Goal: Task Accomplishment & Management: Use online tool/utility

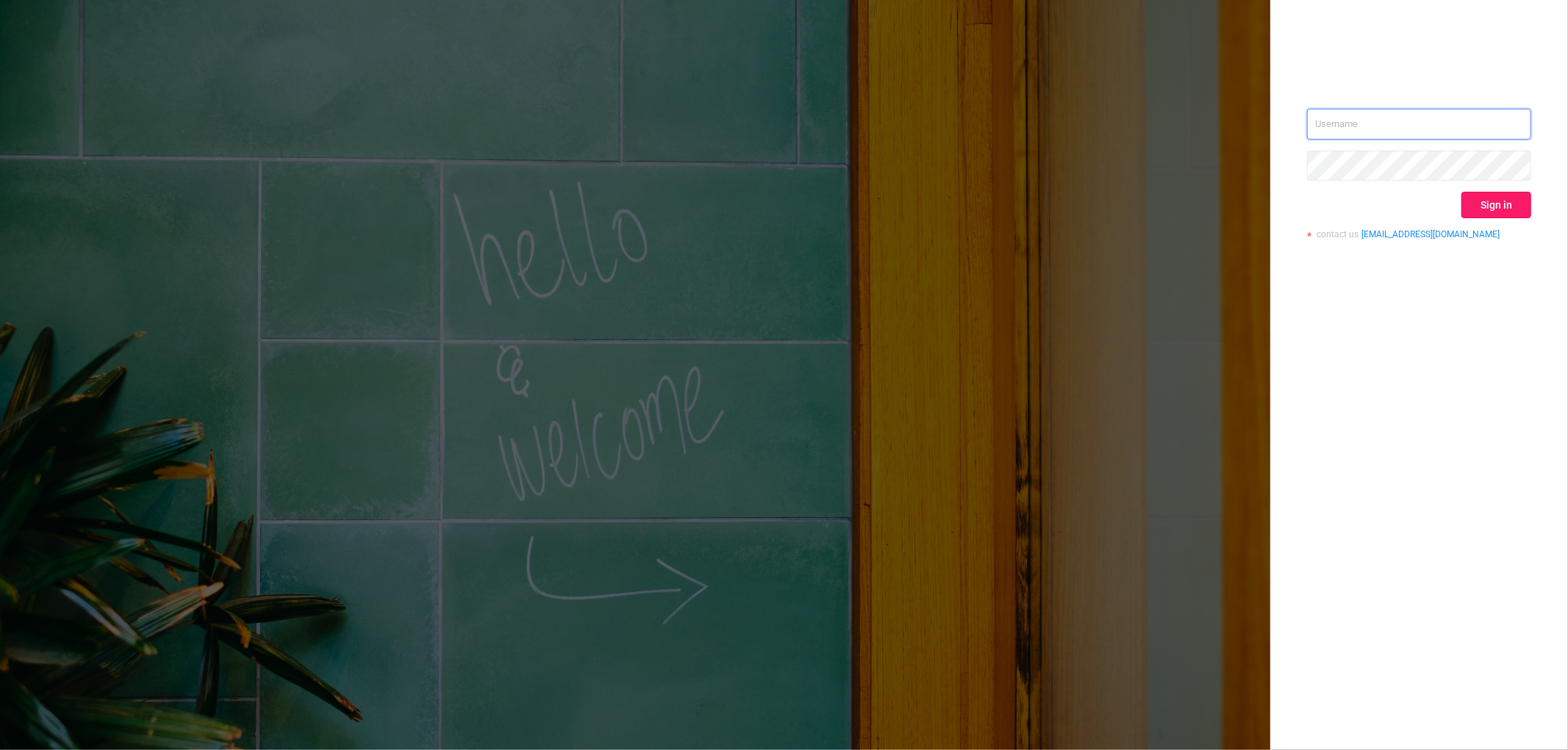
type input "[EMAIL_ADDRESS][DOMAIN_NAME]"
click at [1502, 209] on button "Sign in" at bounding box center [1496, 205] width 70 height 26
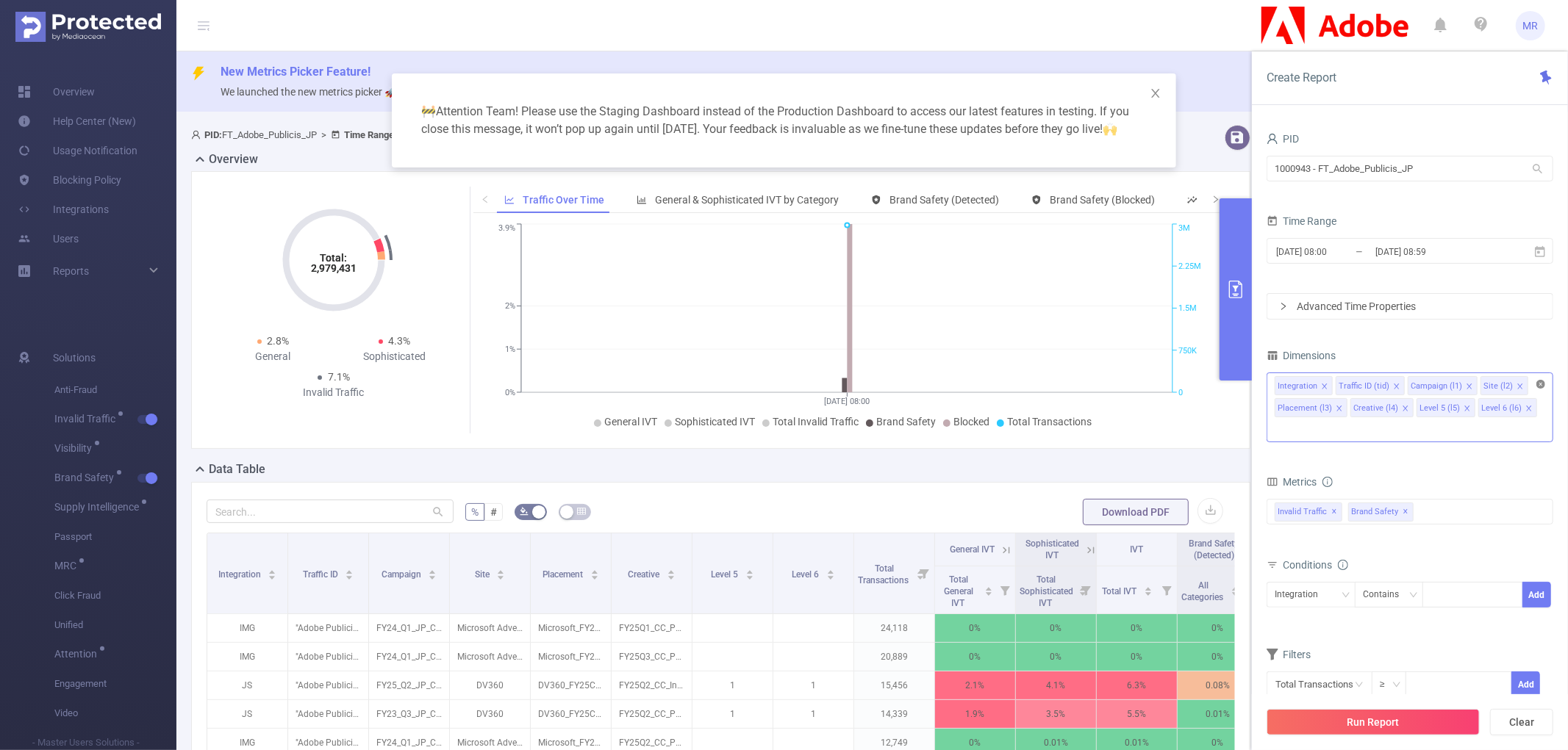
click at [1540, 385] on icon "icon: close-circle" at bounding box center [1541, 384] width 9 height 9
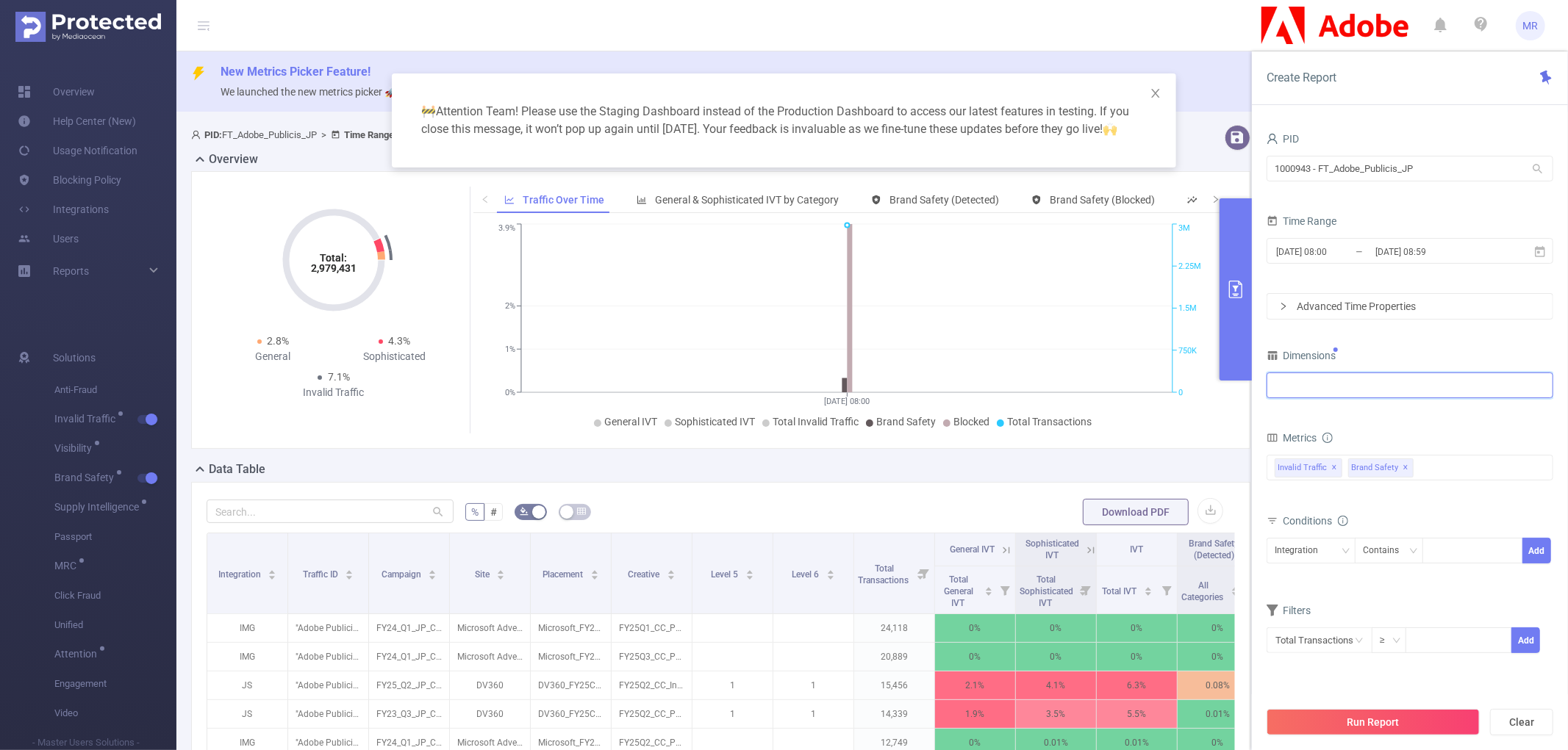
click at [1336, 393] on div at bounding box center [1409, 385] width 270 height 24
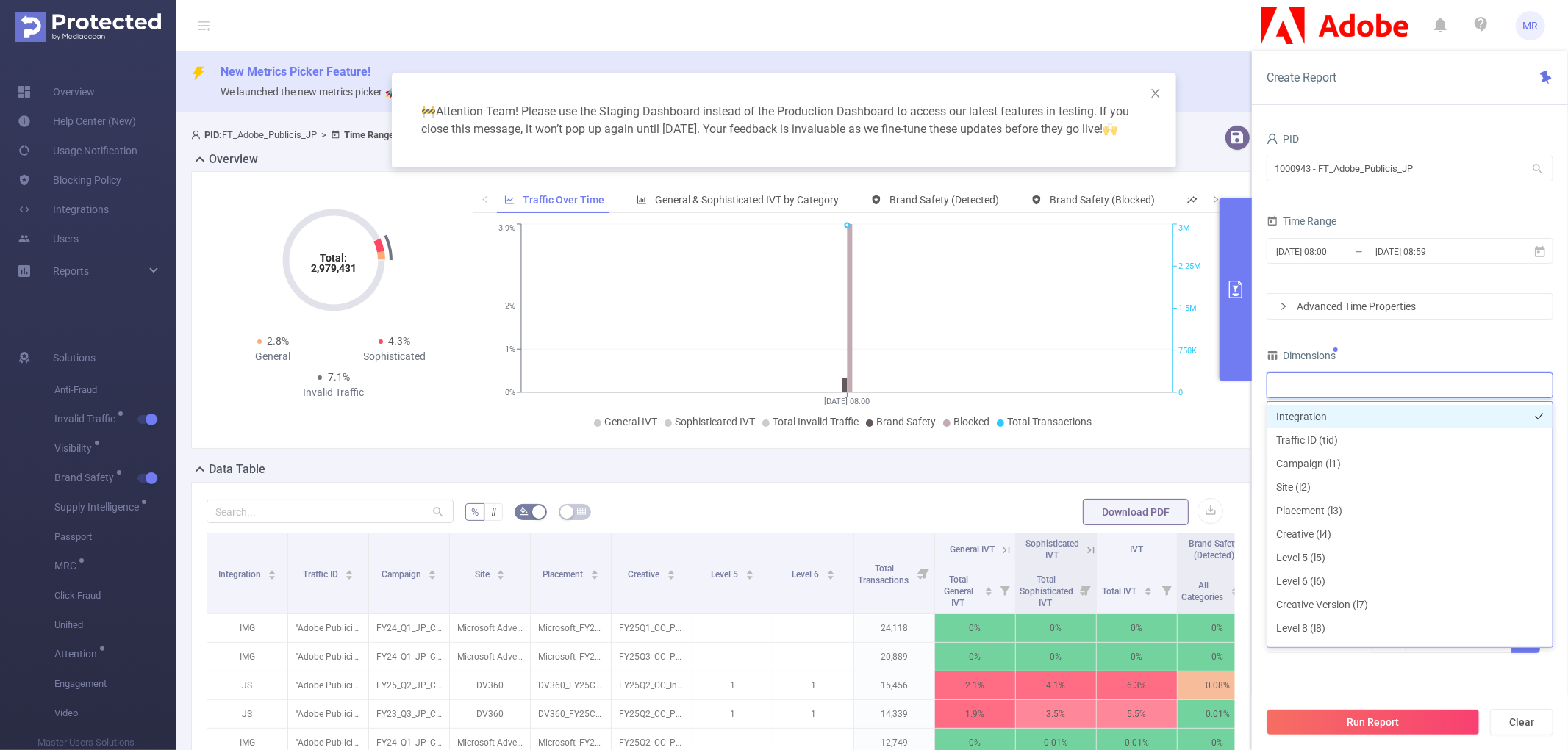
click at [1327, 415] on li "Integration" at bounding box center [1409, 417] width 285 height 23
click at [1377, 256] on input "[DATE] 08:59" at bounding box center [1434, 252] width 119 height 20
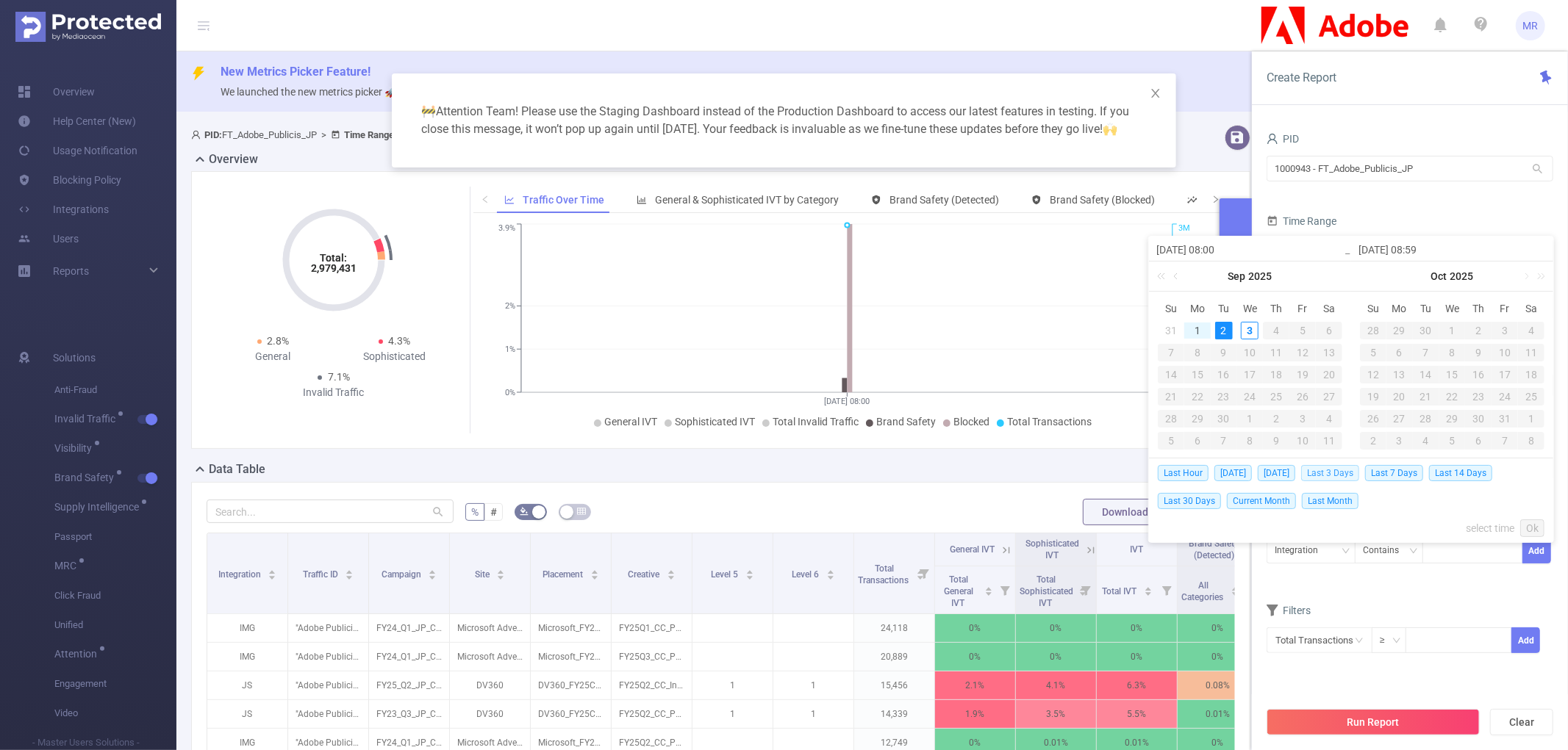
click at [1342, 476] on span "Last 3 Days" at bounding box center [1329, 473] width 58 height 17
type input "[DATE] 00:00"
type input "[DATE] 23:59"
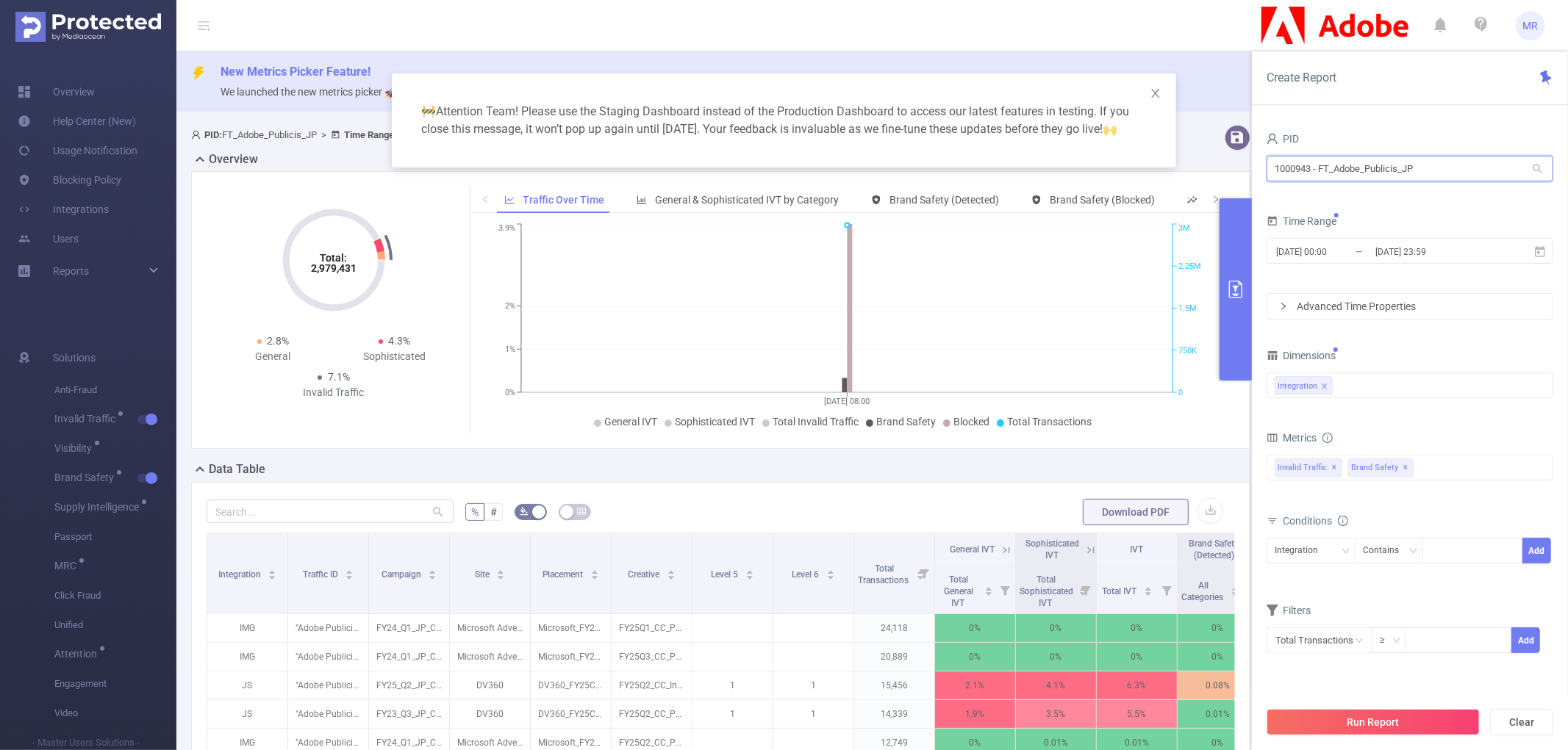
click at [1344, 169] on input "1000943 - FT_Adobe_Publicis_JP" at bounding box center [1409, 168] width 287 height 25
type input "em"
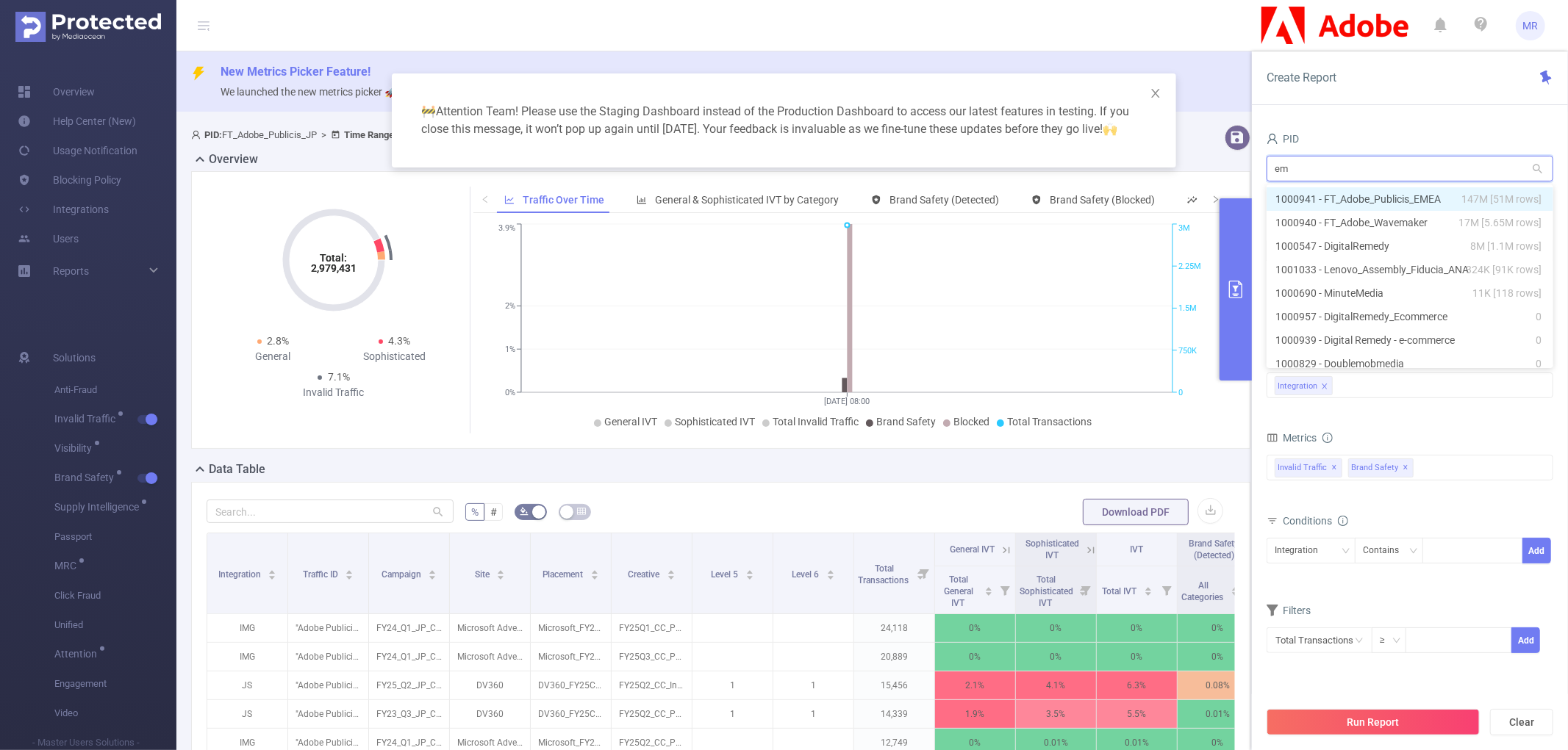
click at [1348, 199] on li "1000941 - FT_Adobe_Publicis_EMEA 147M [51M rows]" at bounding box center [1409, 199] width 287 height 23
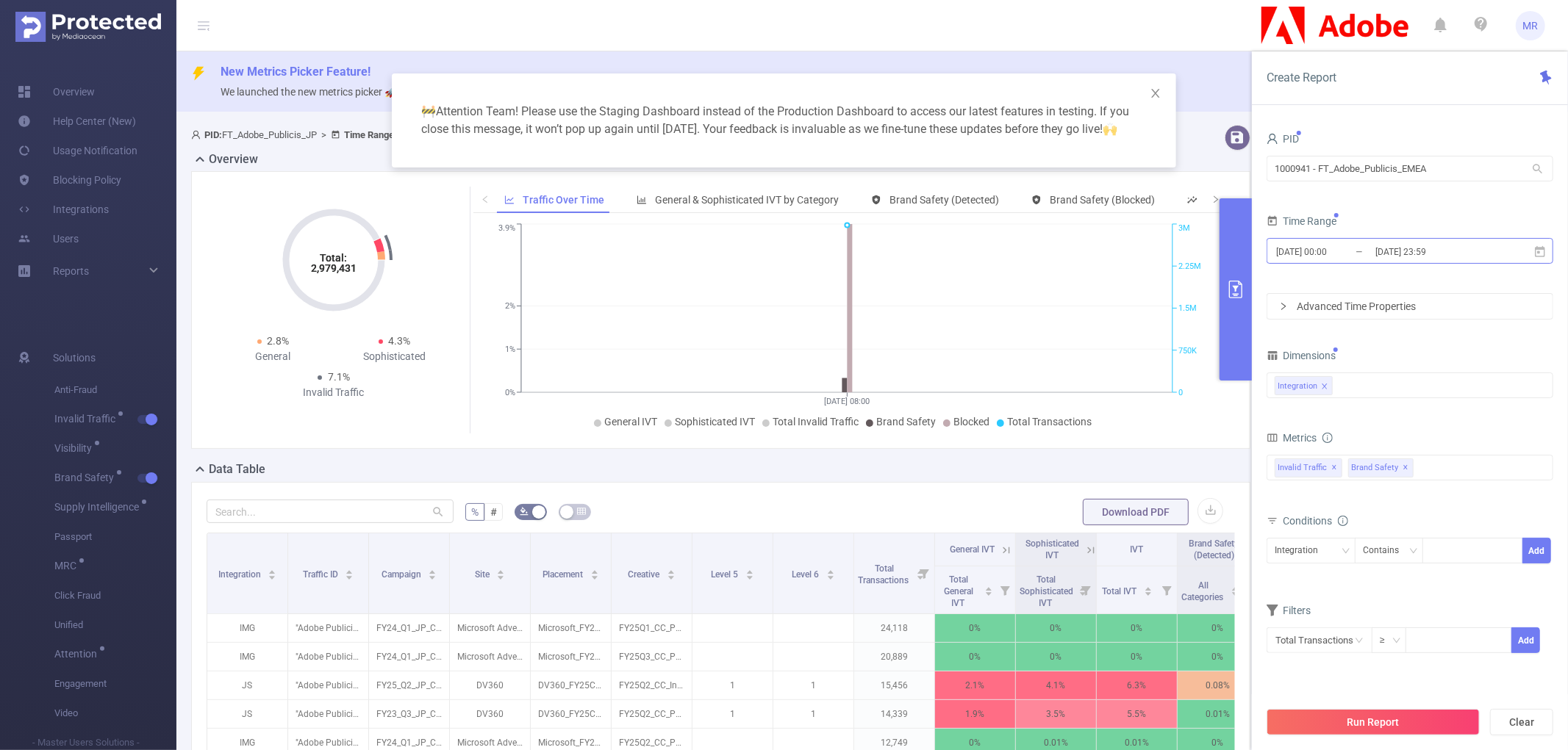
click at [1389, 247] on input "[DATE] 23:59" at bounding box center [1434, 252] width 119 height 20
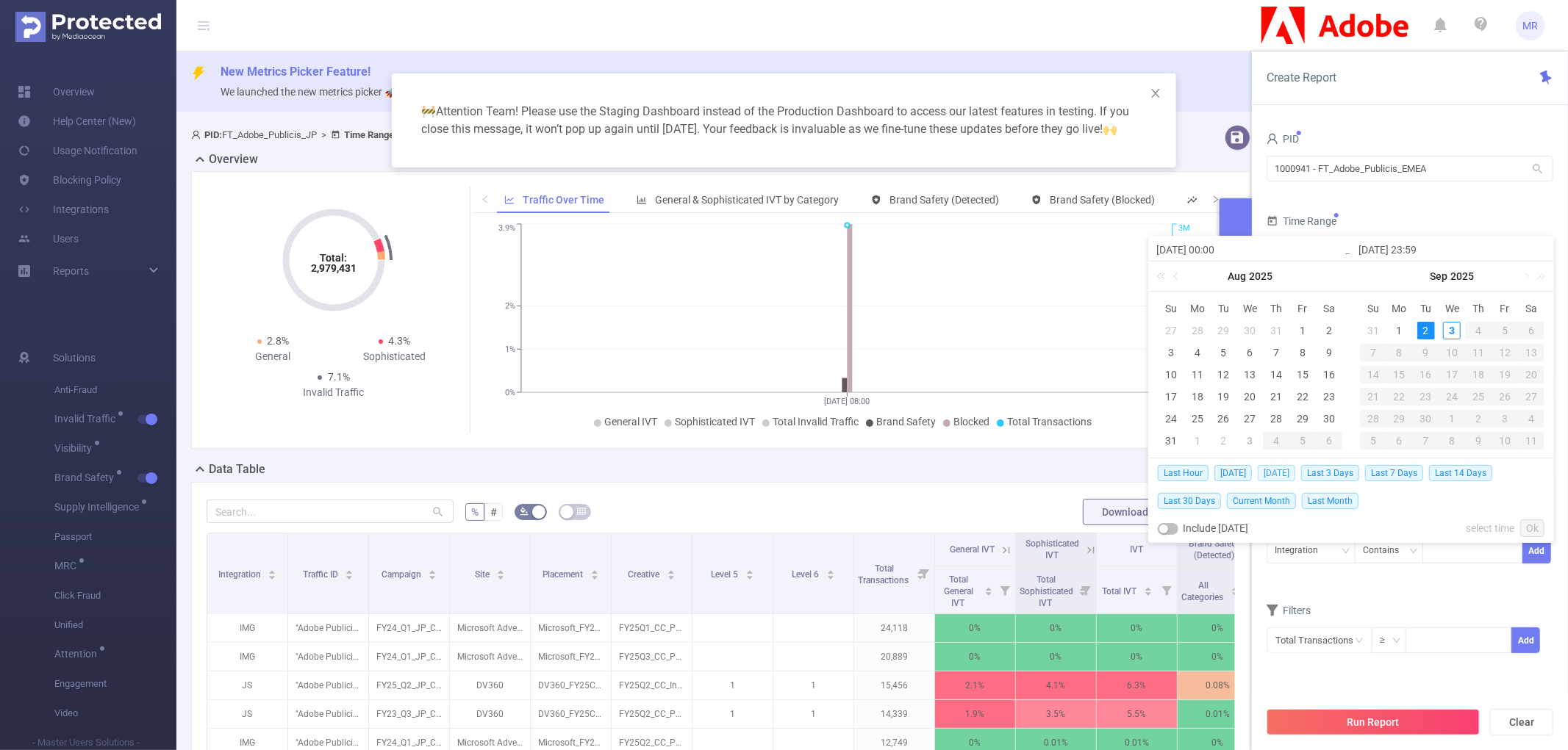
click at [1268, 476] on span "[DATE]" at bounding box center [1276, 473] width 37 height 17
type input "[DATE] 00:00"
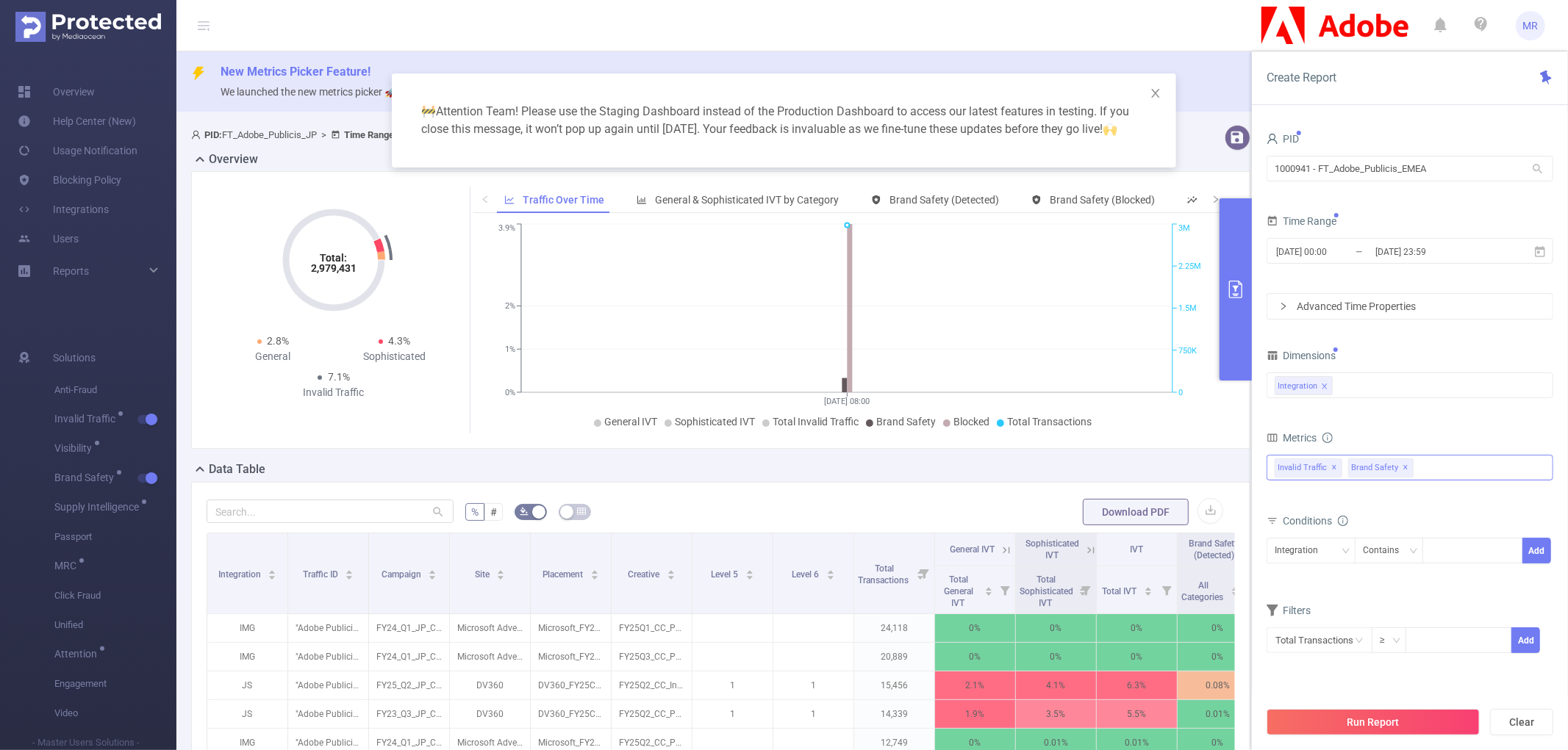
click at [1338, 467] on span "✕" at bounding box center [1335, 468] width 6 height 18
click at [1343, 718] on button "Run Report" at bounding box center [1373, 722] width 214 height 26
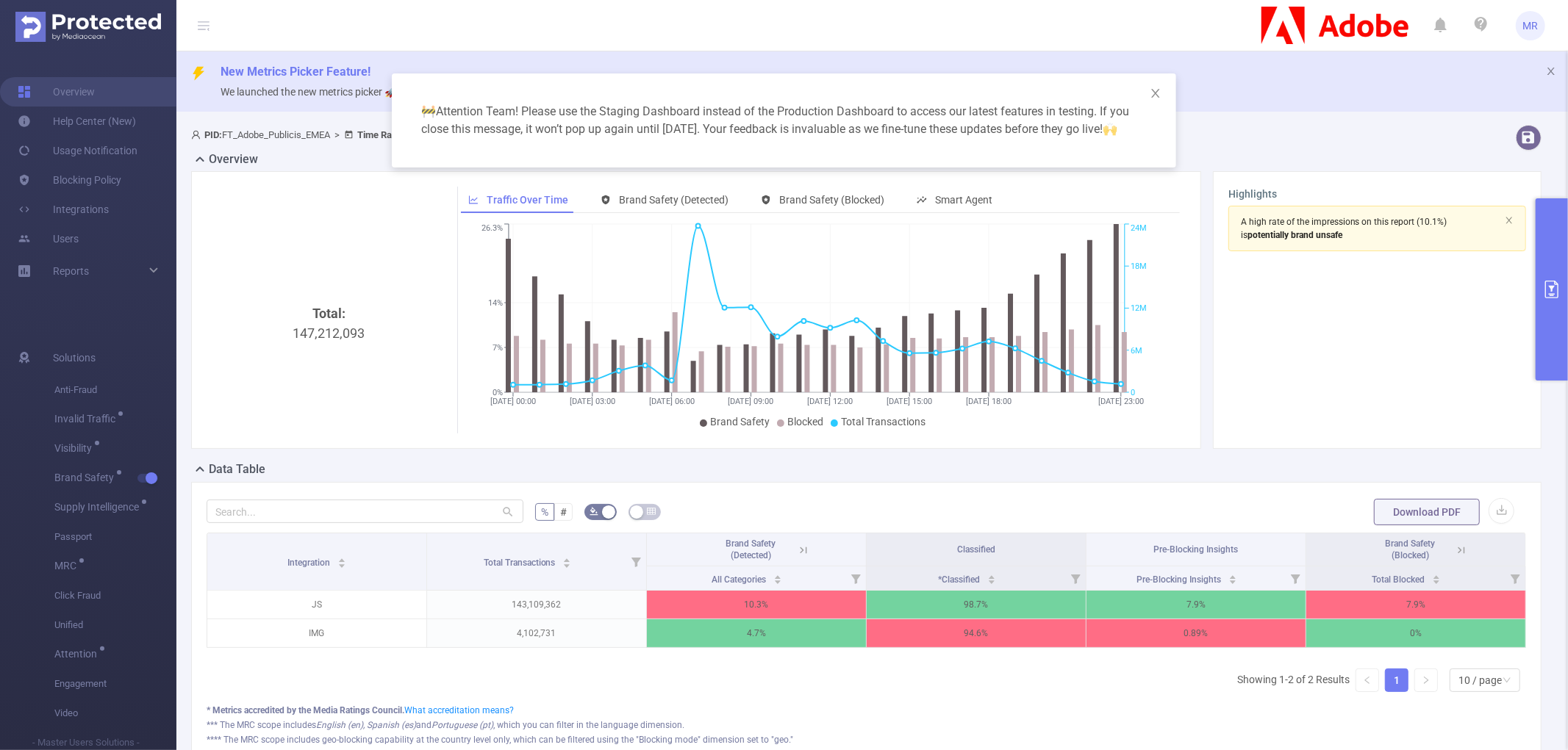
click at [1540, 264] on button "primary" at bounding box center [1551, 290] width 32 height 182
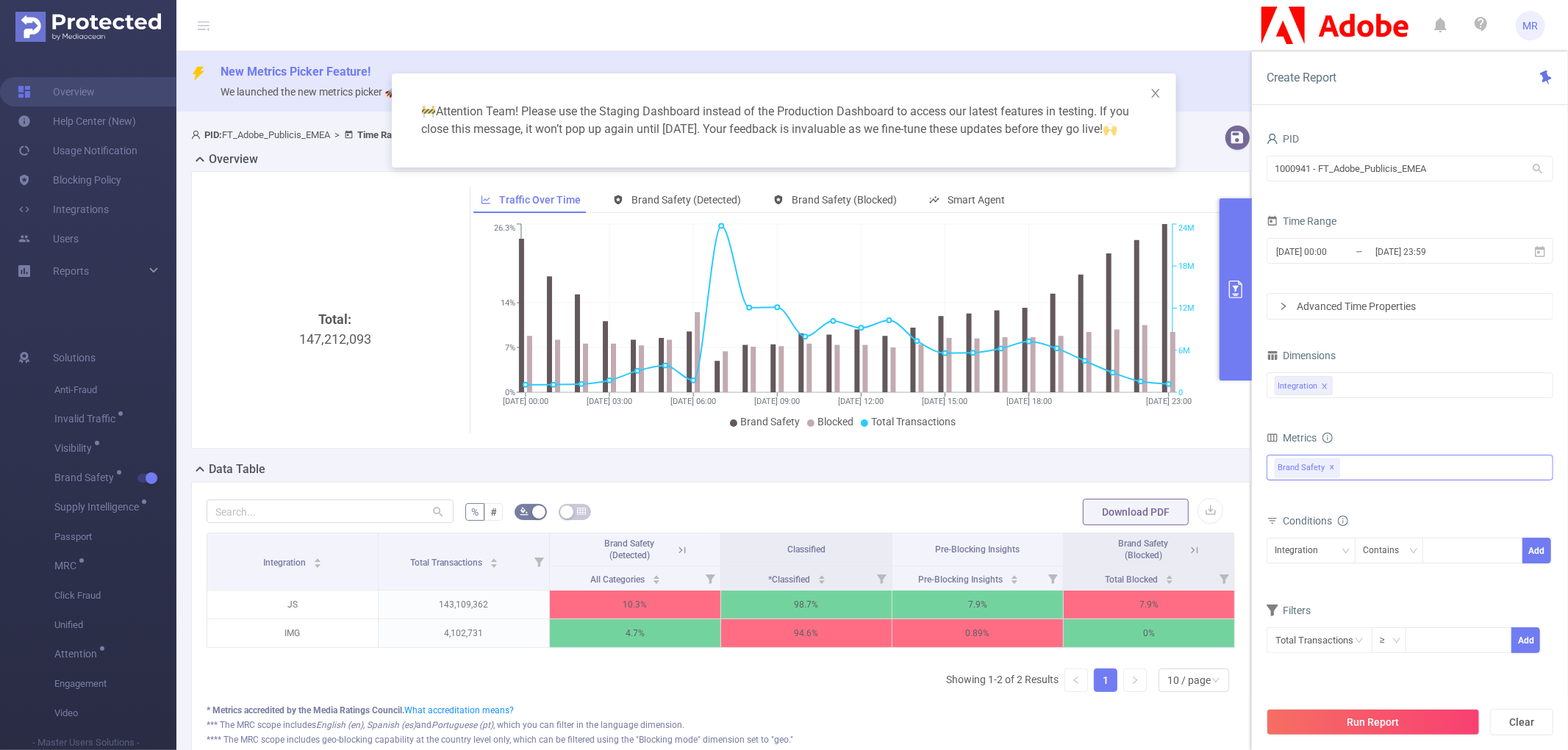
click at [783, 519] on div "🚧 Attention Team! Please use the Staging Dashboard instead of the Production Da…" at bounding box center [784, 375] width 1568 height 750
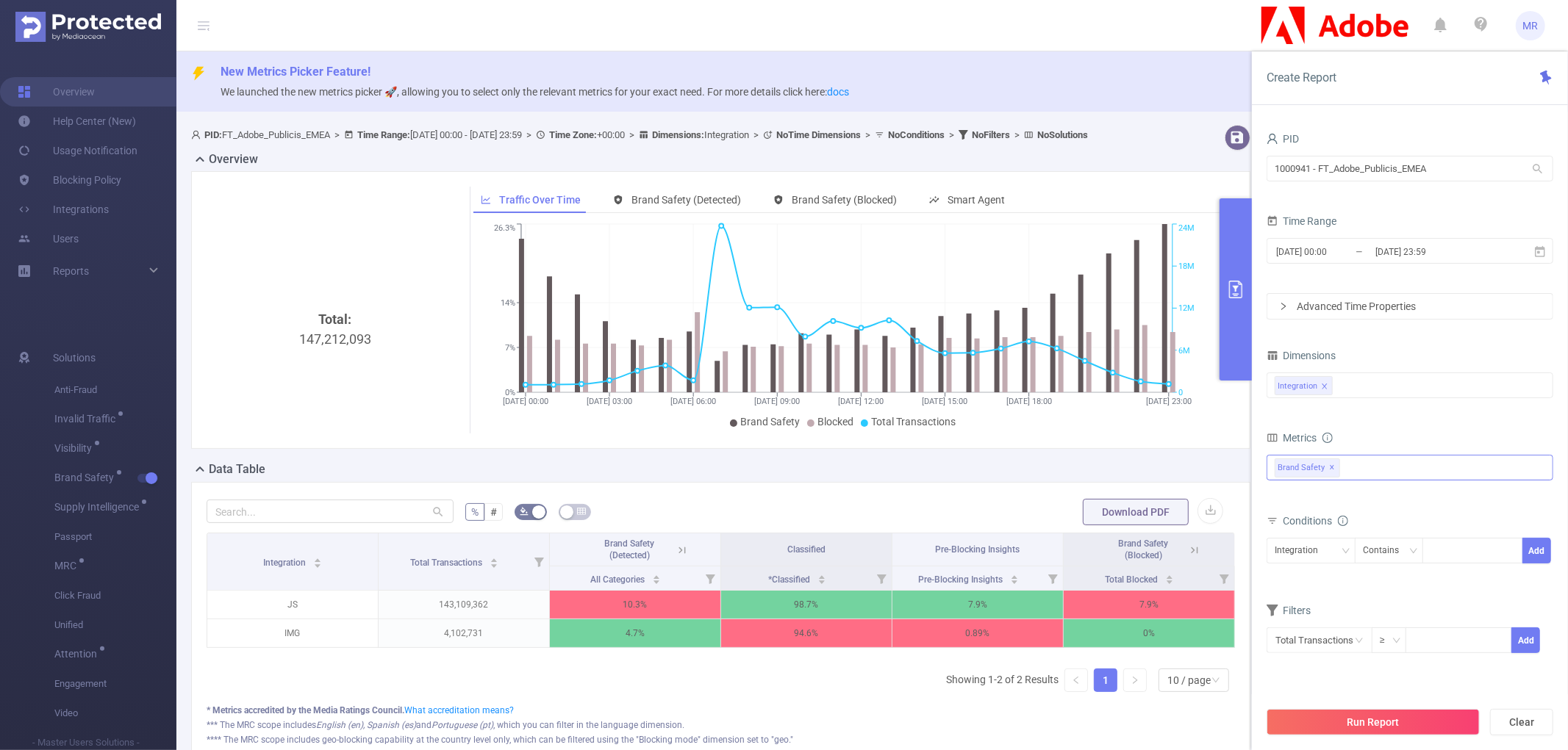
click at [1217, 273] on div "Traffic Over Time Brand Safety (Detected) Brand Safety (Blocked) Smart Agent [D…" at bounding box center [849, 310] width 771 height 247
click at [1229, 284] on icon "primary" at bounding box center [1236, 290] width 14 height 18
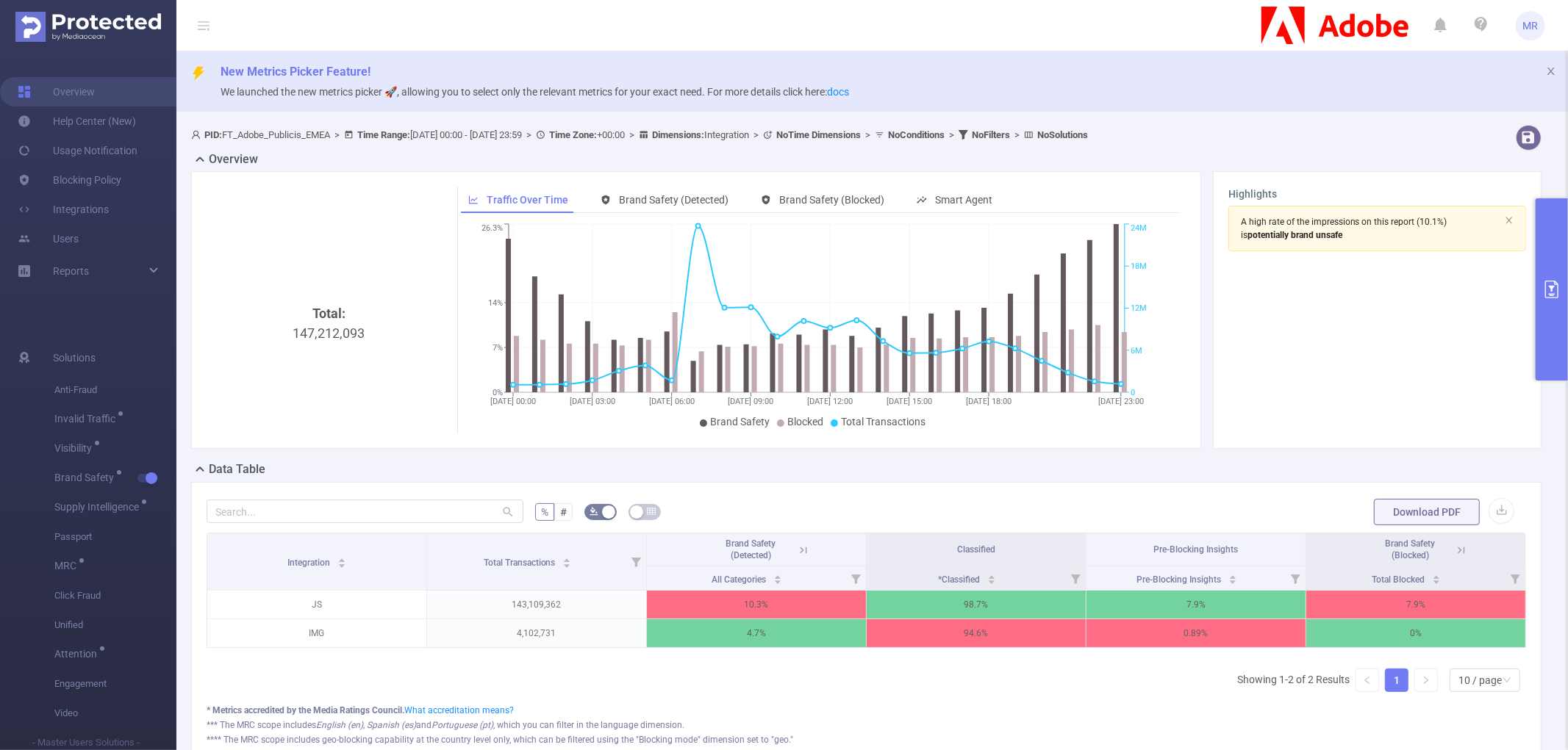
click at [1559, 273] on button "primary" at bounding box center [1551, 290] width 32 height 182
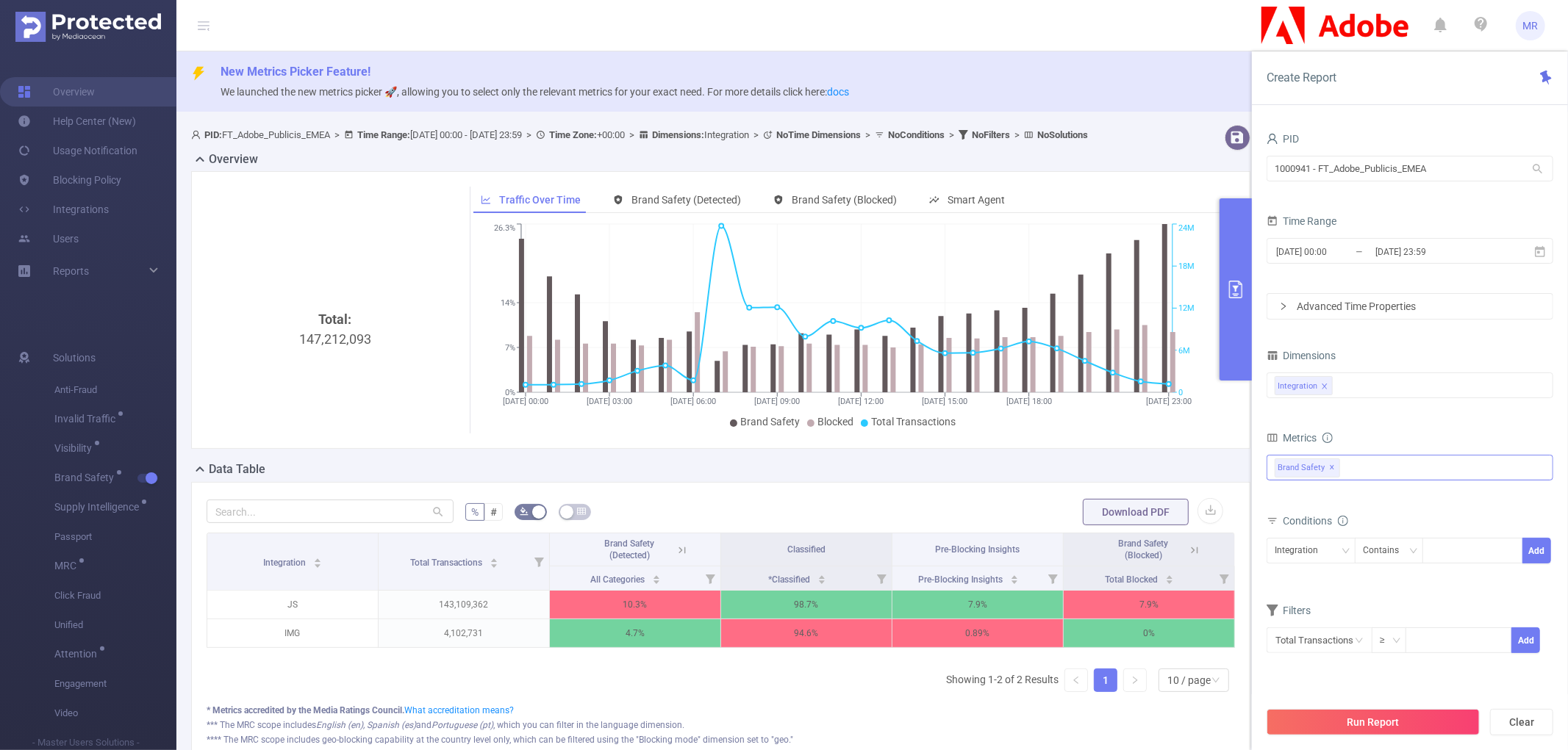
click at [1358, 467] on div "Brand Safety ✕" at bounding box center [1409, 468] width 287 height 25
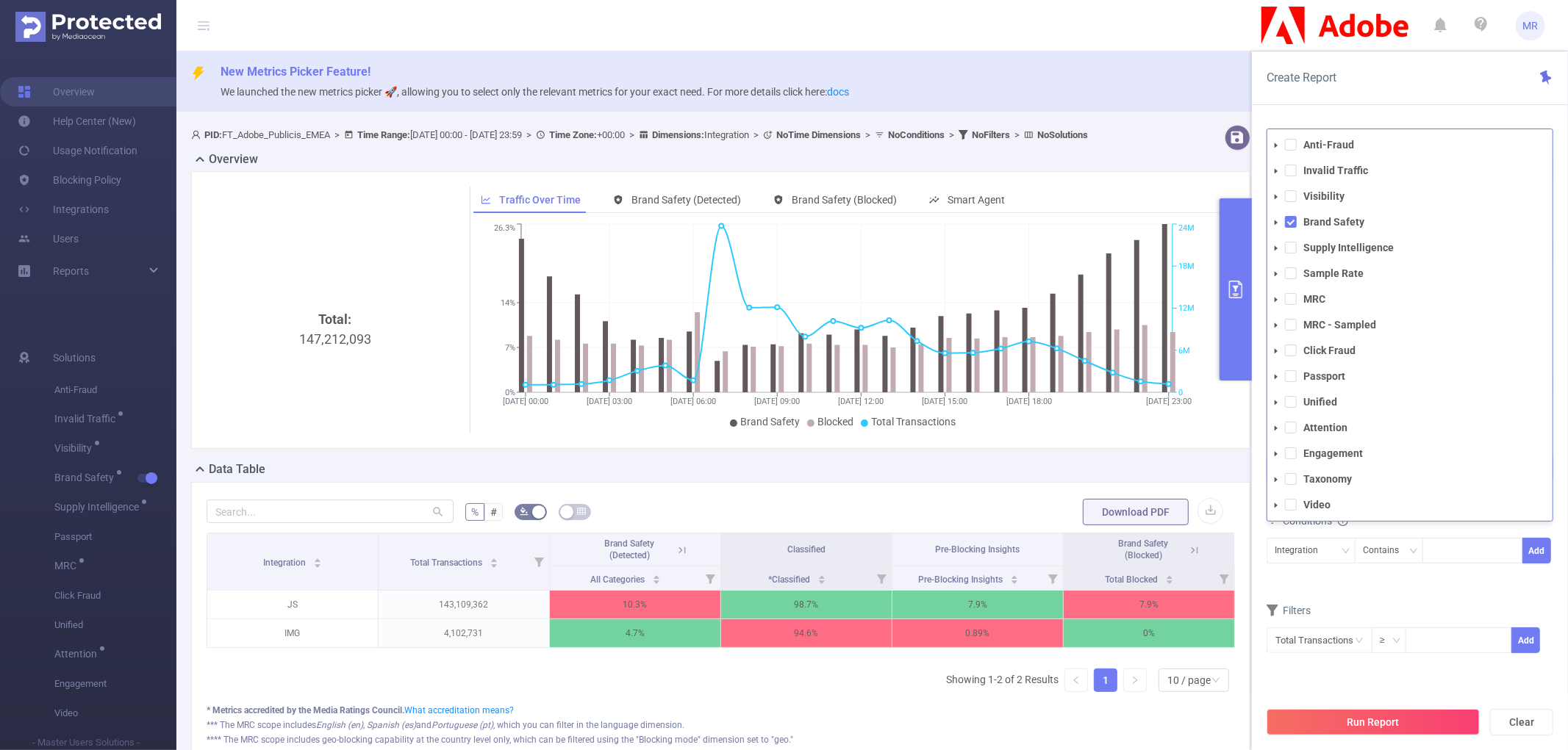
click at [1275, 225] on icon "icon: caret-down" at bounding box center [1276, 223] width 8 height 8
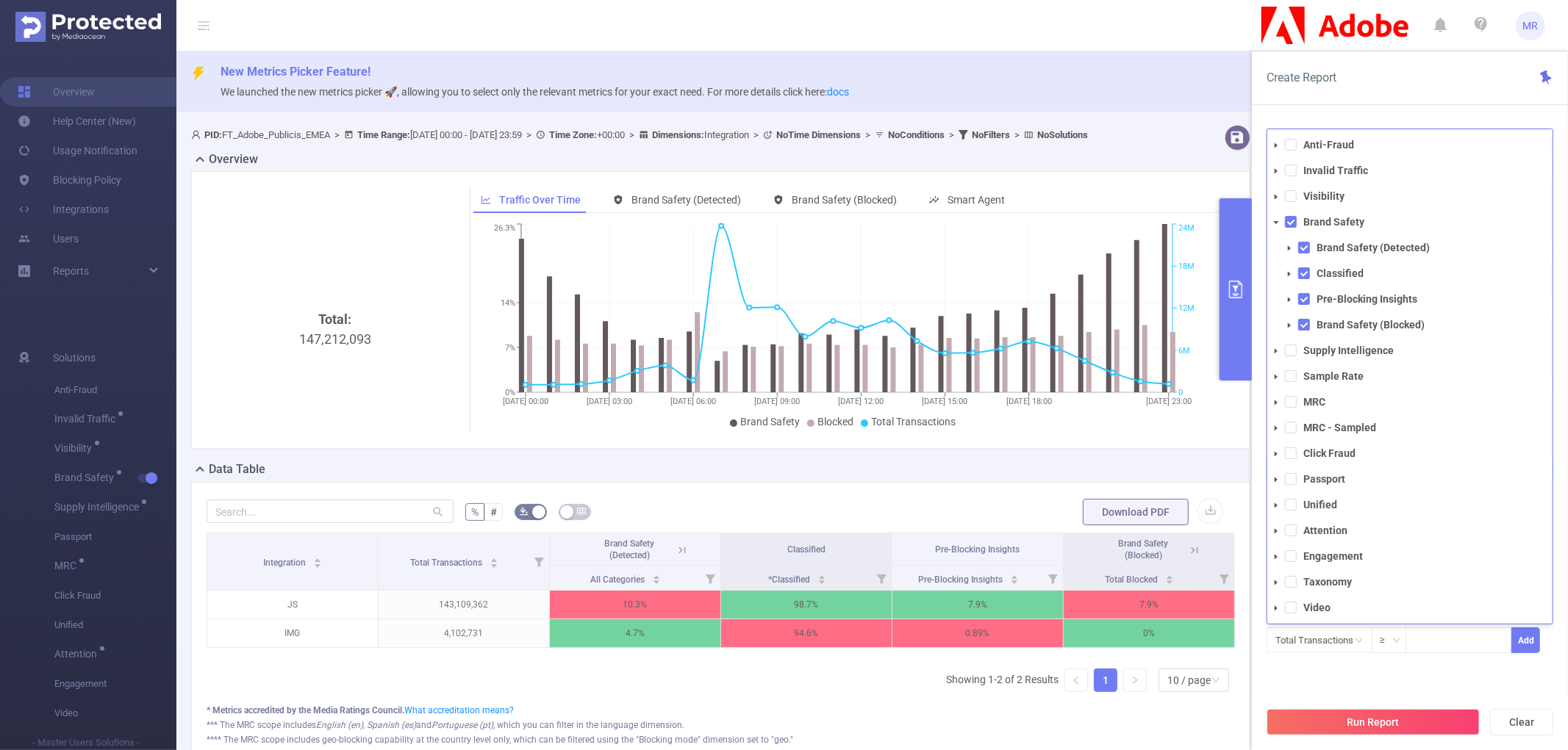
click at [1289, 296] on icon "icon: caret-down" at bounding box center [1290, 300] width 8 height 8
click at [1287, 268] on span at bounding box center [1289, 274] width 18 height 18
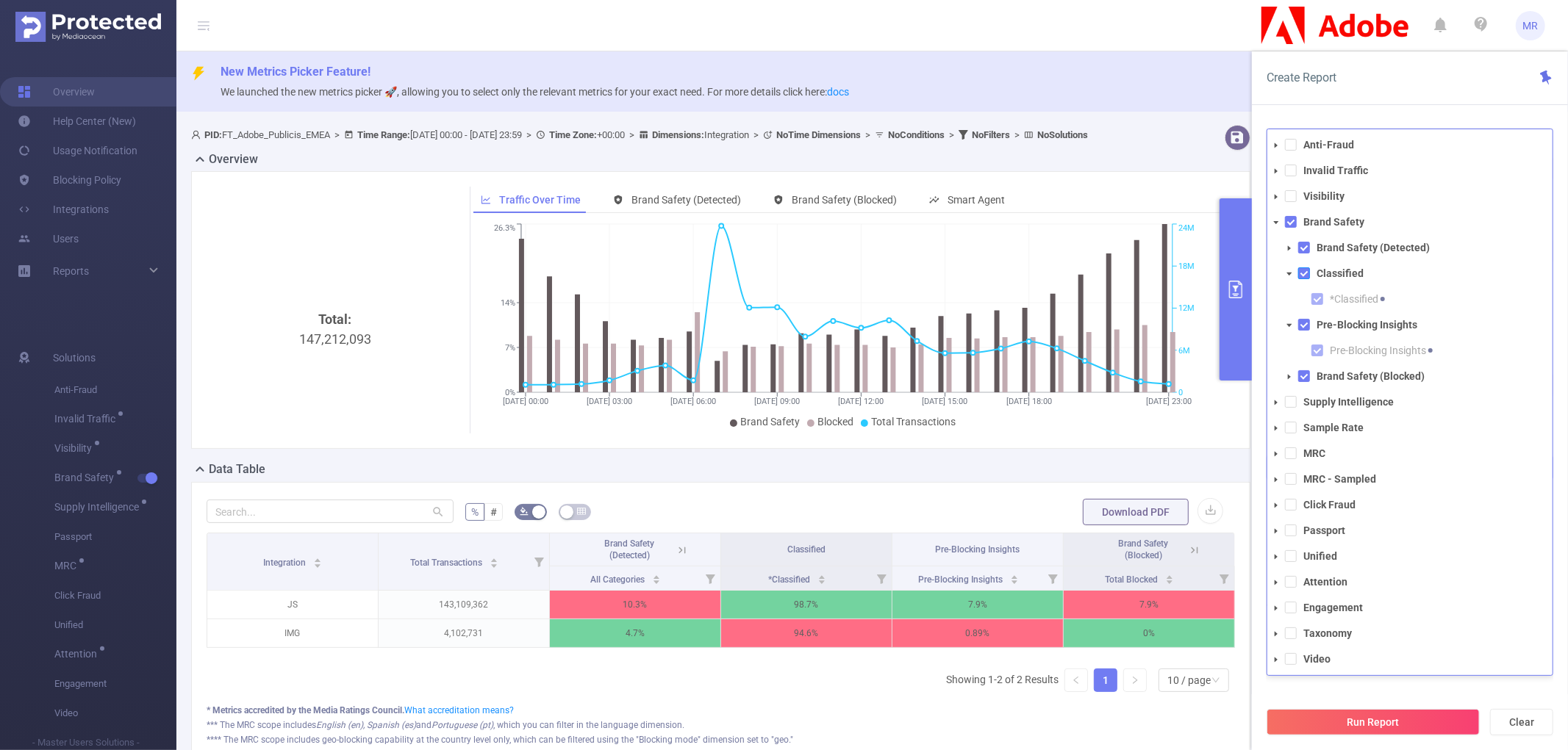
click at [1308, 267] on span at bounding box center [1304, 273] width 12 height 12
click at [1305, 273] on span at bounding box center [1304, 273] width 12 height 12
click at [1304, 272] on span at bounding box center [1304, 273] width 12 height 12
click at [1397, 712] on button "Run Report" at bounding box center [1373, 722] width 214 height 26
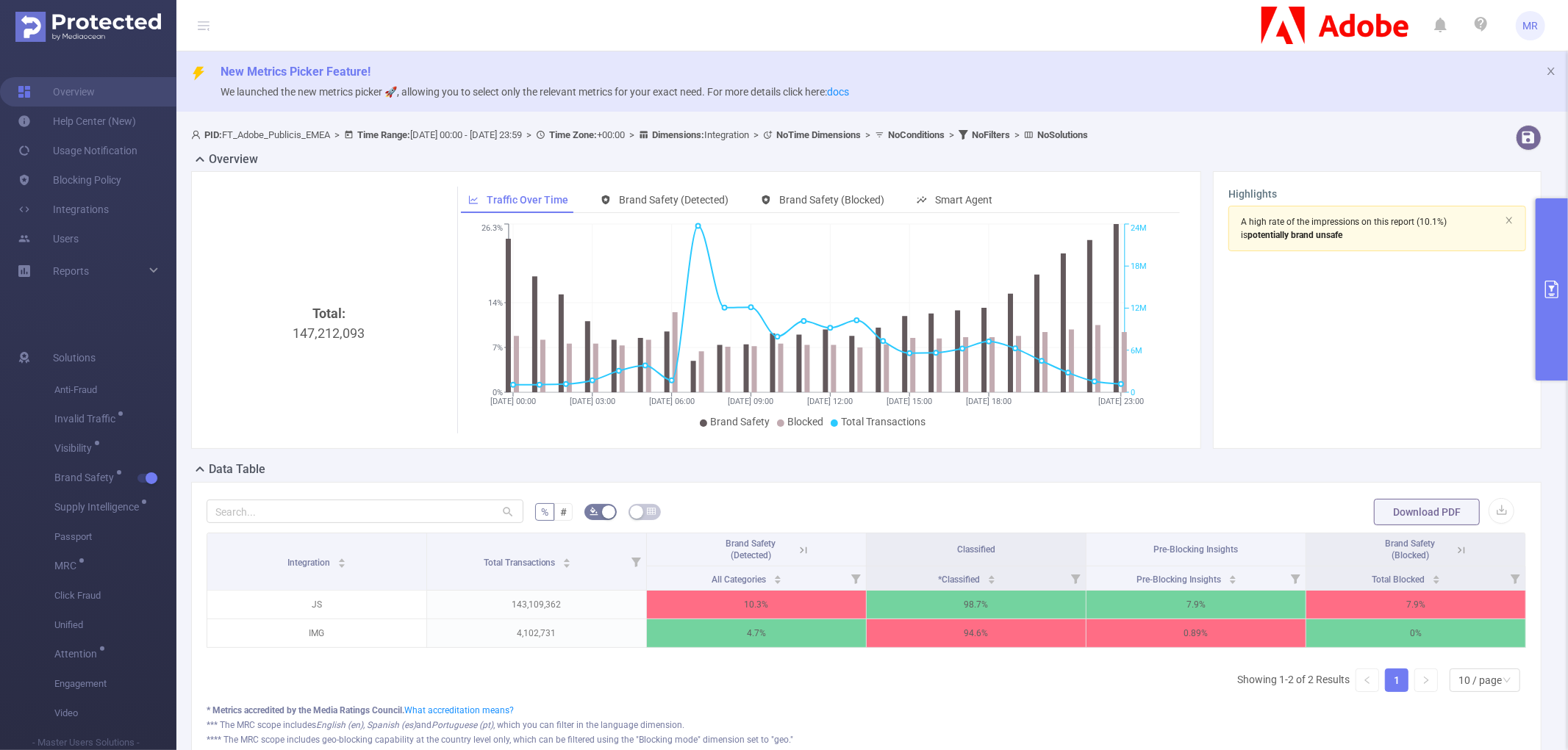
click at [1544, 298] on icon "primary" at bounding box center [1551, 290] width 18 height 18
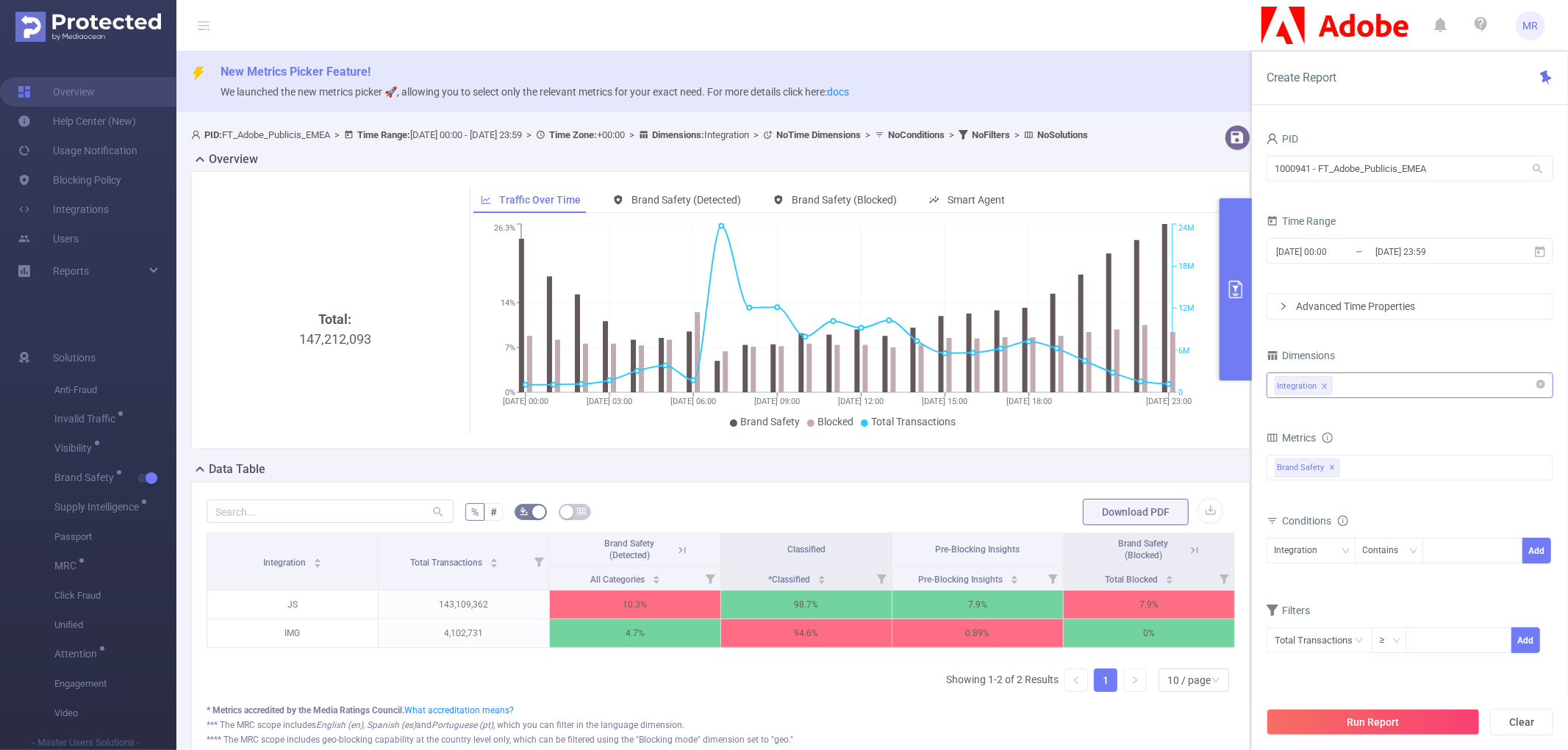
click at [1365, 379] on div "Integration" at bounding box center [1409, 385] width 270 height 24
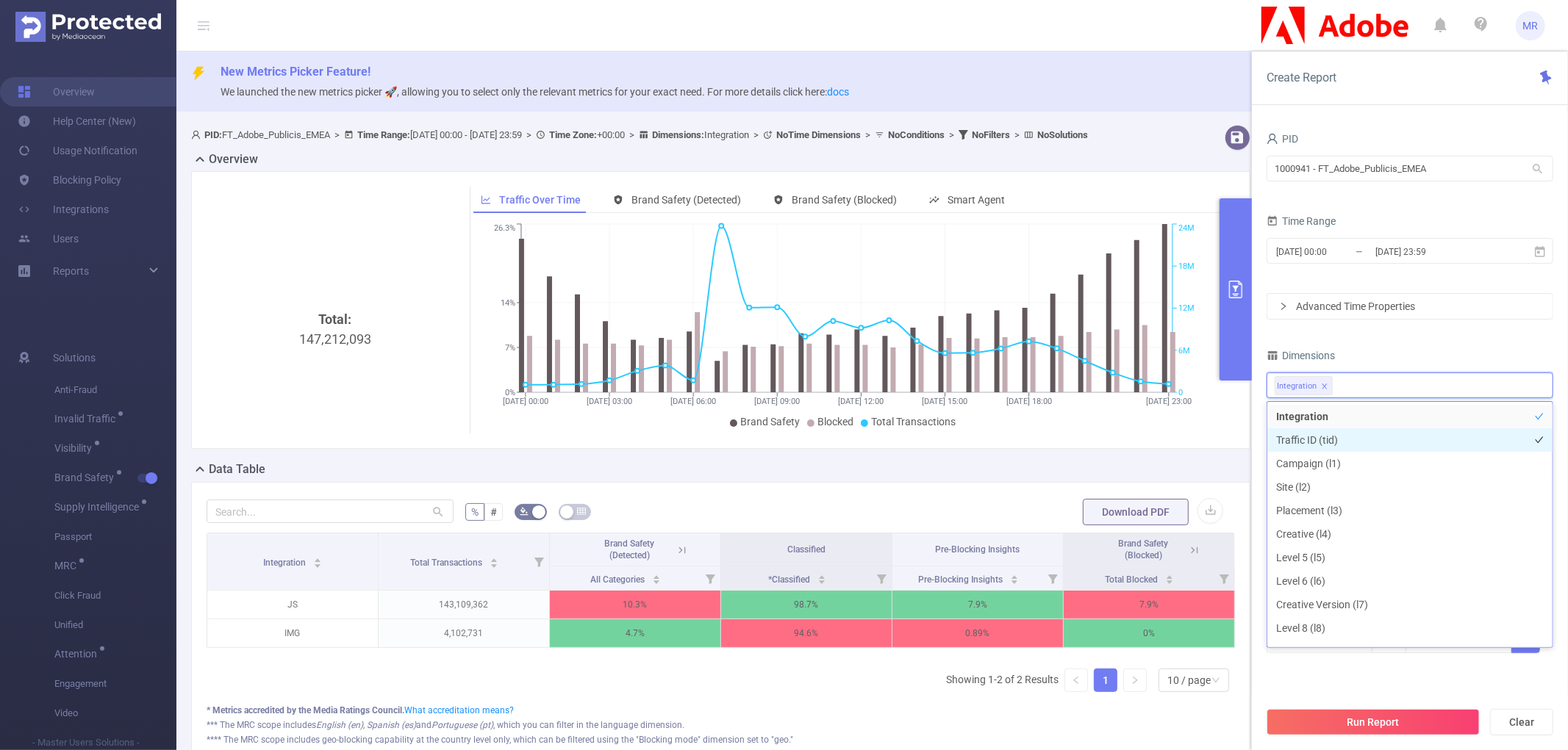
click at [1328, 432] on li "Traffic ID (tid)" at bounding box center [1409, 441] width 285 height 23
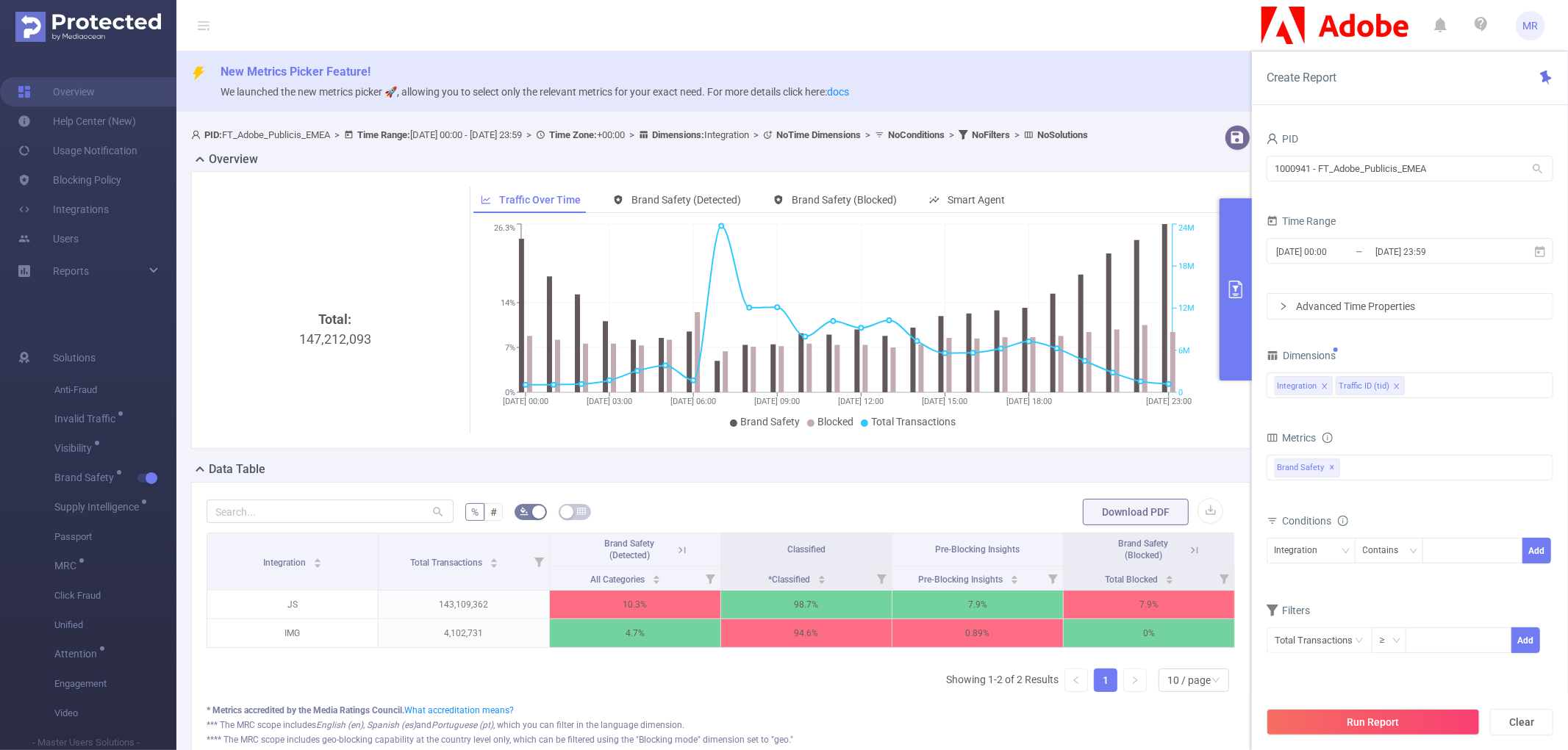
click at [1376, 338] on div "PID 1000941 - FT_Adobe_Publicis_EMEA 1000941 - FT_Adobe_Publicis_EMEA Time Rang…" at bounding box center [1409, 399] width 287 height 543
click at [1354, 465] on div "Brand Safety ✕ Anti-Fraud Invalid Traffic Visibility Brand Safety Brand Safety …" at bounding box center [1409, 468] width 287 height 25
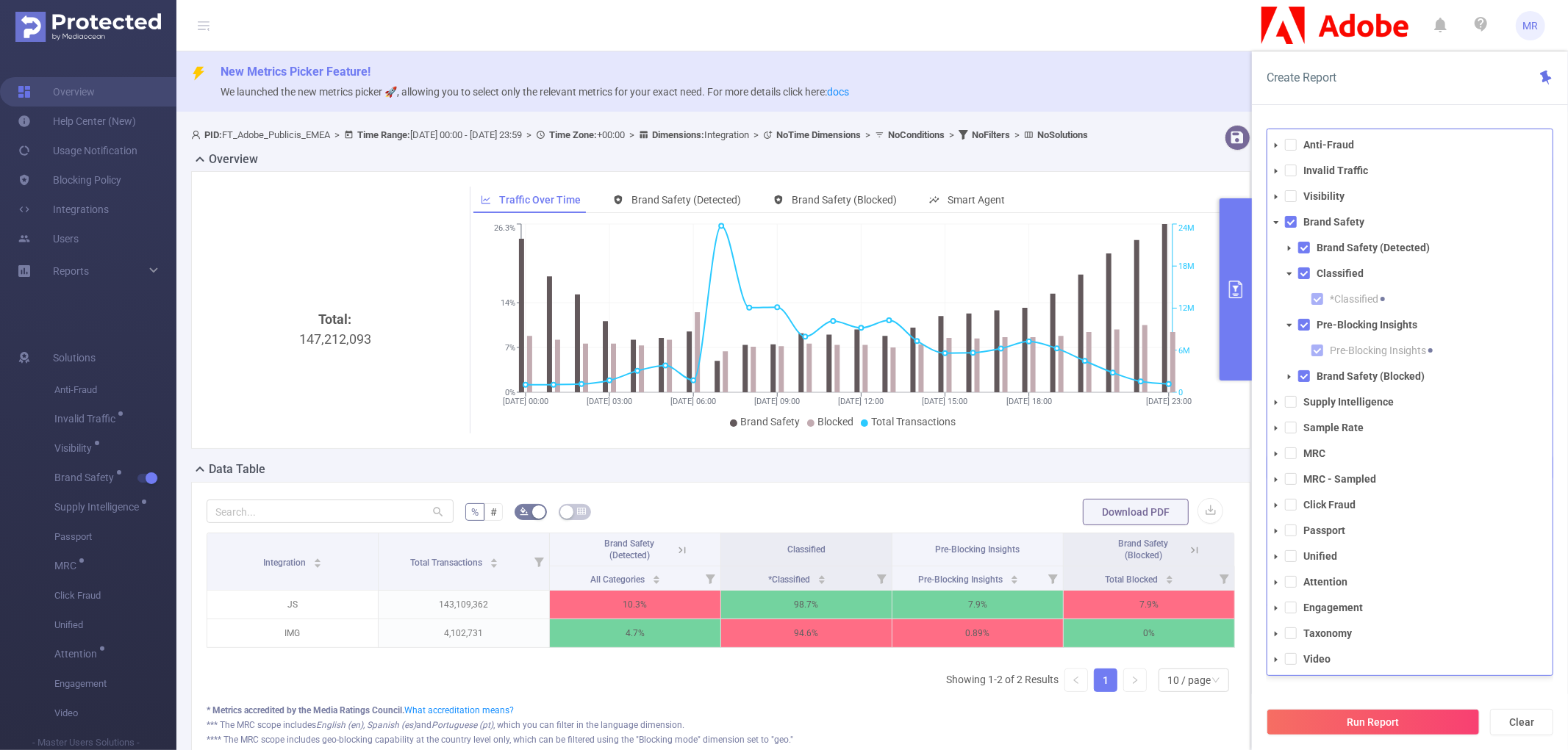
click at [1276, 553] on icon "icon: caret-down" at bounding box center [1276, 557] width 8 height 8
click at [1295, 169] on span at bounding box center [1291, 170] width 12 height 12
click at [1275, 164] on span at bounding box center [1276, 171] width 18 height 18
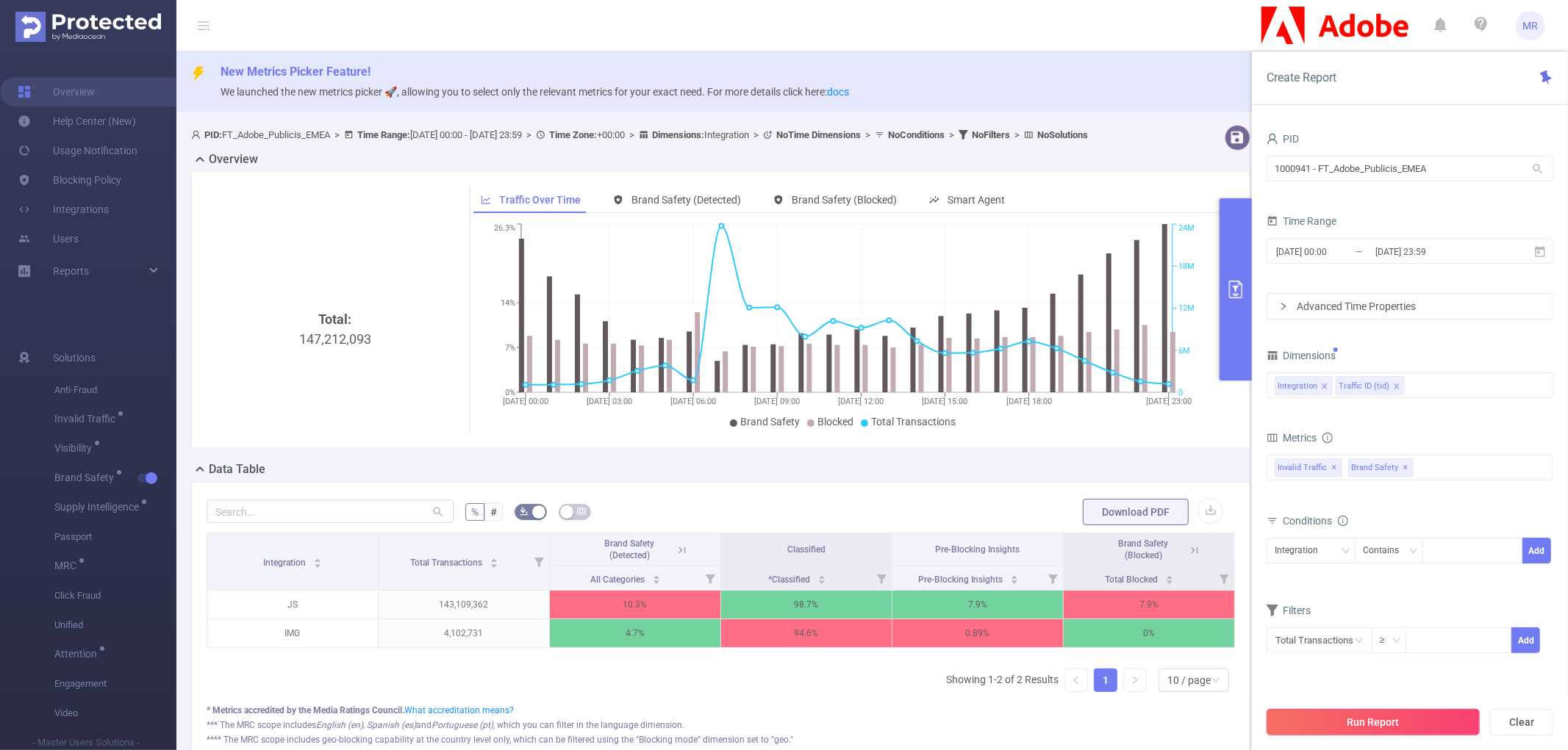
click at [1346, 715] on button "Run Report" at bounding box center [1373, 722] width 214 height 26
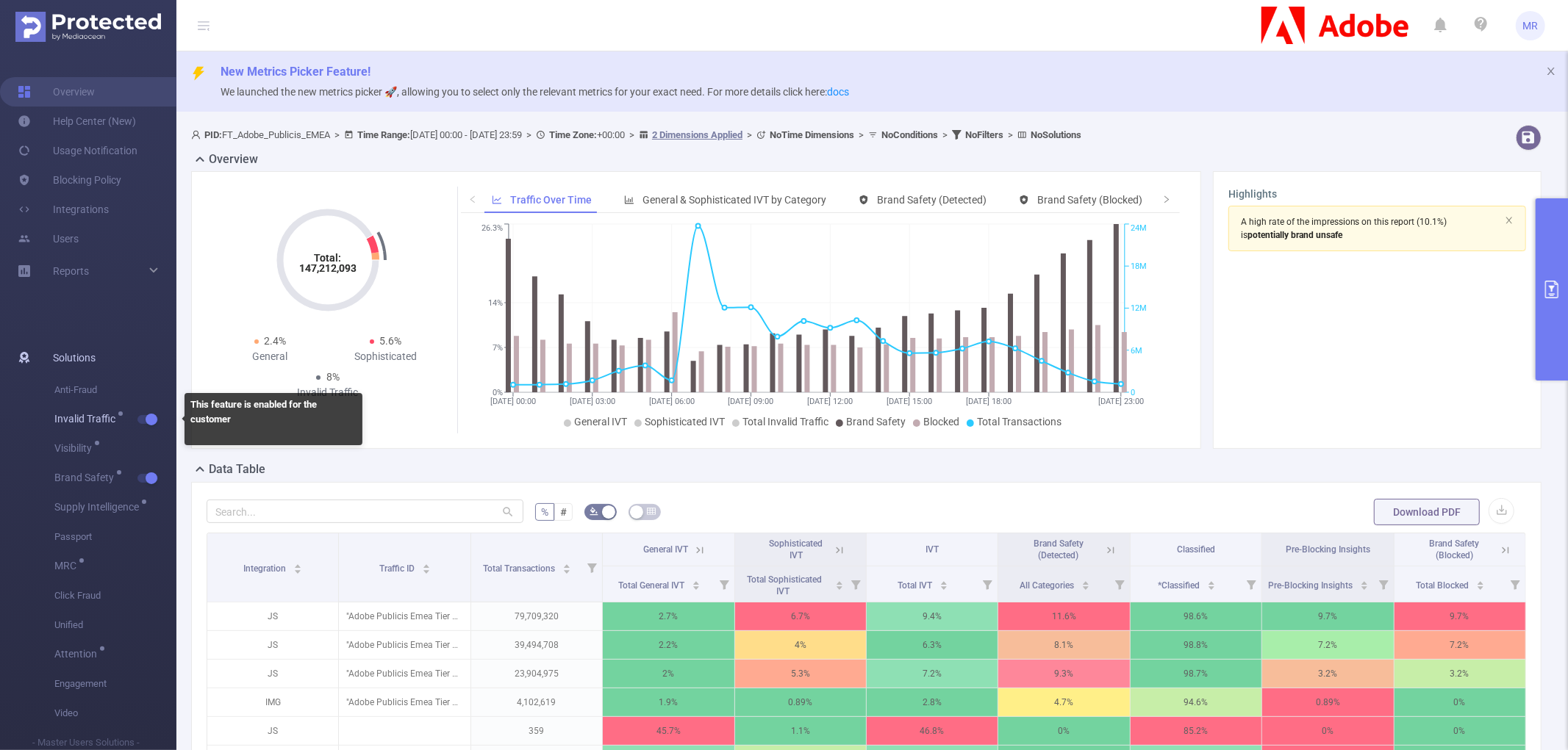
click at [147, 420] on button "button" at bounding box center [147, 419] width 21 height 9
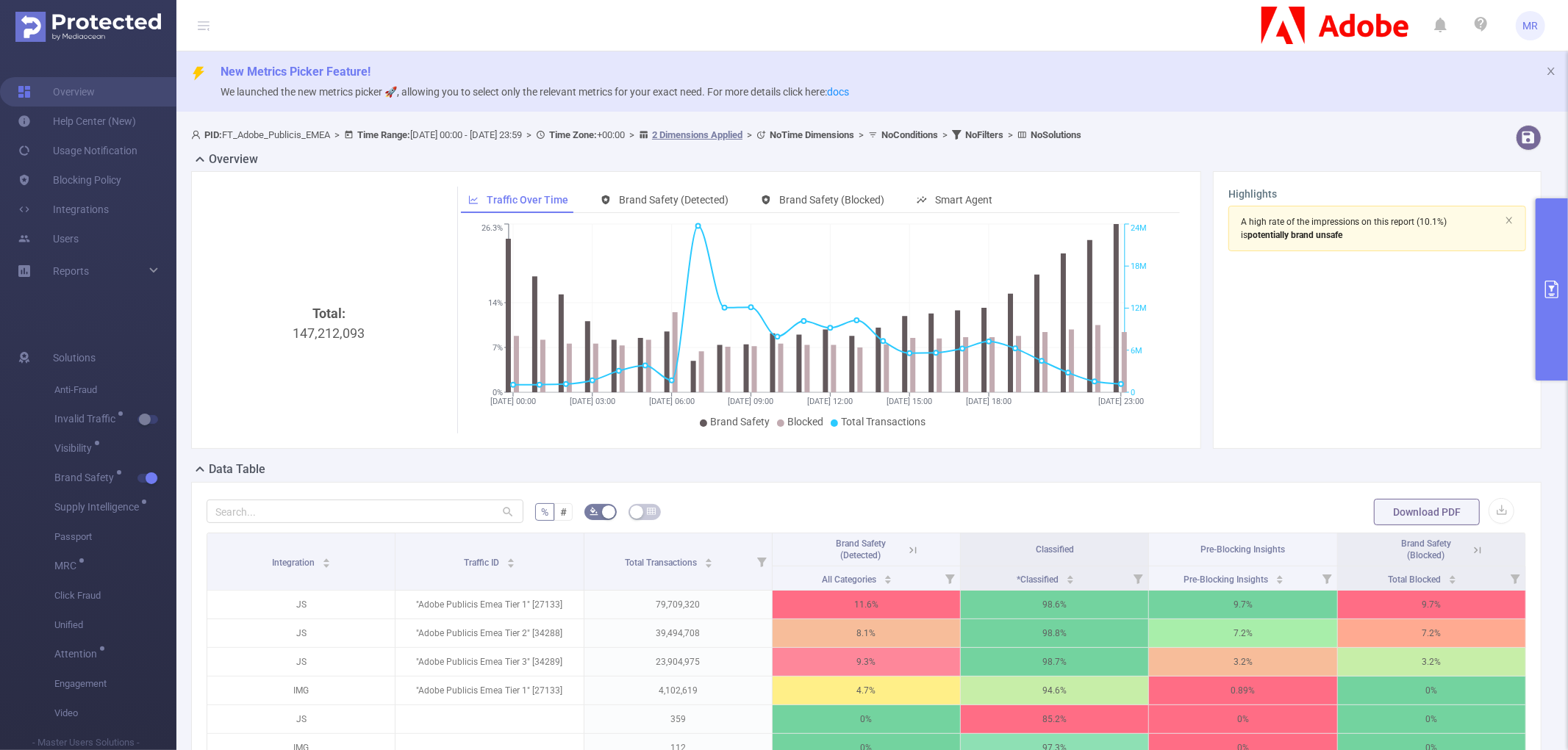
click at [906, 549] on icon at bounding box center [913, 550] width 14 height 14
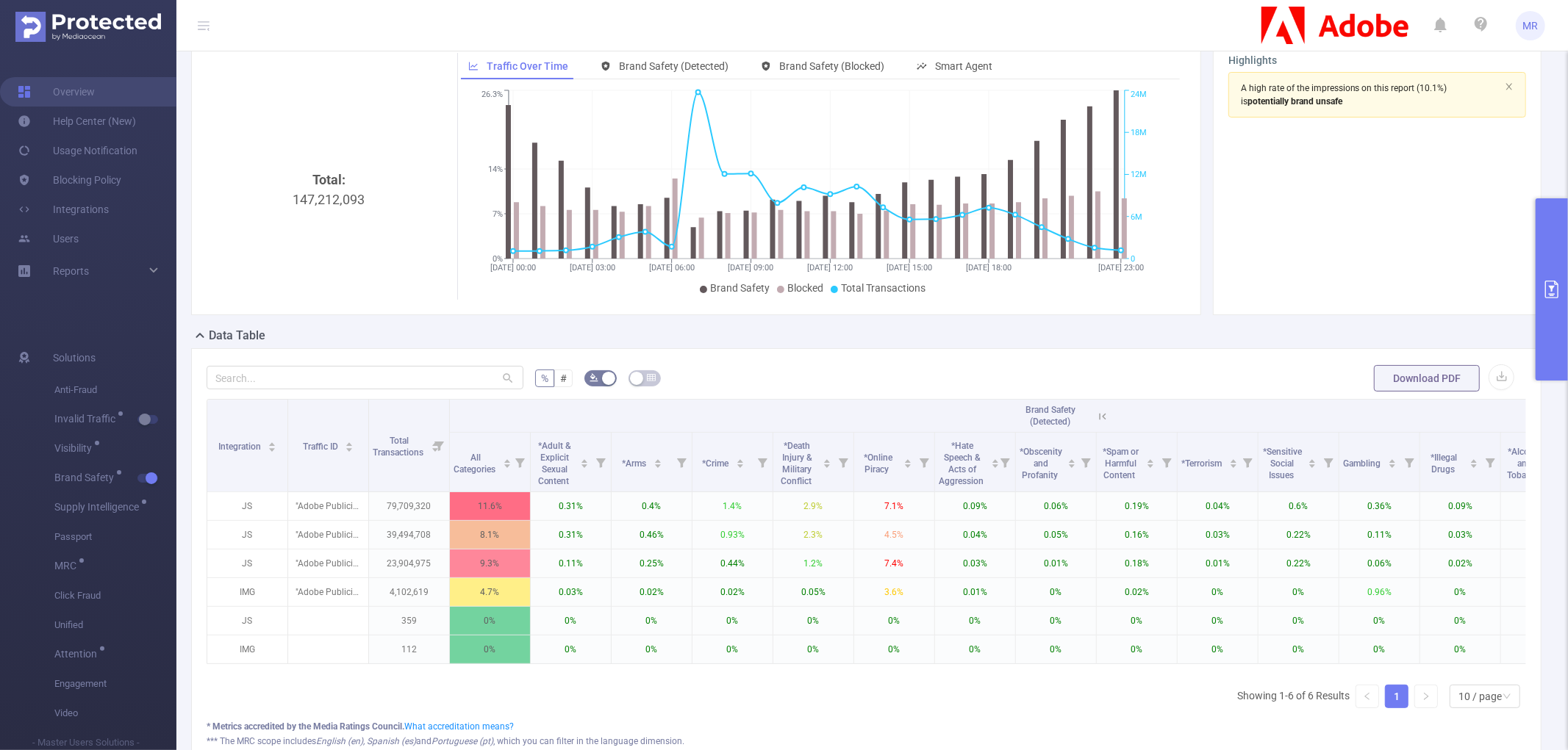
scroll to position [164, 0]
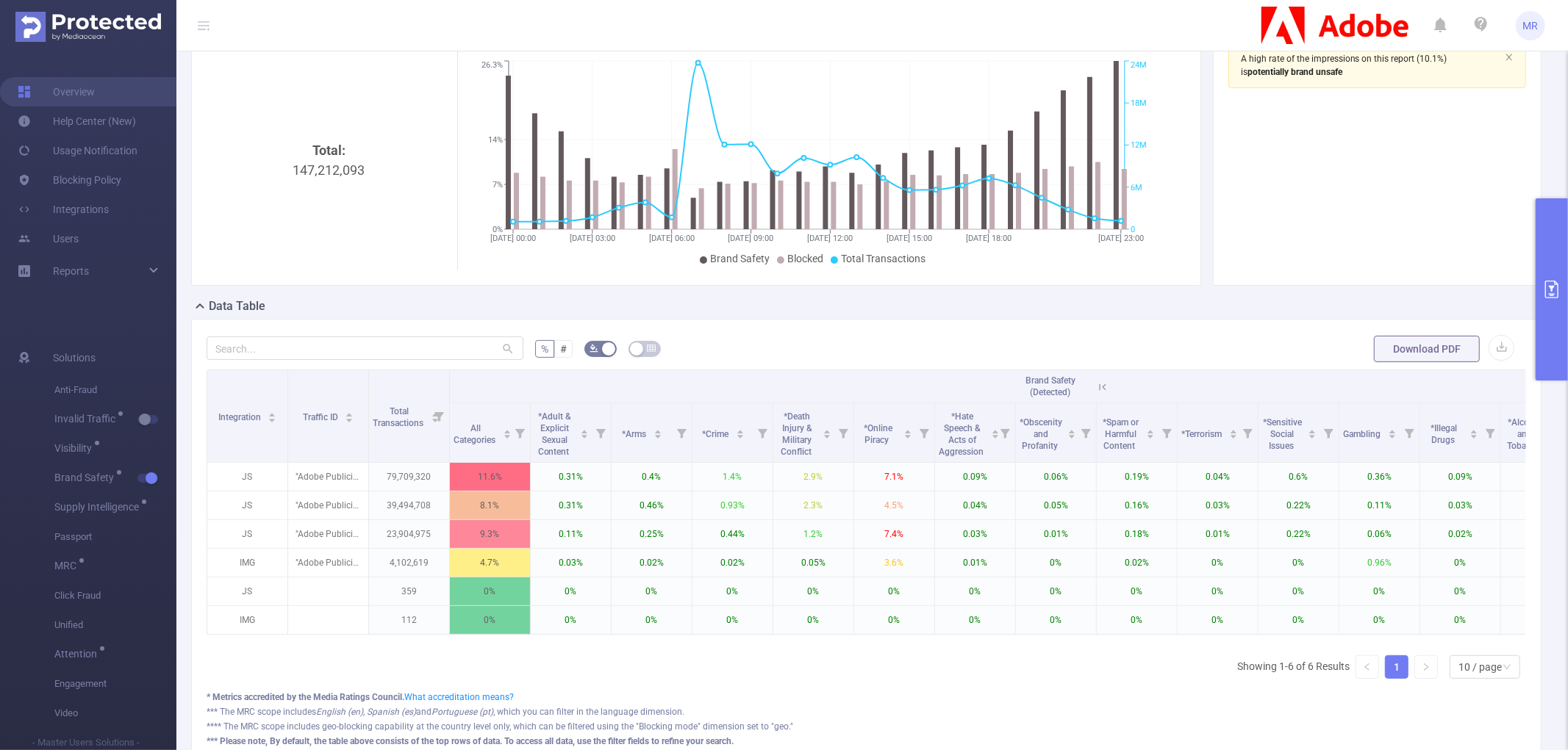
click at [1098, 387] on icon at bounding box center [1103, 388] width 14 height 14
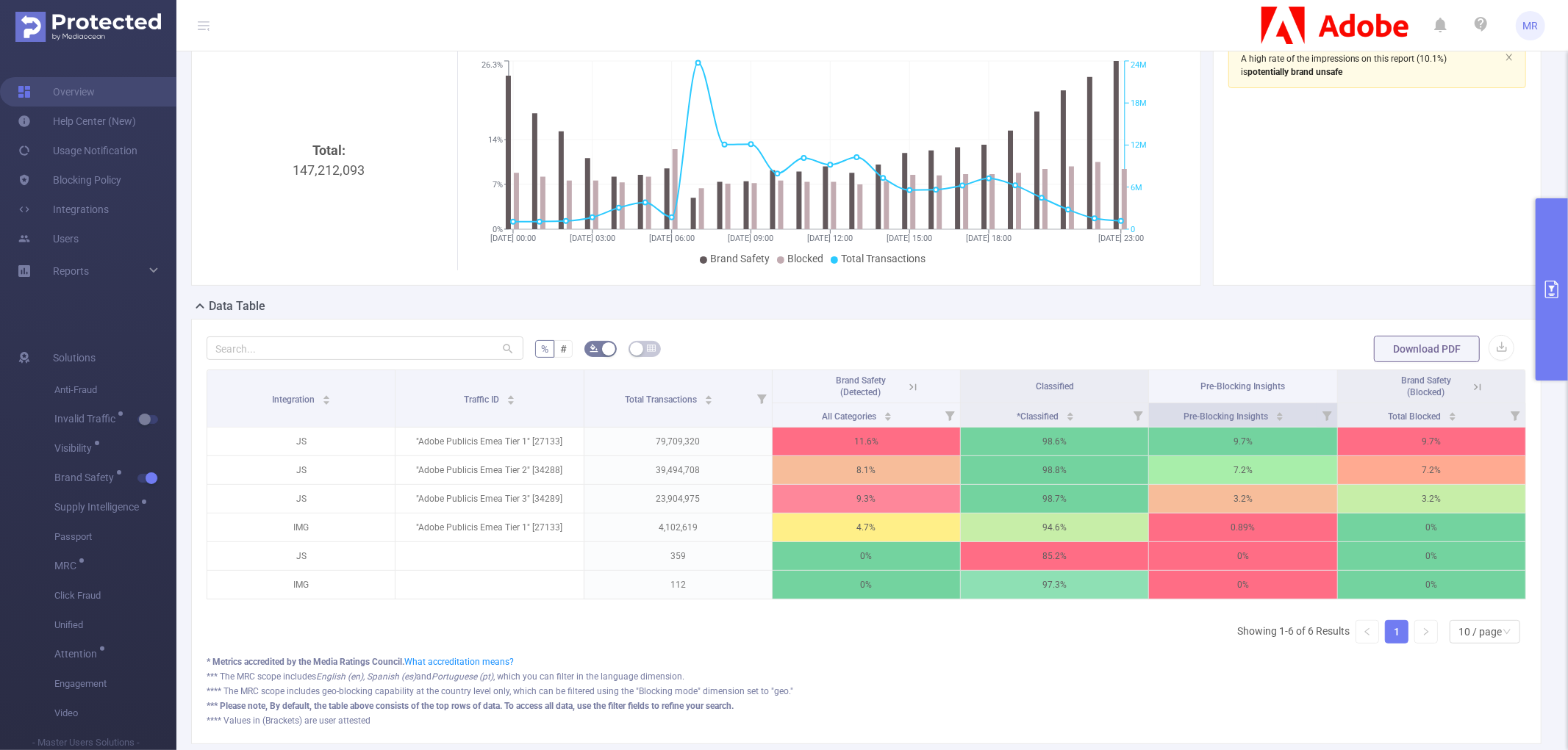
click at [1322, 417] on icon at bounding box center [1327, 416] width 10 height 10
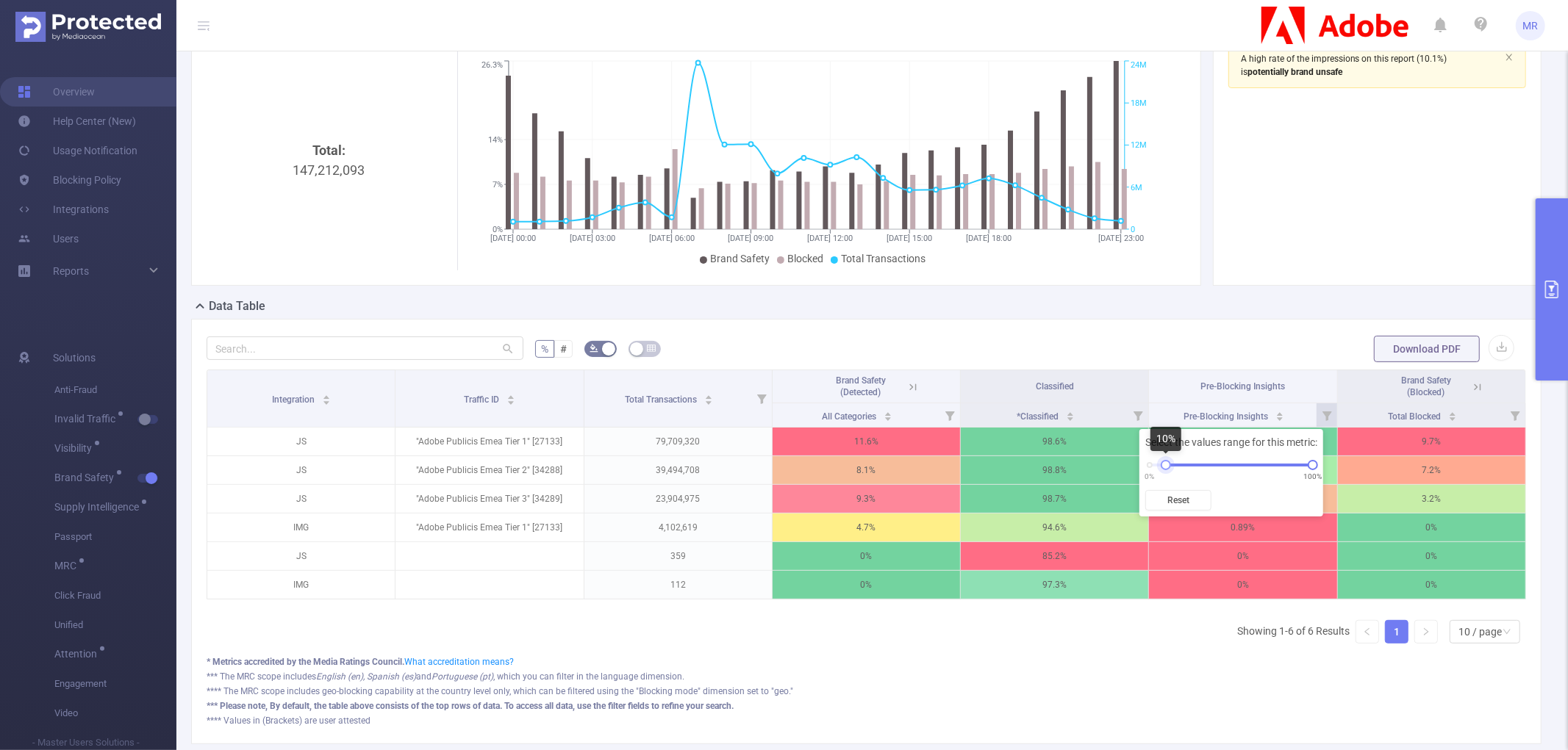
drag, startPoint x: 1149, startPoint y: 465, endPoint x: 1166, endPoint y: 464, distance: 17.0
click at [1166, 464] on div at bounding box center [1165, 465] width 11 height 11
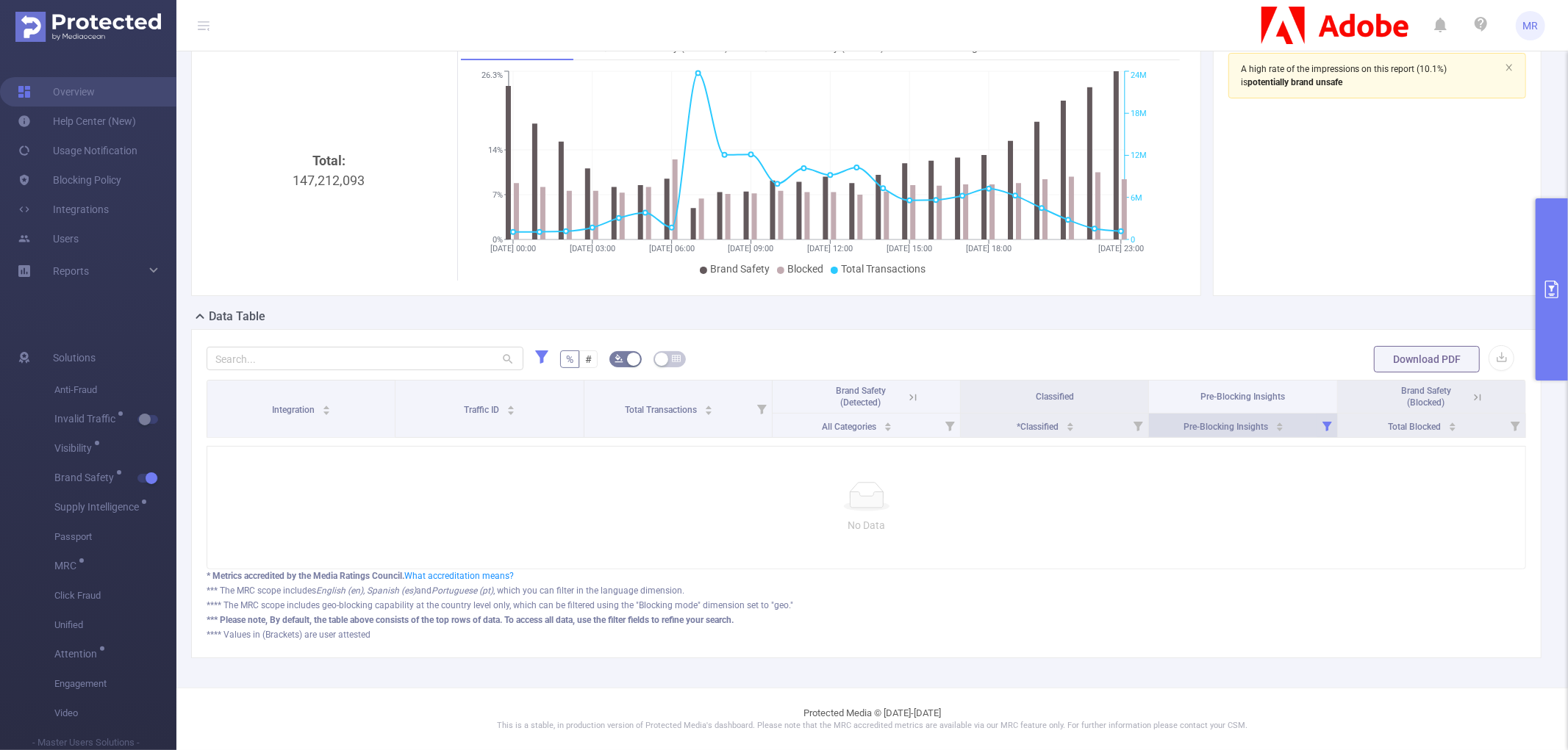
click at [1322, 422] on icon at bounding box center [1327, 427] width 10 height 10
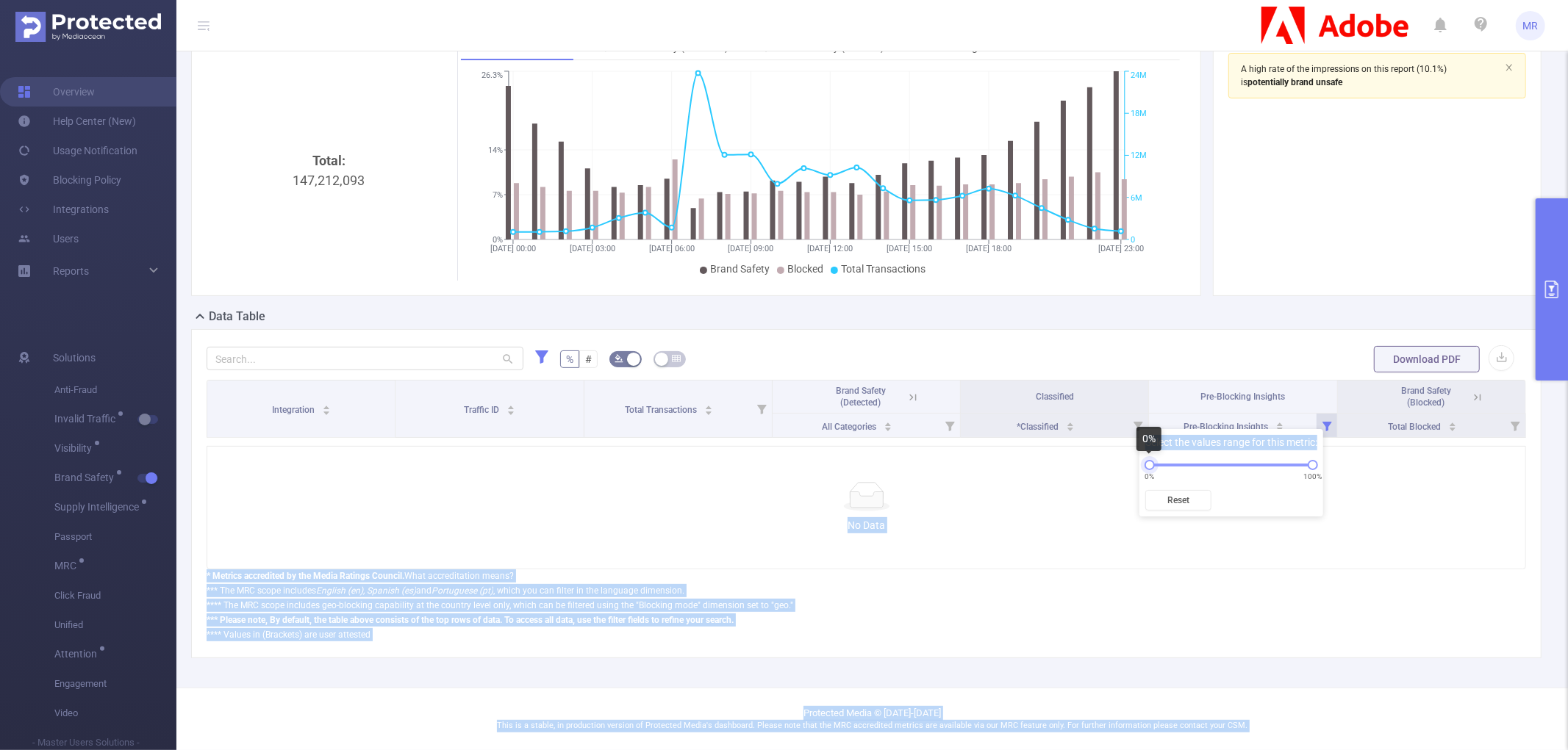
drag, startPoint x: 1165, startPoint y: 464, endPoint x: 1137, endPoint y: 464, distance: 28.0
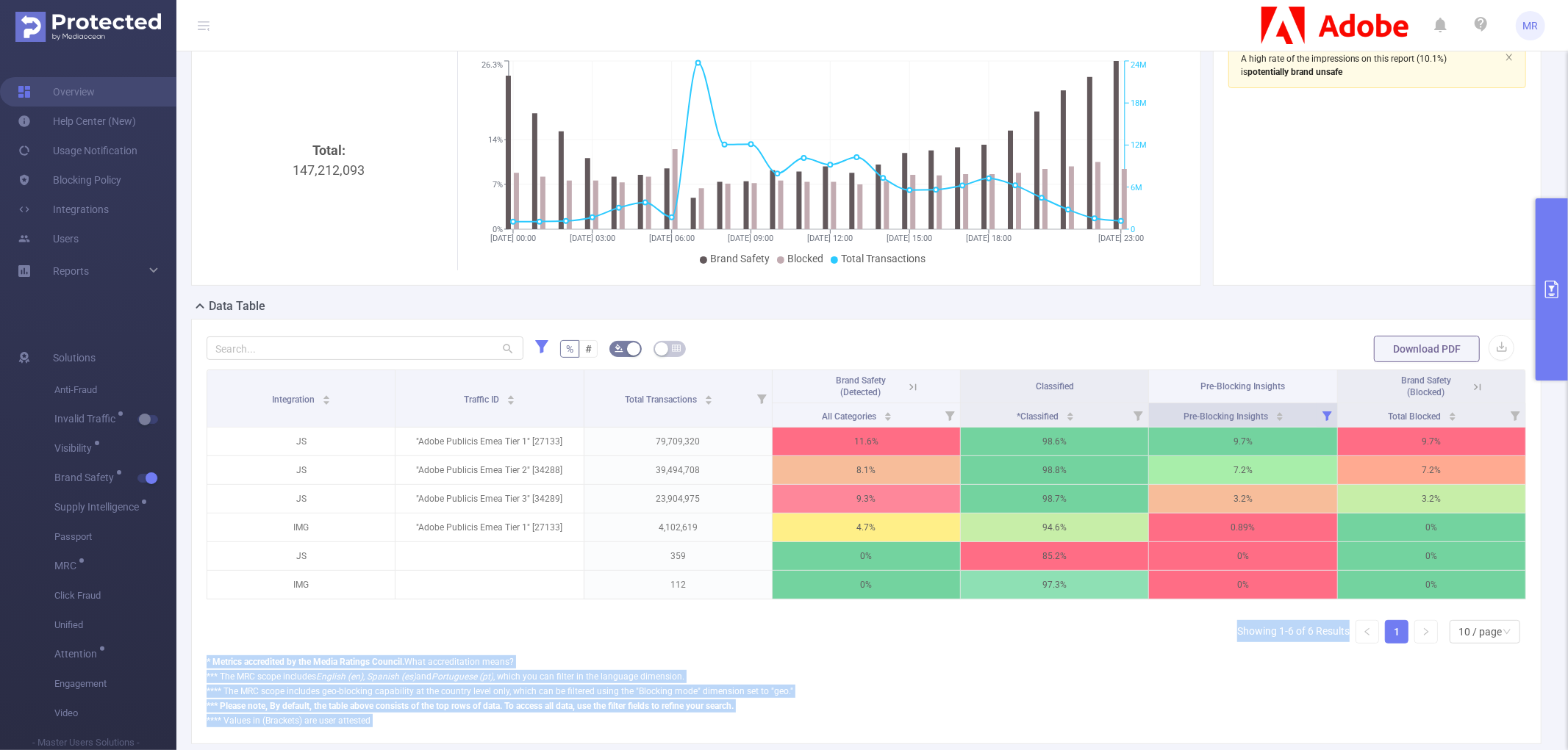
click at [1322, 413] on icon at bounding box center [1327, 416] width 10 height 10
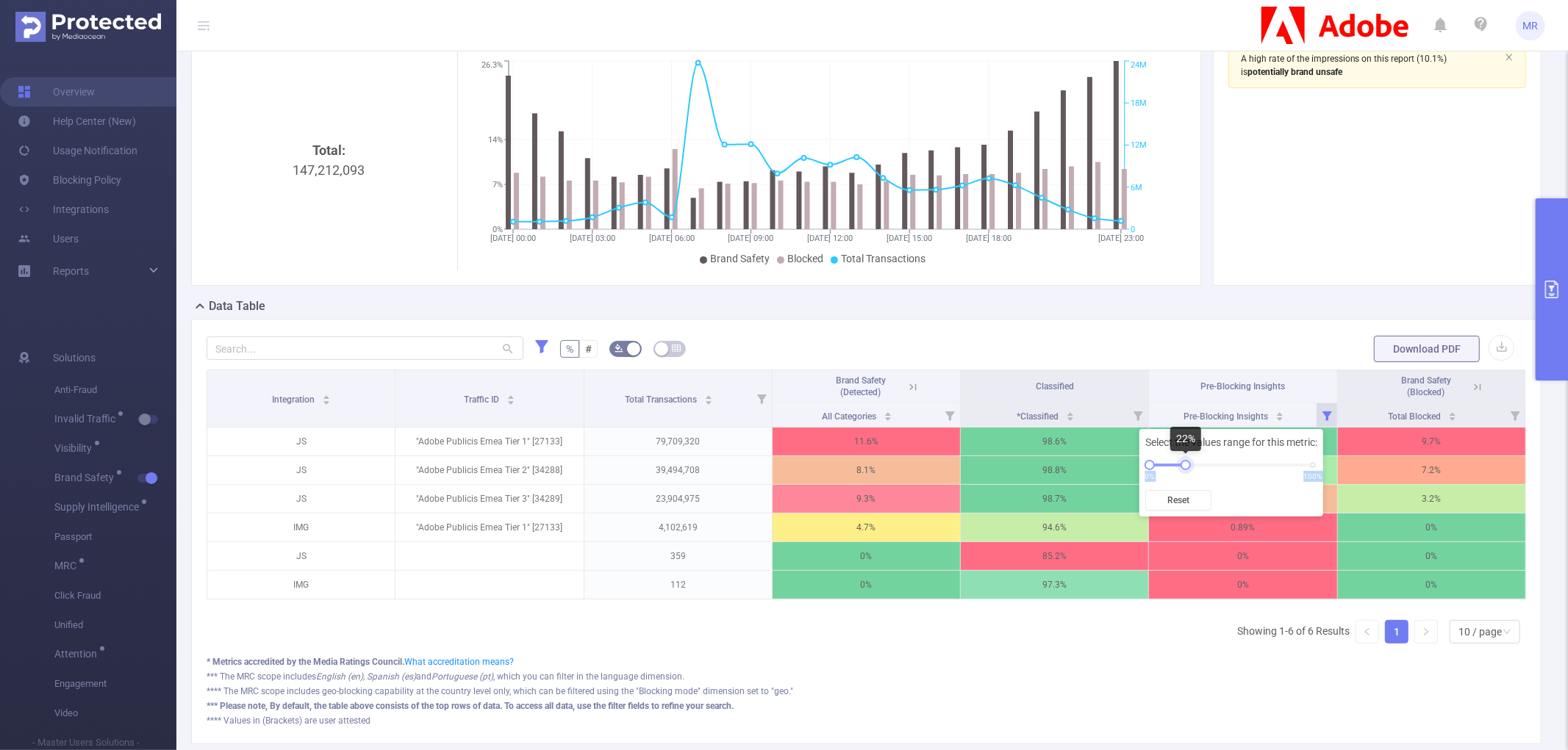
drag, startPoint x: 1311, startPoint y: 468, endPoint x: 1182, endPoint y: 473, distance: 129.1
click at [1182, 473] on div "Select the values range for this metric: 0% 100% Reset" at bounding box center [1231, 472] width 184 height 87
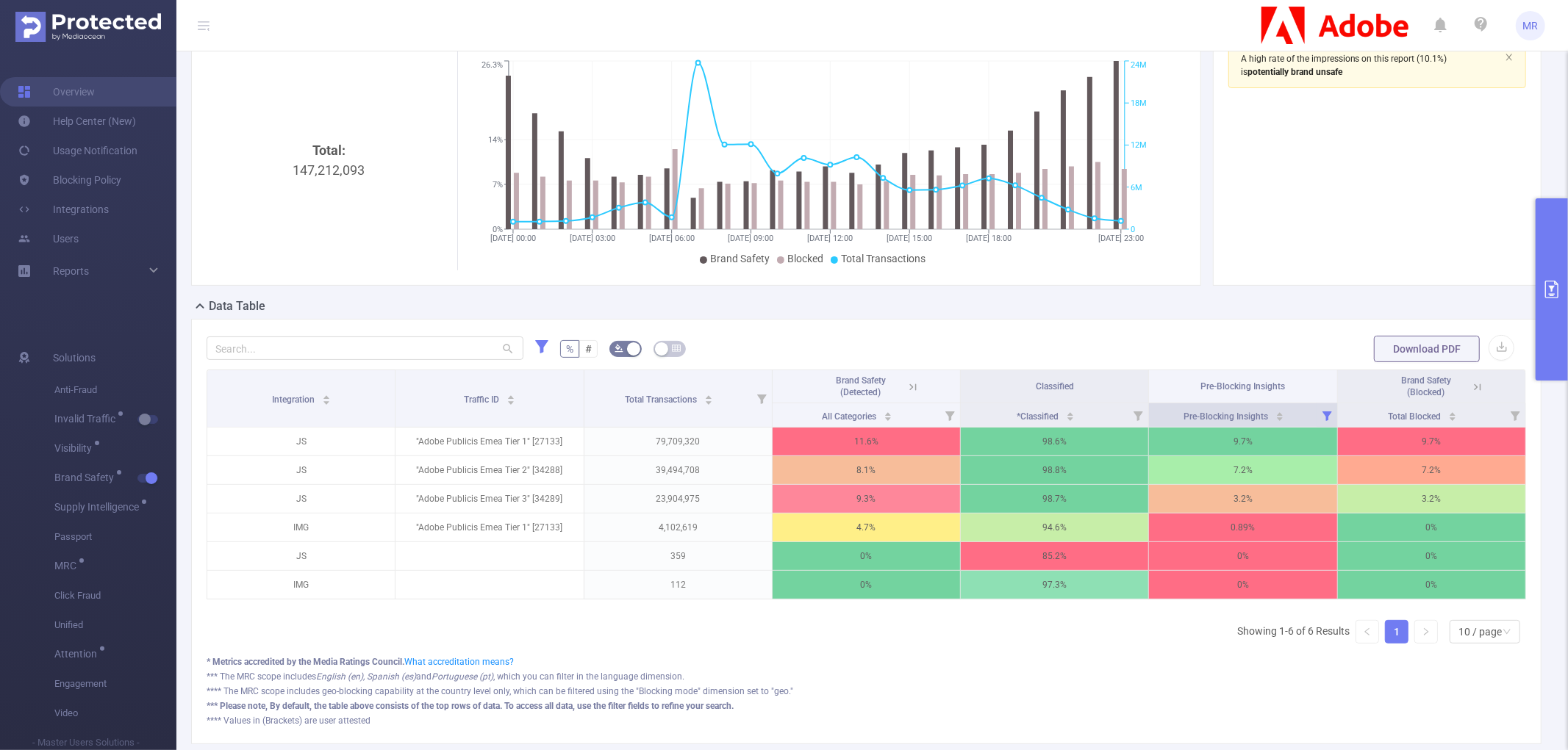
click at [1316, 414] on icon at bounding box center [1326, 415] width 21 height 23
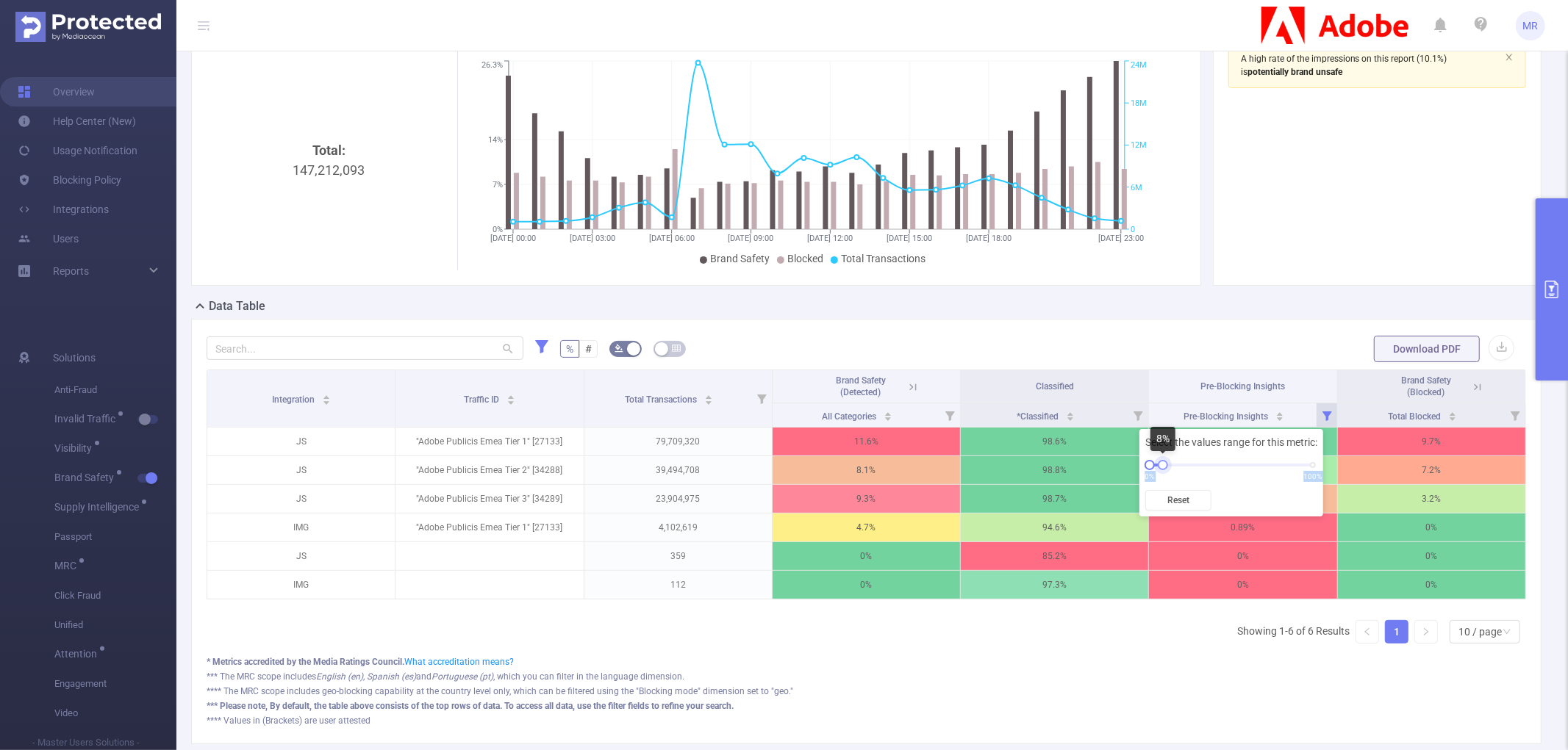
click at [1162, 466] on div at bounding box center [1163, 465] width 11 height 11
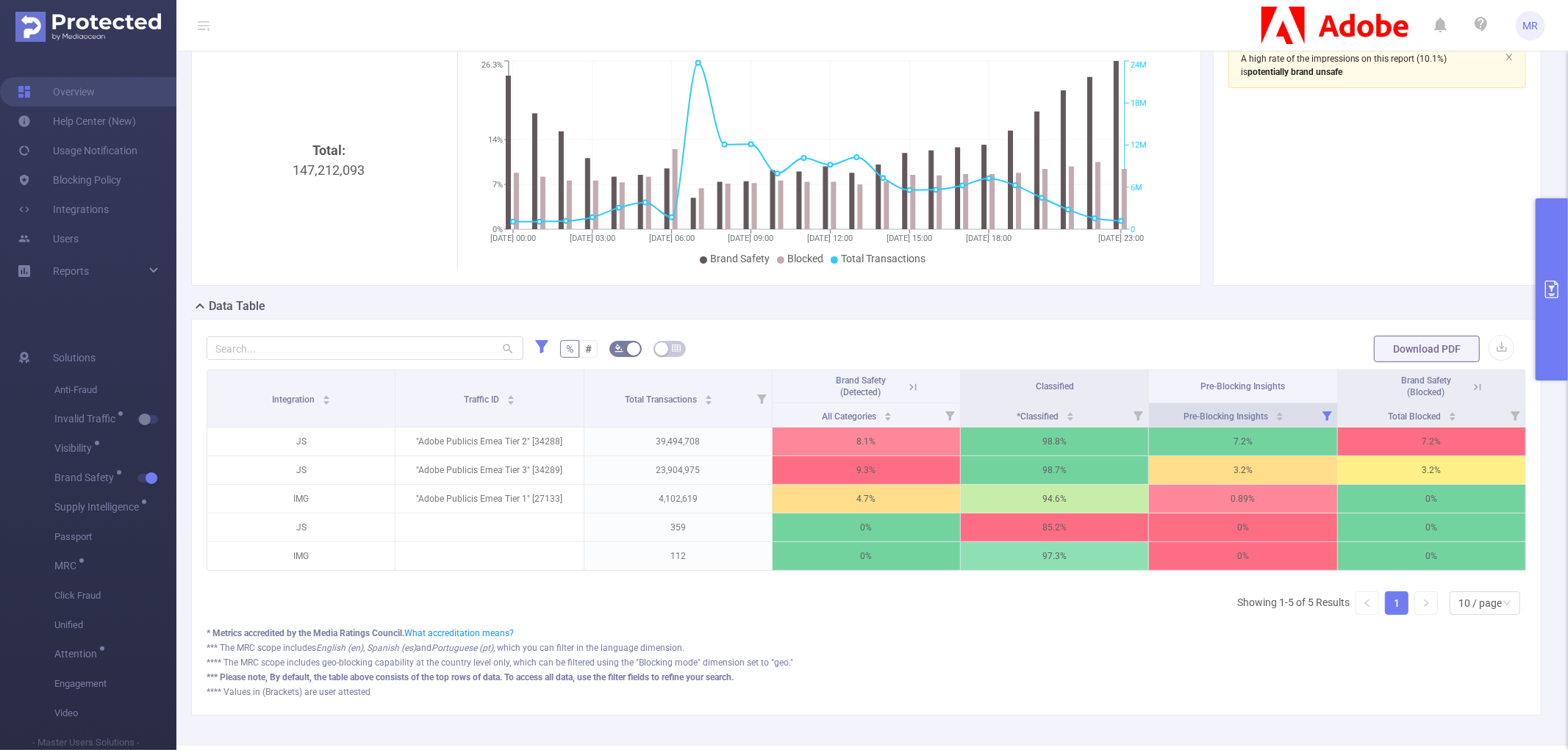
click at [1322, 413] on icon at bounding box center [1327, 416] width 10 height 10
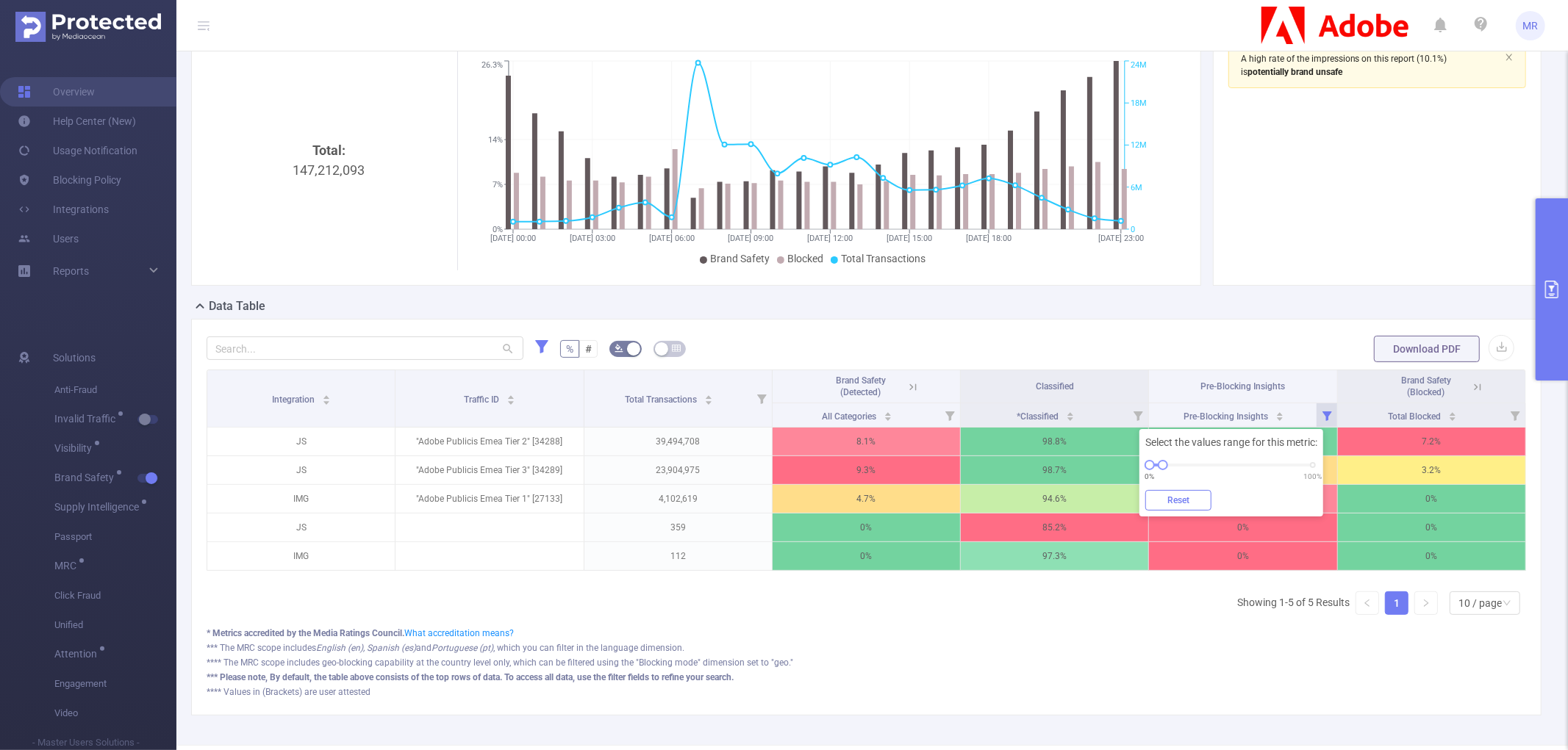
click at [1180, 495] on button "Reset" at bounding box center [1178, 500] width 67 height 21
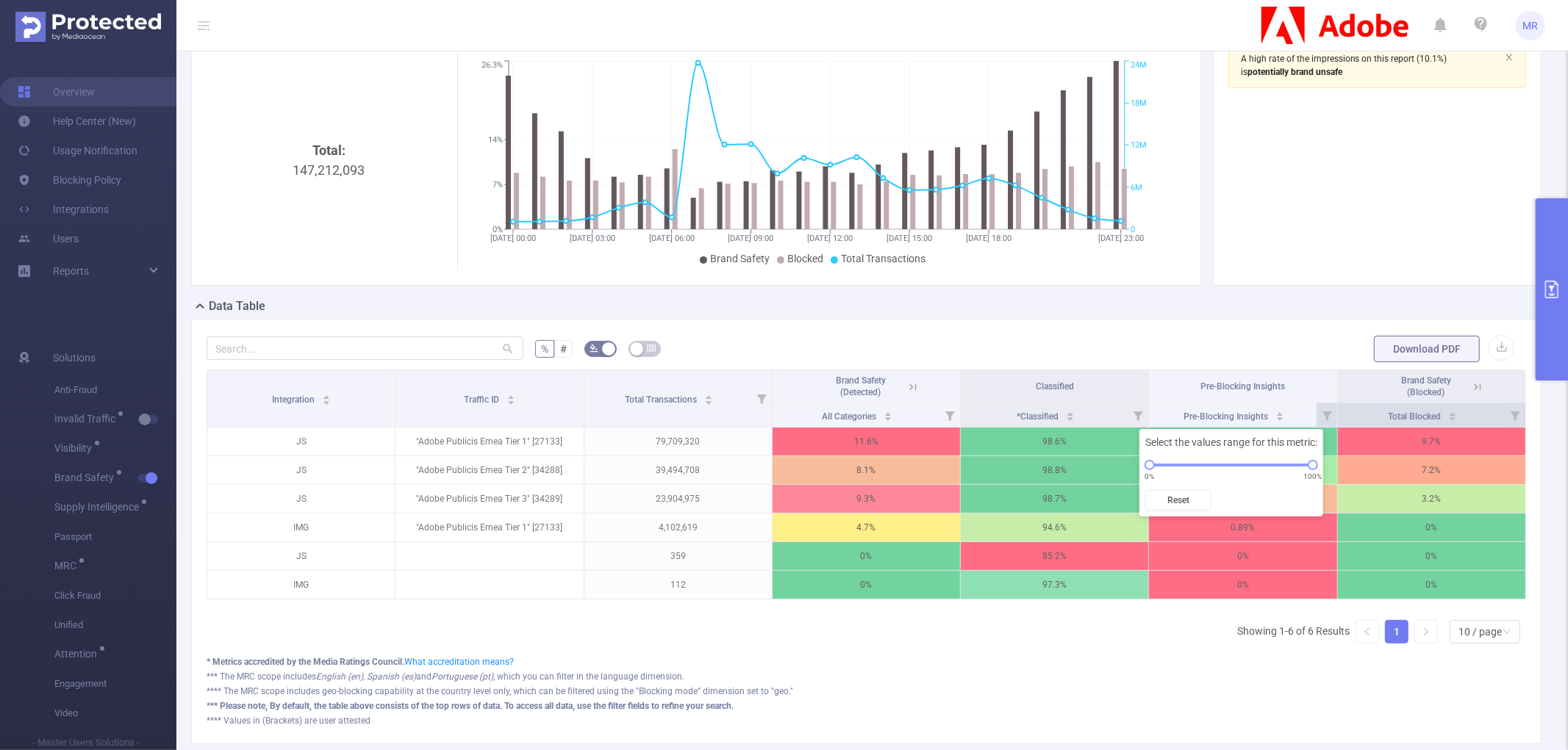
click at [1510, 417] on icon at bounding box center [1515, 416] width 10 height 10
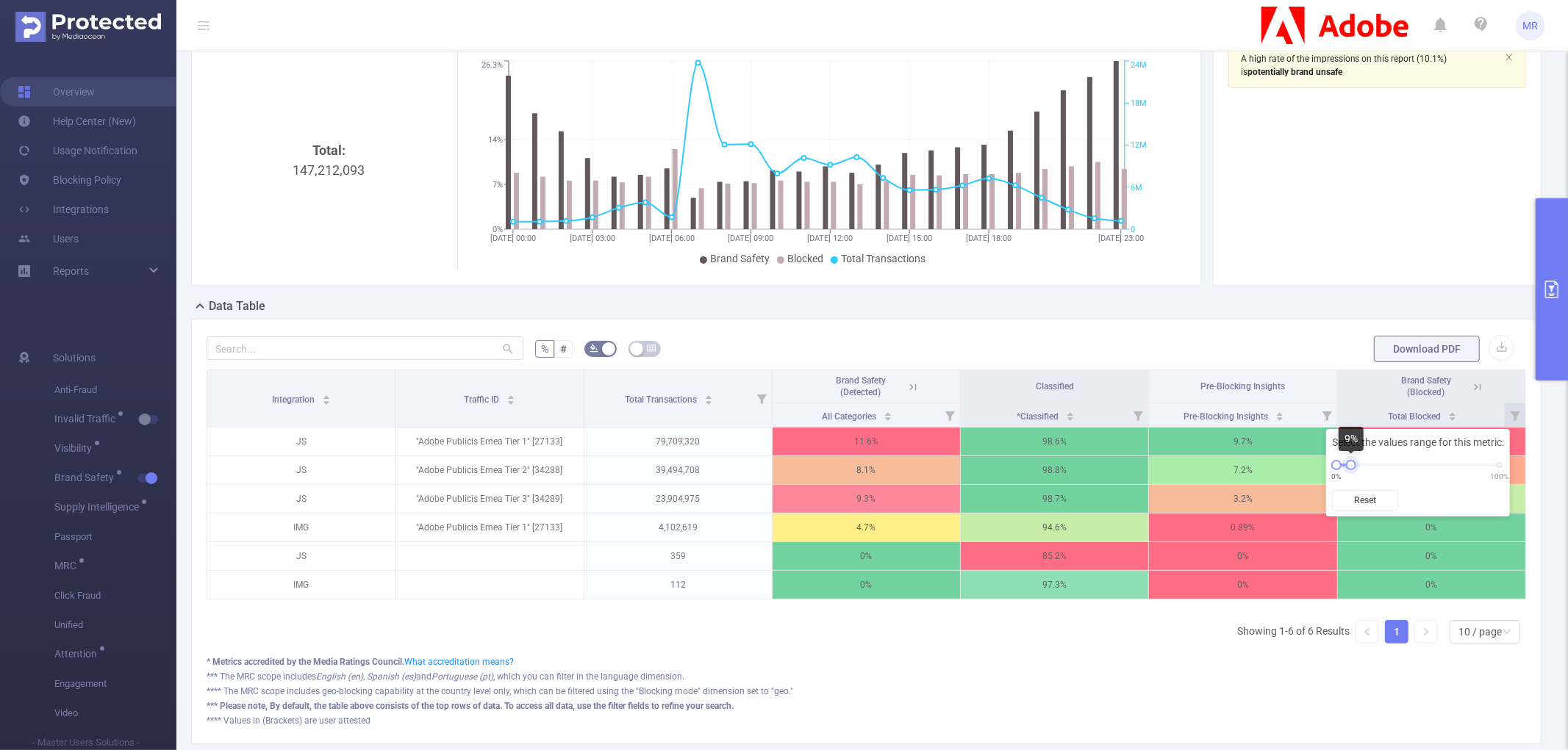
drag, startPoint x: 1501, startPoint y: 463, endPoint x: 1351, endPoint y: 470, distance: 150.2
click at [1351, 470] on div "Select the values range for this metric: 0% 100% Reset" at bounding box center [1418, 472] width 184 height 87
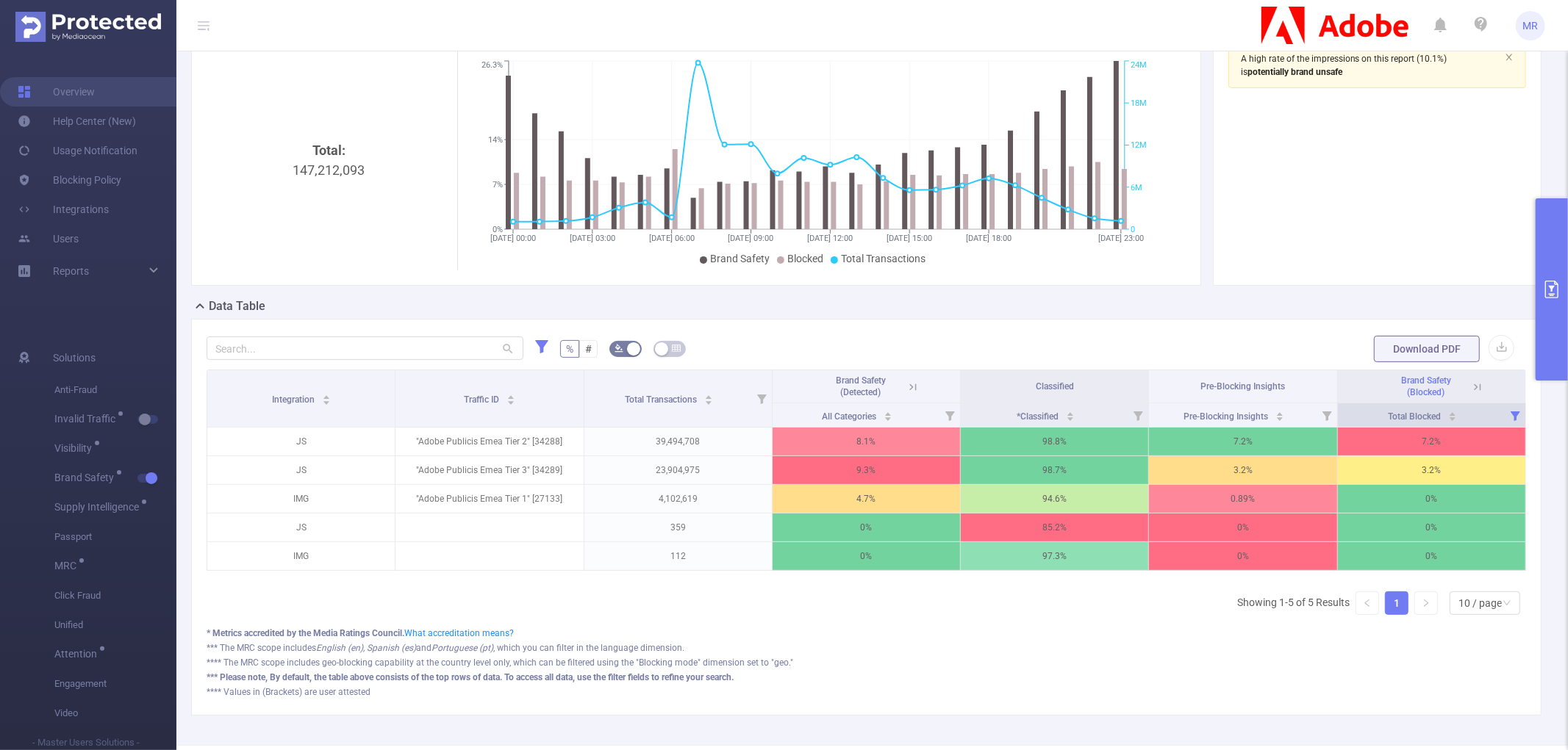
click at [1510, 415] on icon at bounding box center [1515, 416] width 10 height 10
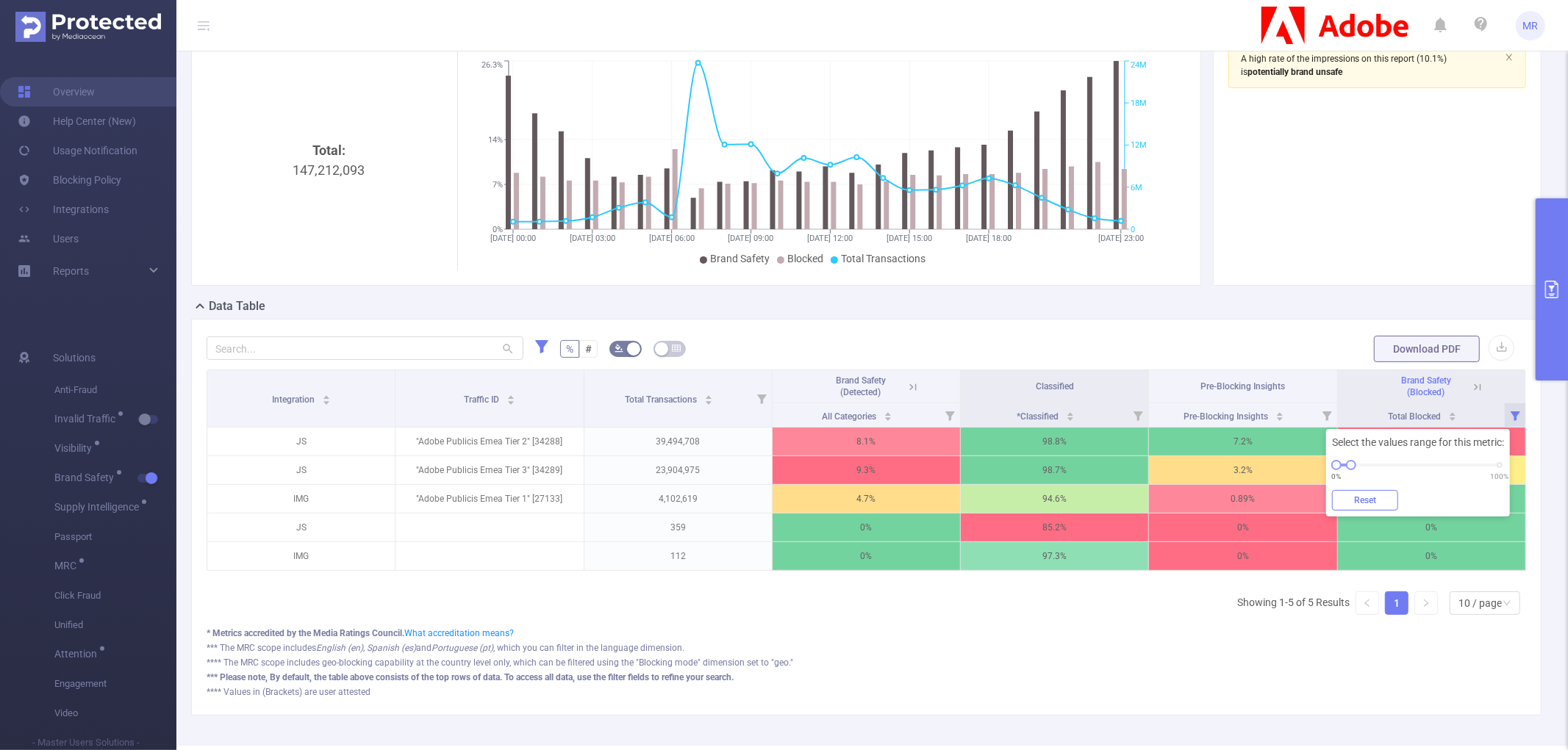
click at [1356, 497] on button "Reset" at bounding box center [1365, 500] width 67 height 21
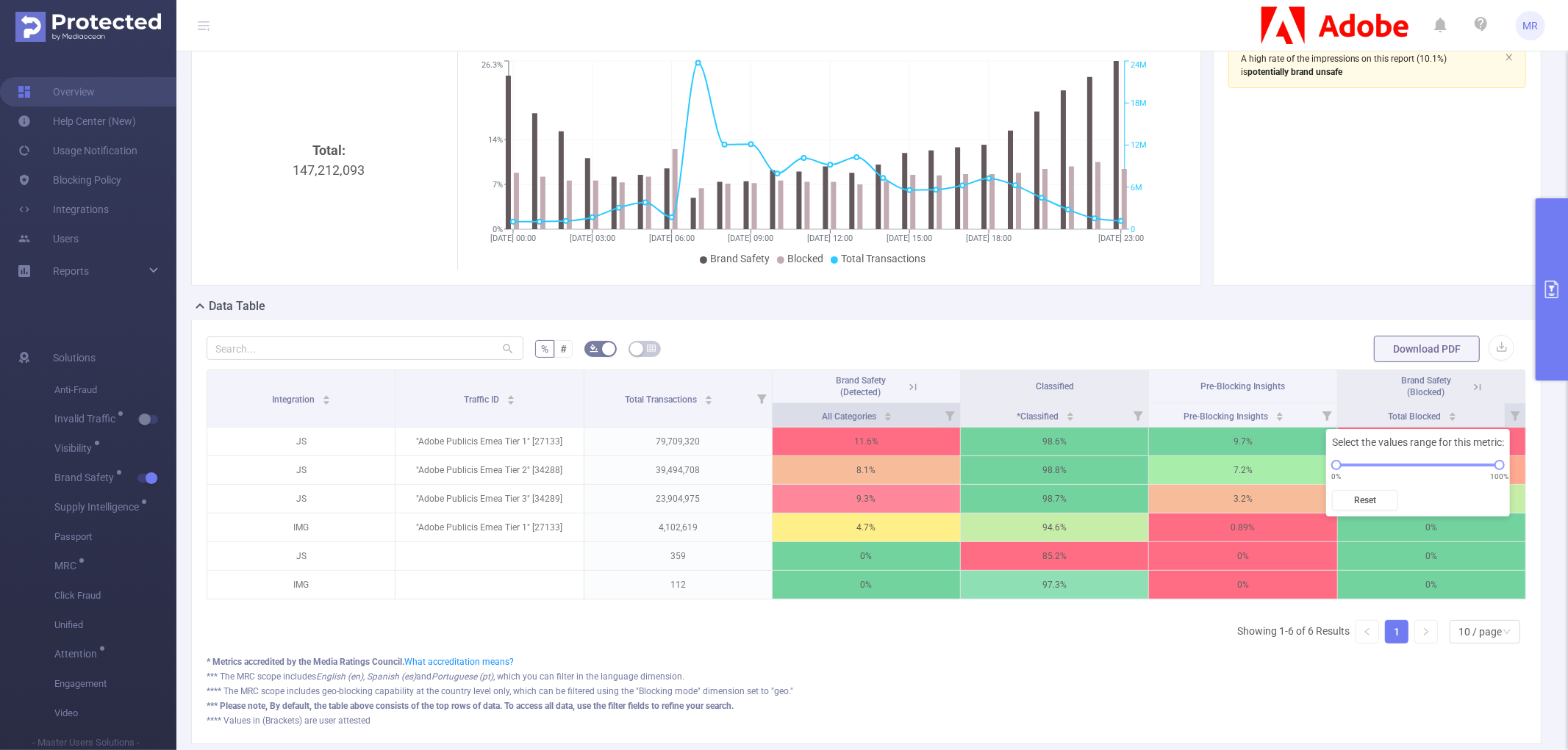
click at [939, 412] on icon at bounding box center [949, 415] width 21 height 23
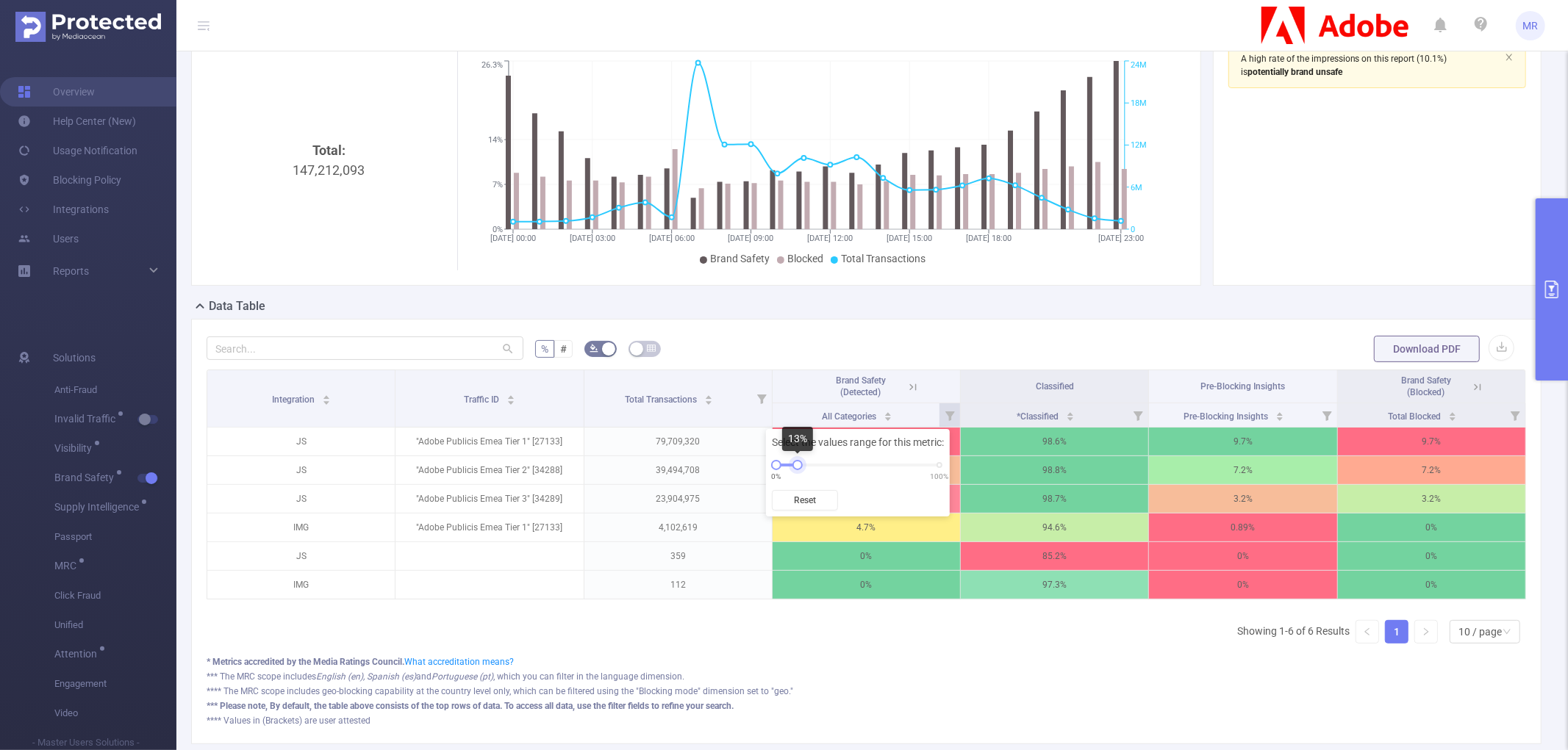
drag, startPoint x: 938, startPoint y: 465, endPoint x: 794, endPoint y: 482, distance: 145.0
click at [794, 482] on div "Select the values range for this metric: 0% 100% Reset" at bounding box center [858, 472] width 184 height 87
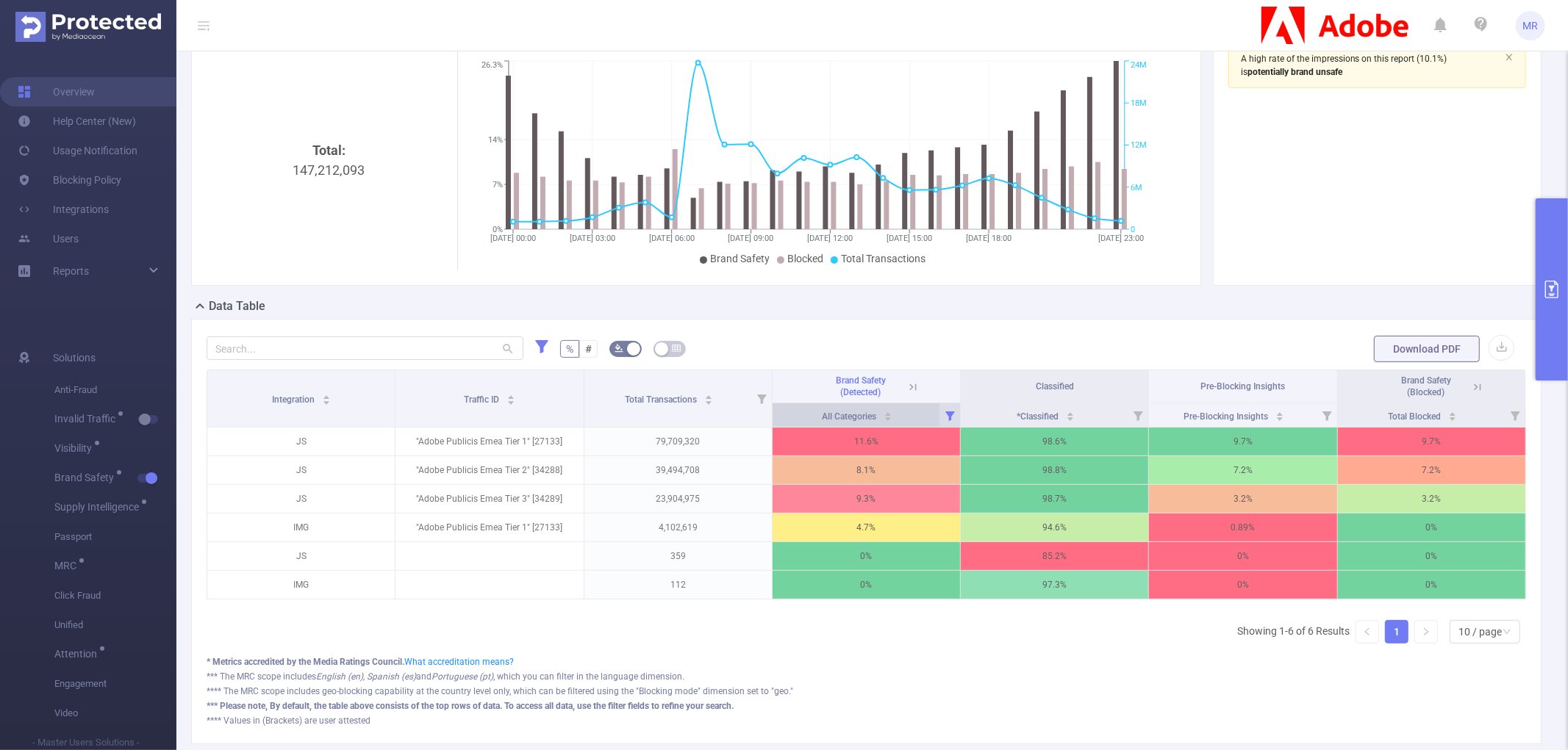
click at [847, 417] on span "All Categories" at bounding box center [850, 416] width 57 height 11
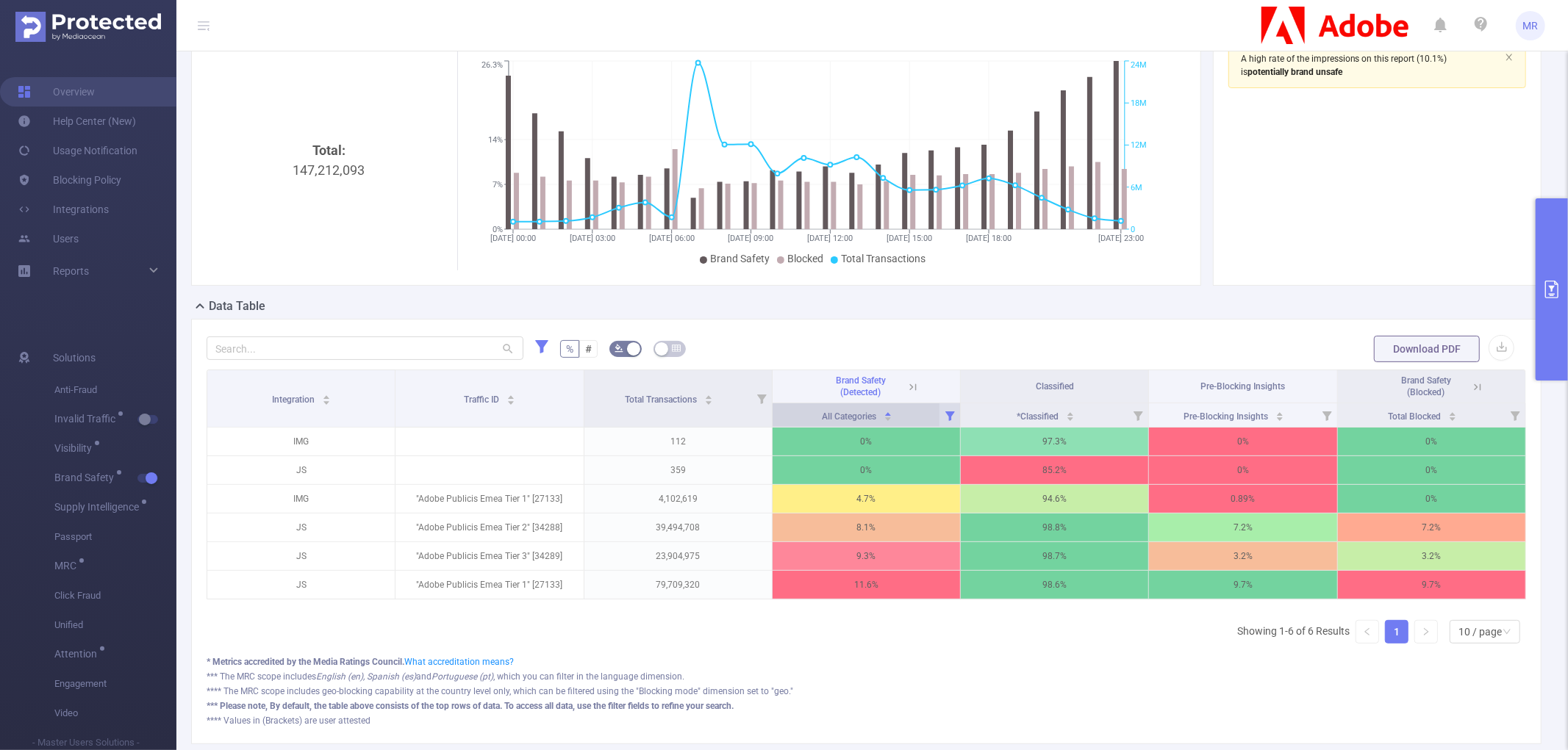
click at [847, 417] on span "All Categories" at bounding box center [850, 416] width 57 height 11
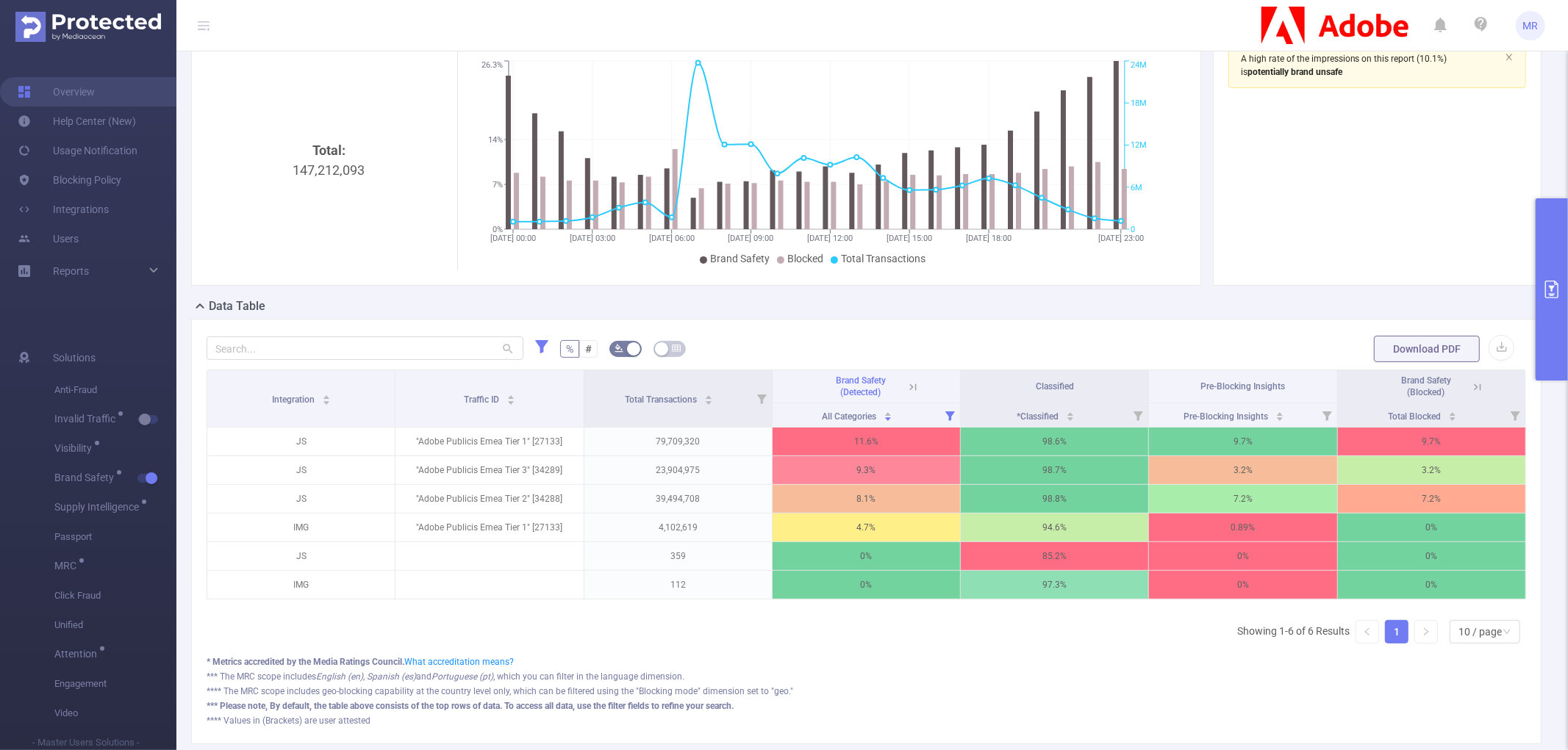
click at [1545, 274] on button "primary" at bounding box center [1551, 290] width 32 height 182
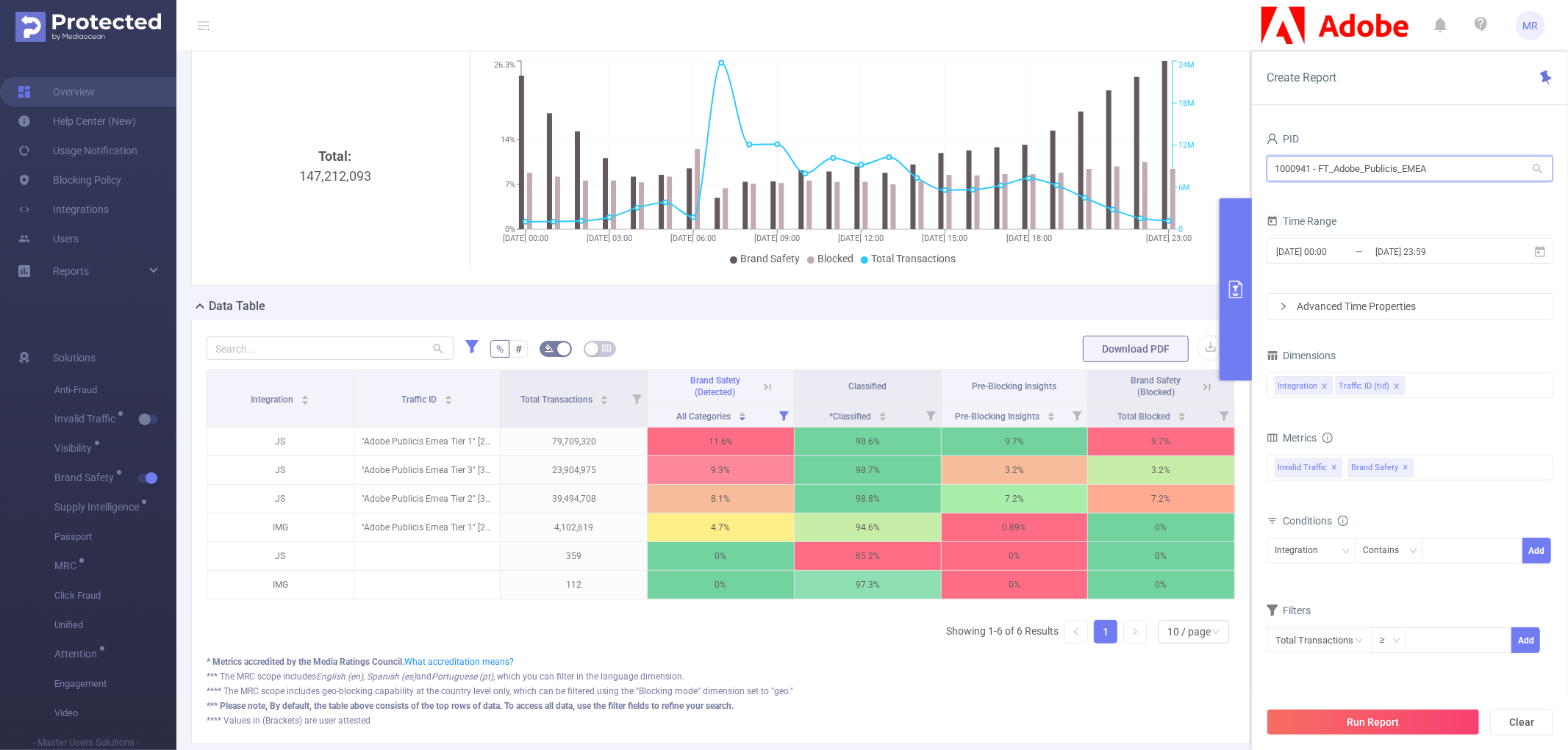
click at [1390, 171] on input "1000941 - FT_Adobe_Publicis_EMEA" at bounding box center [1409, 168] width 287 height 25
click at [1449, 164] on input "1000941 - FT_Adobe_Publicis_EMEA" at bounding box center [1409, 168] width 287 height 25
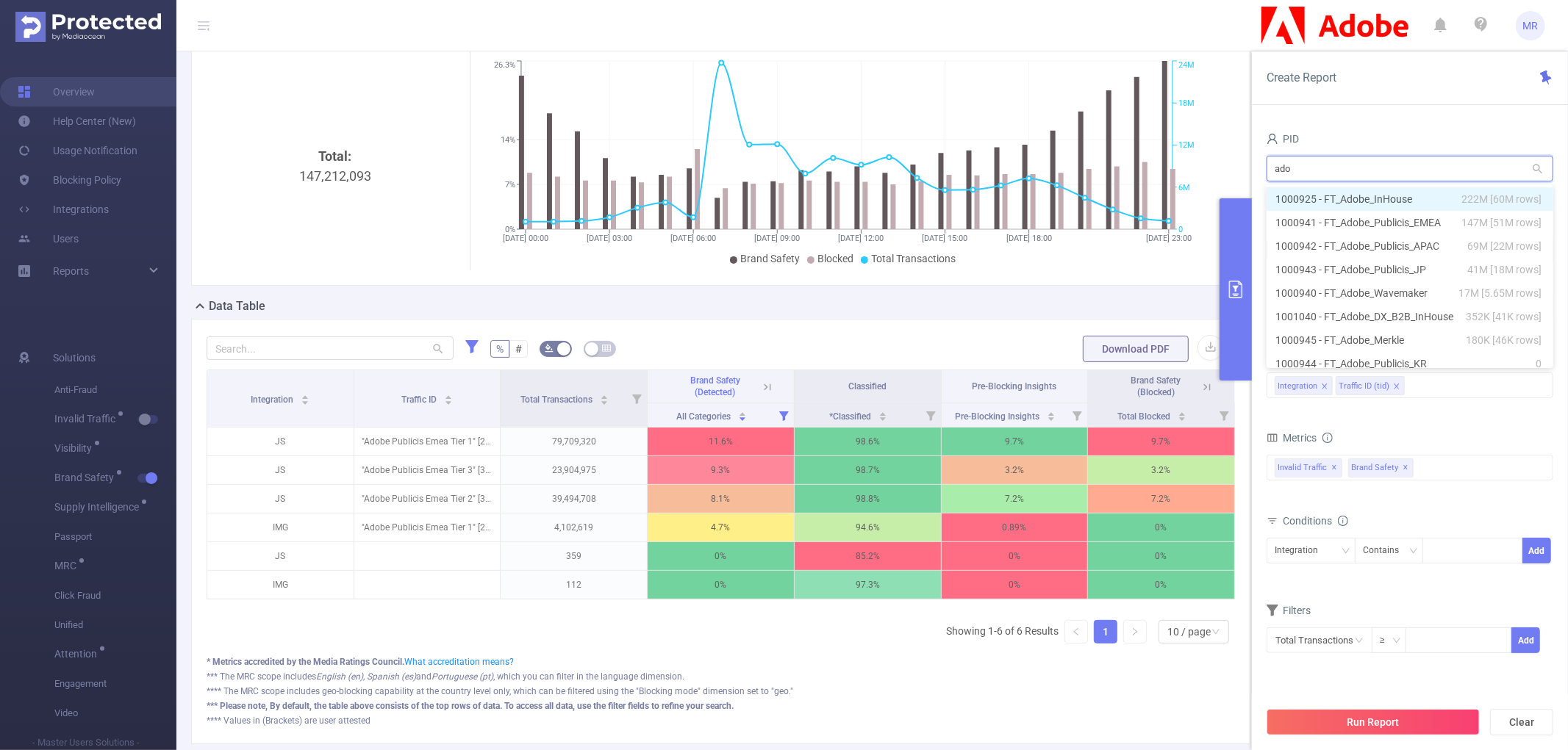
type input "adob"
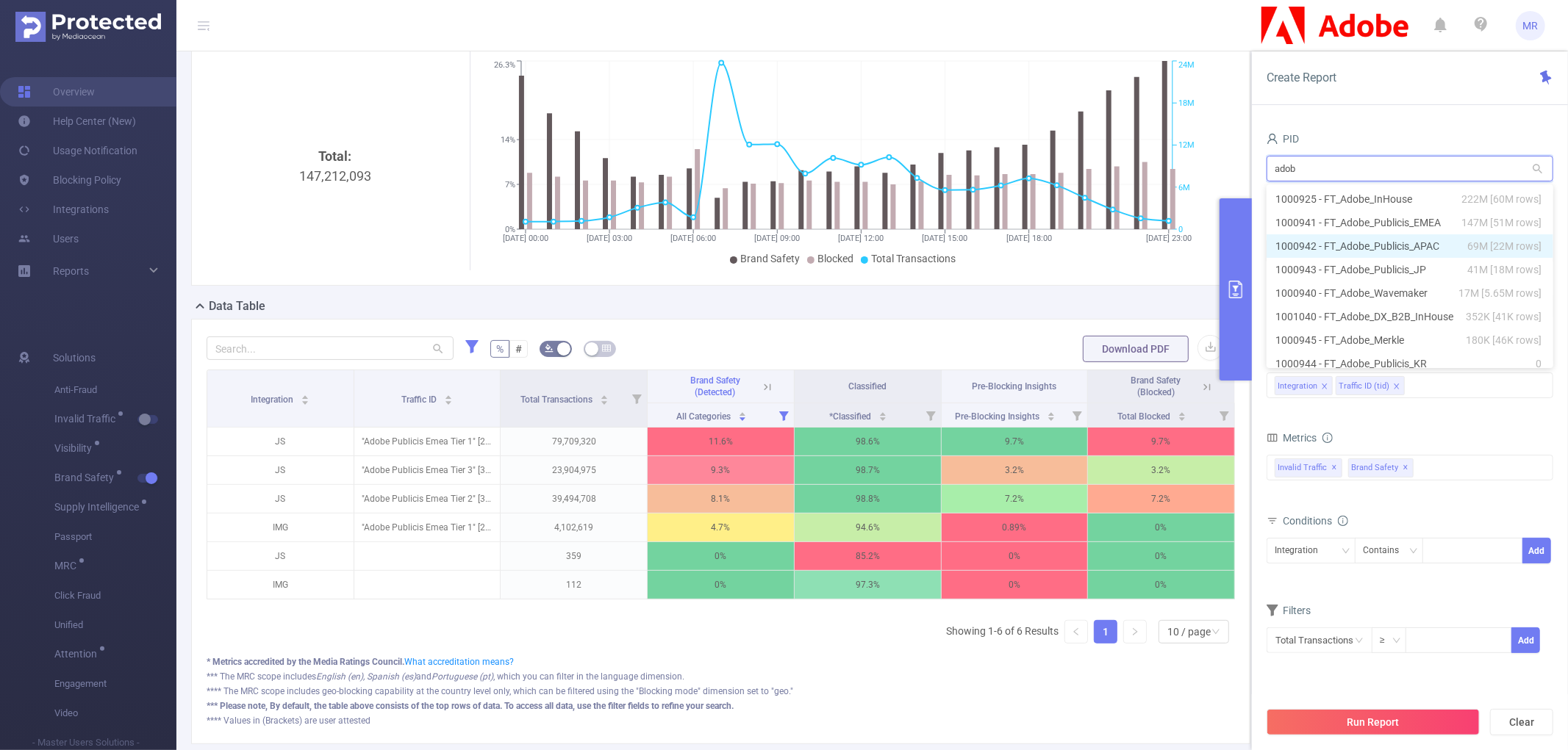
click at [1398, 248] on li "1000942 - FT_Adobe_Publicis_APAC 69M [22M rows]" at bounding box center [1409, 246] width 287 height 23
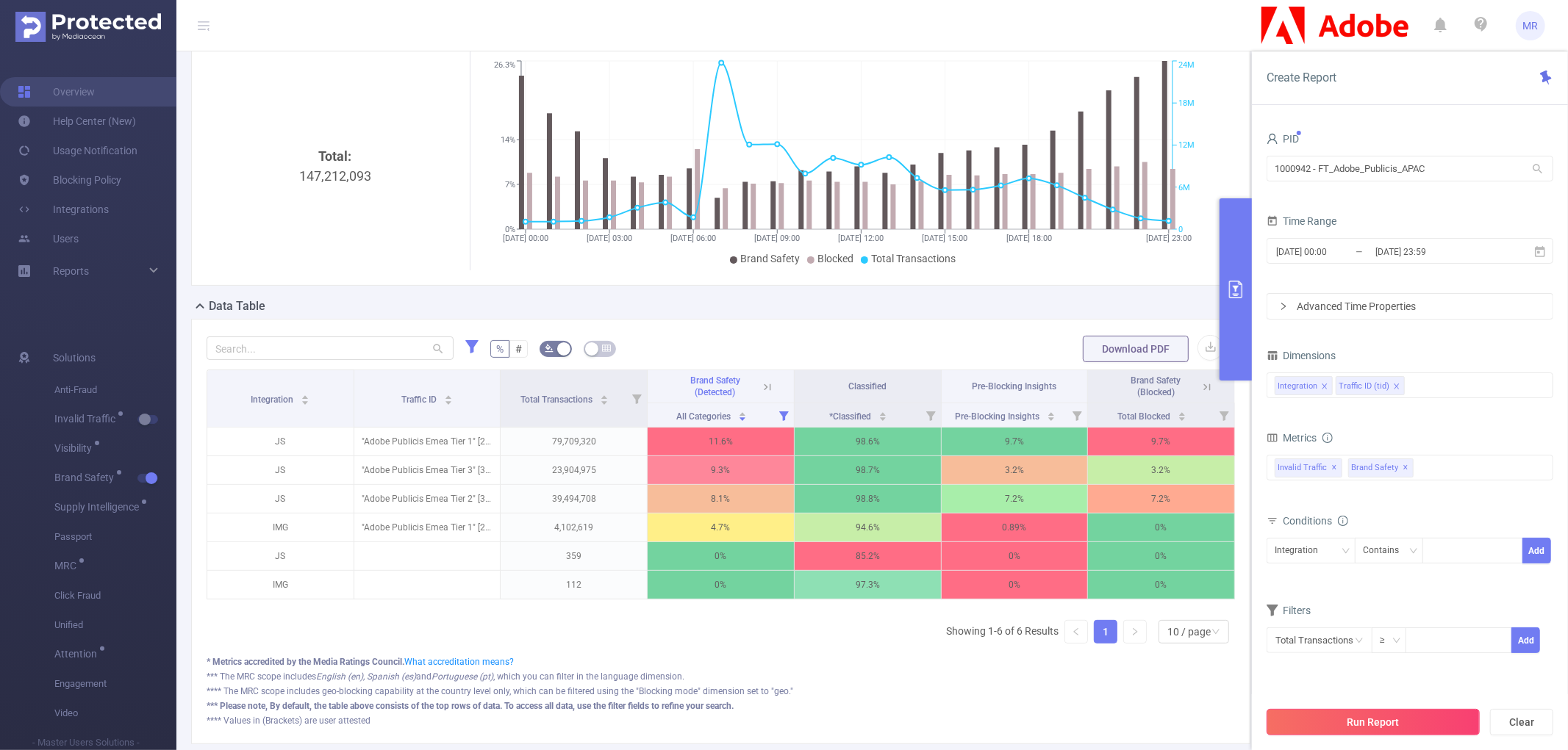
click at [1369, 724] on button "Run Report" at bounding box center [1373, 722] width 214 height 26
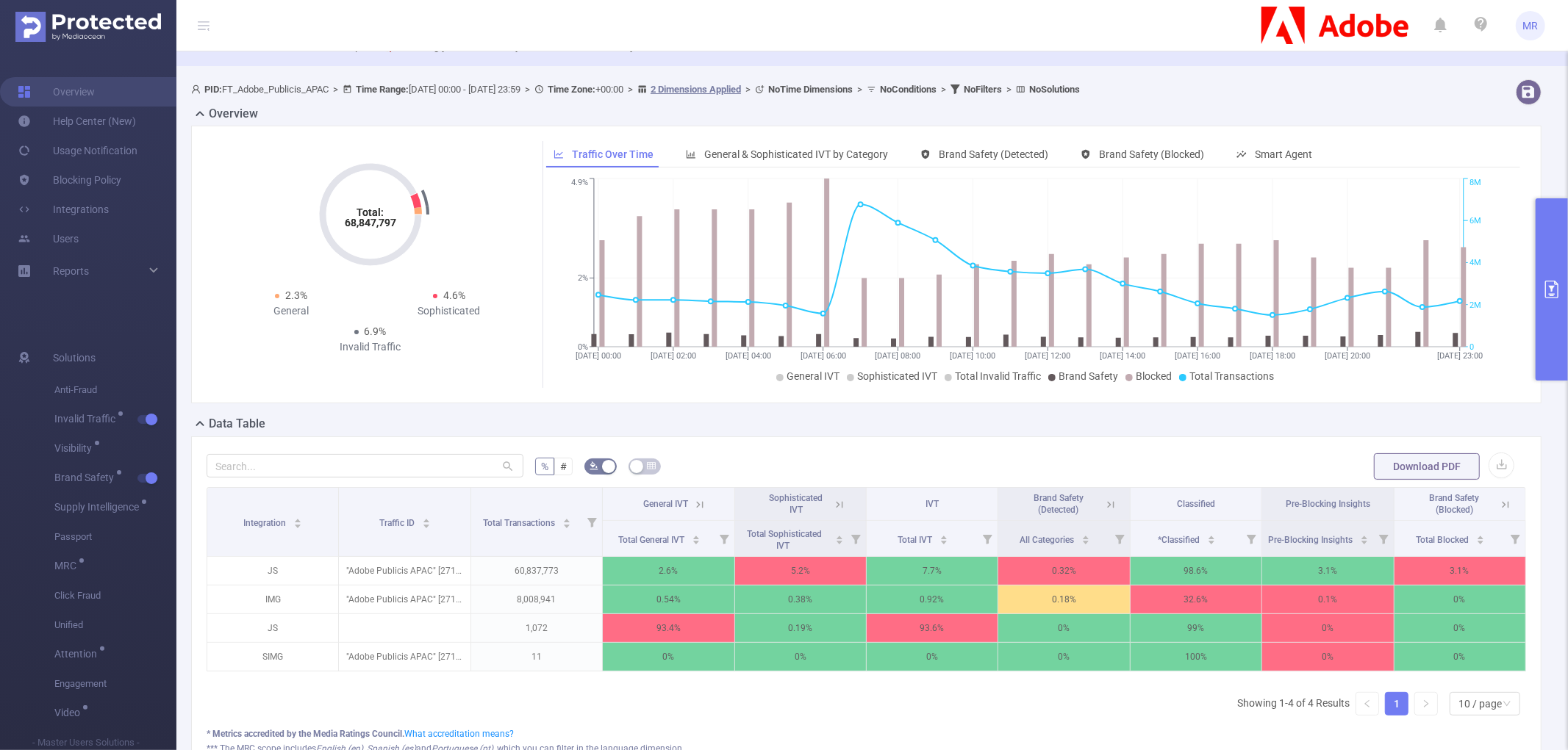
click at [1541, 266] on button "primary" at bounding box center [1551, 290] width 32 height 182
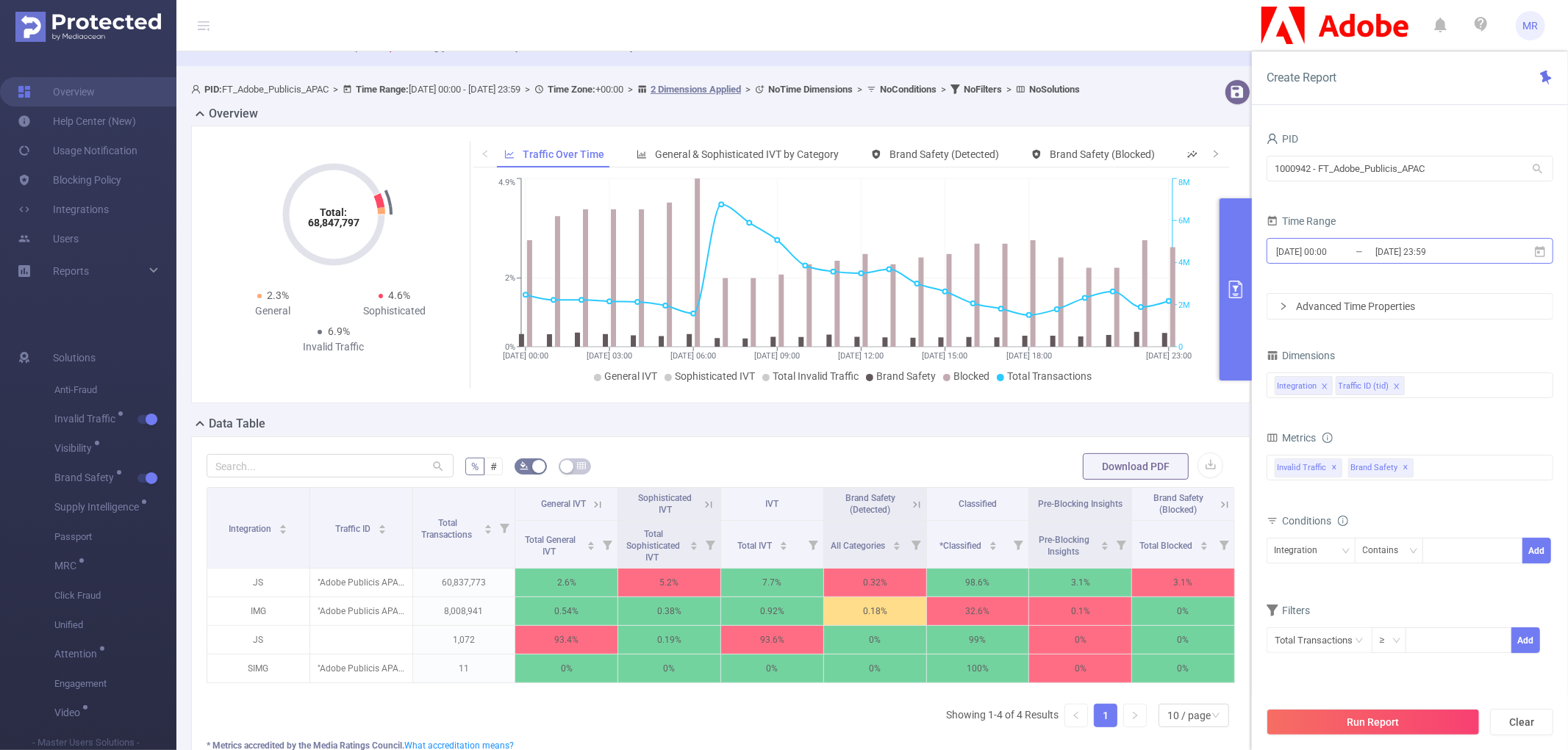
click at [1416, 255] on input "[DATE] 23:59" at bounding box center [1434, 252] width 119 height 20
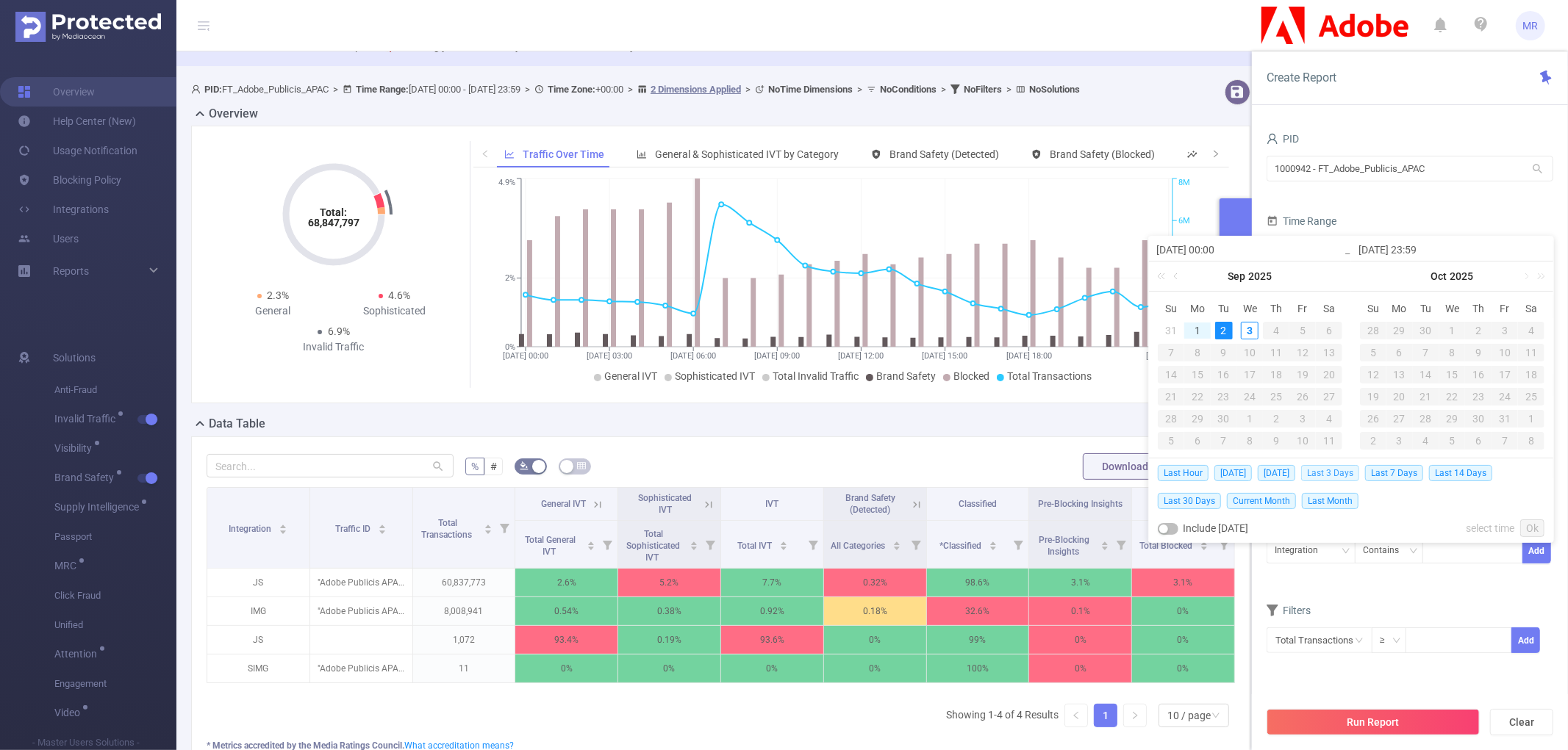
click at [1354, 465] on span "Last 3 Days" at bounding box center [1329, 473] width 58 height 17
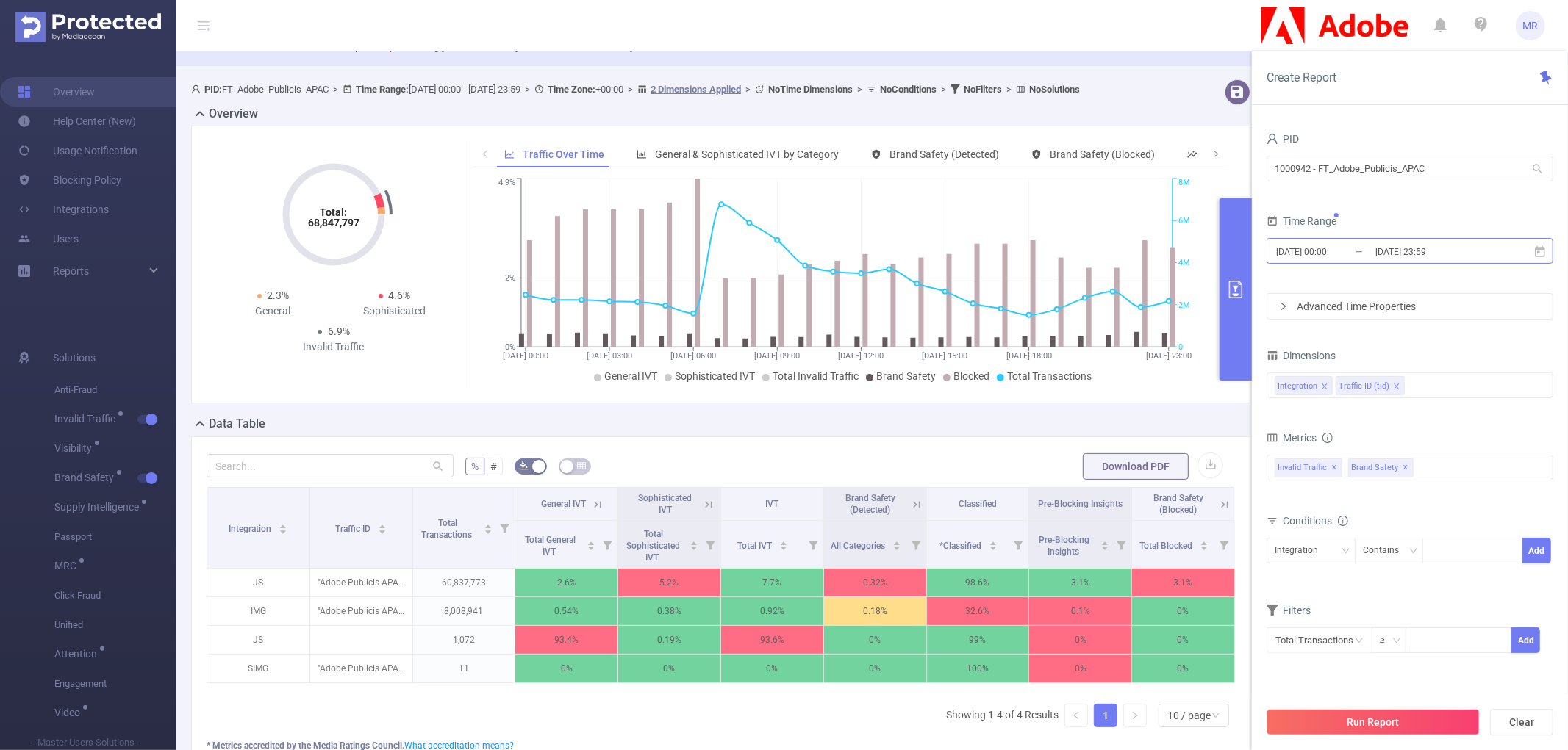
click at [1429, 258] on input "[DATE] 23:59" at bounding box center [1434, 252] width 119 height 20
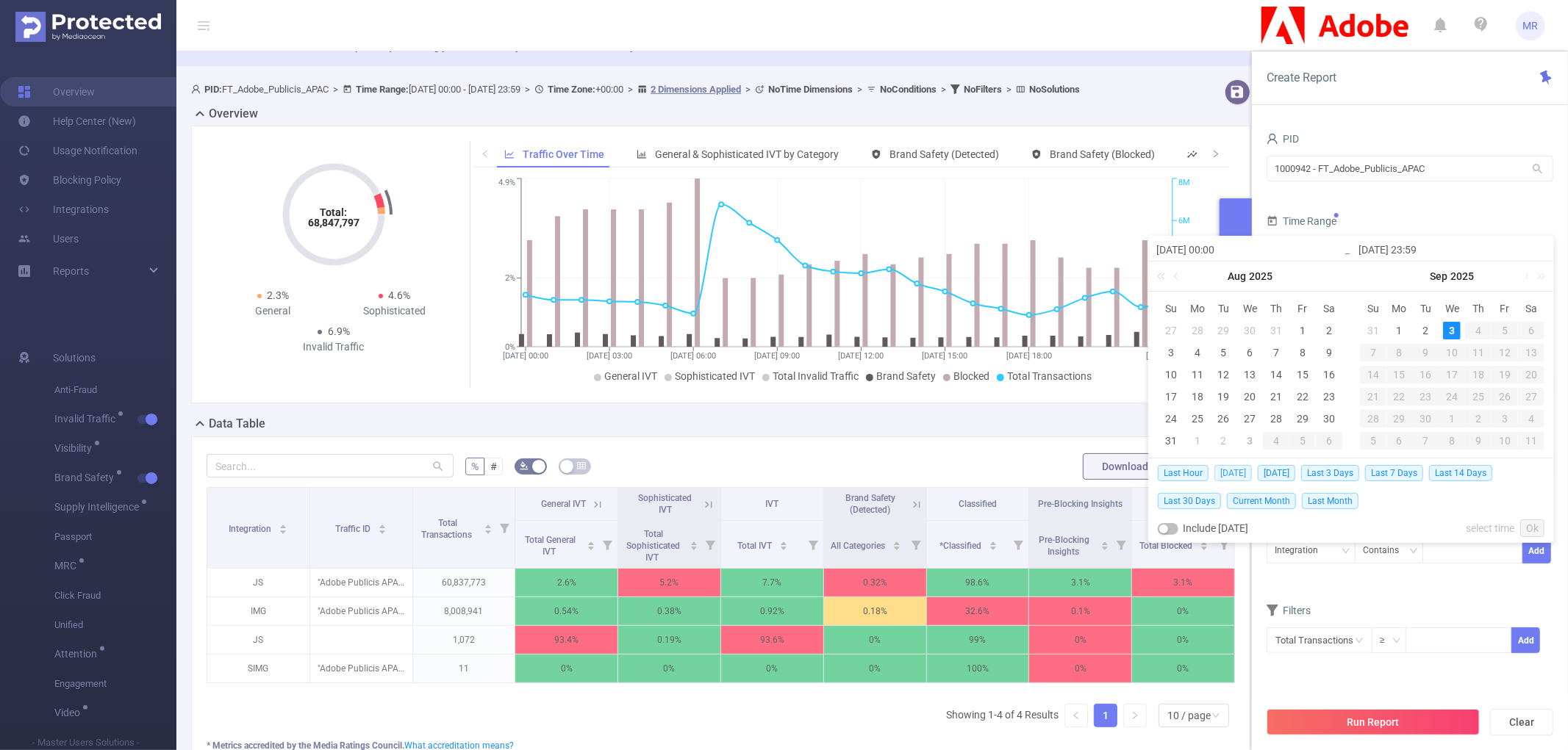
click at [1239, 471] on span "[DATE]" at bounding box center [1233, 473] width 37 height 17
type input "[DATE] 00:00"
type input "[DATE] 23:59"
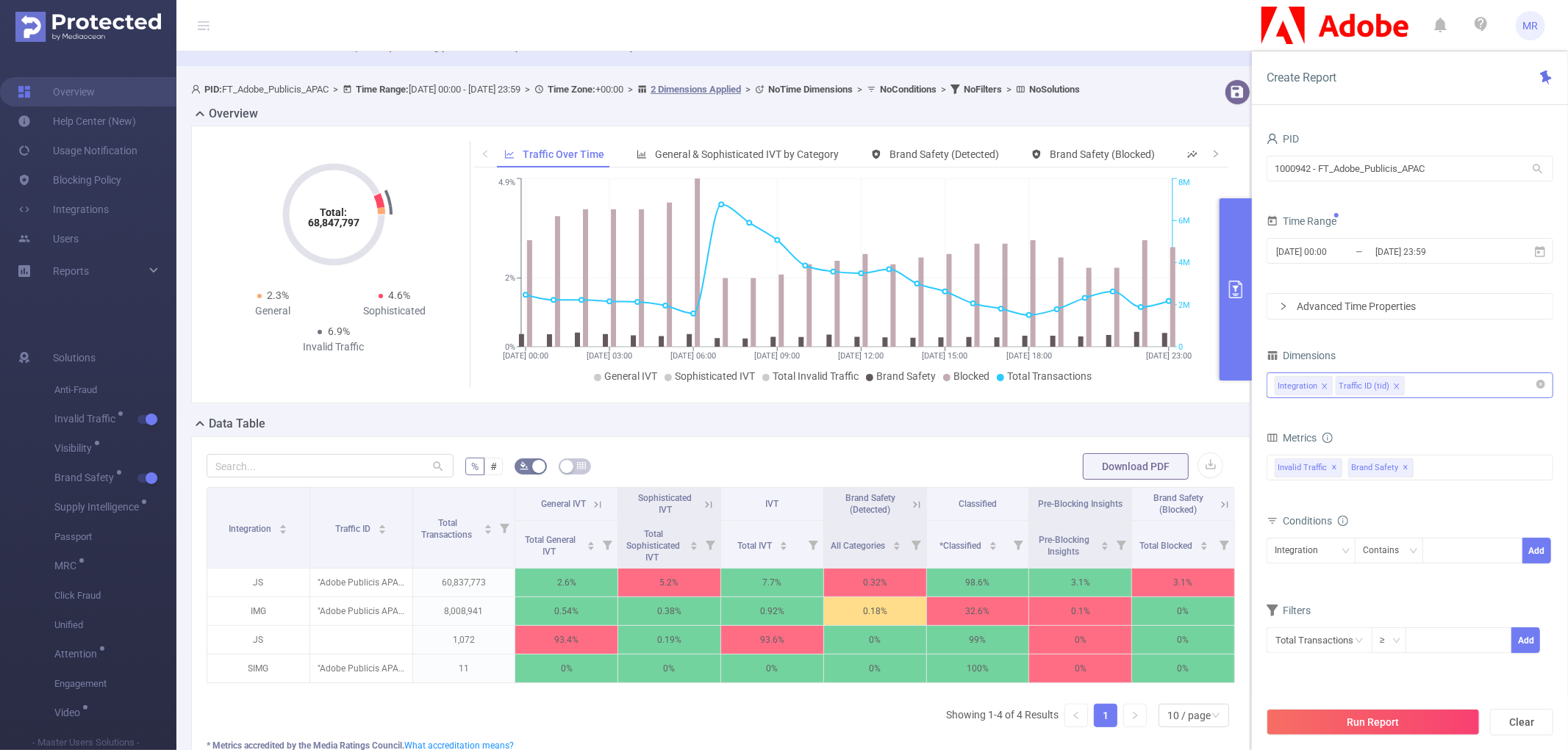
click at [1437, 390] on div "Integration Traffic ID (tid)" at bounding box center [1409, 385] width 270 height 24
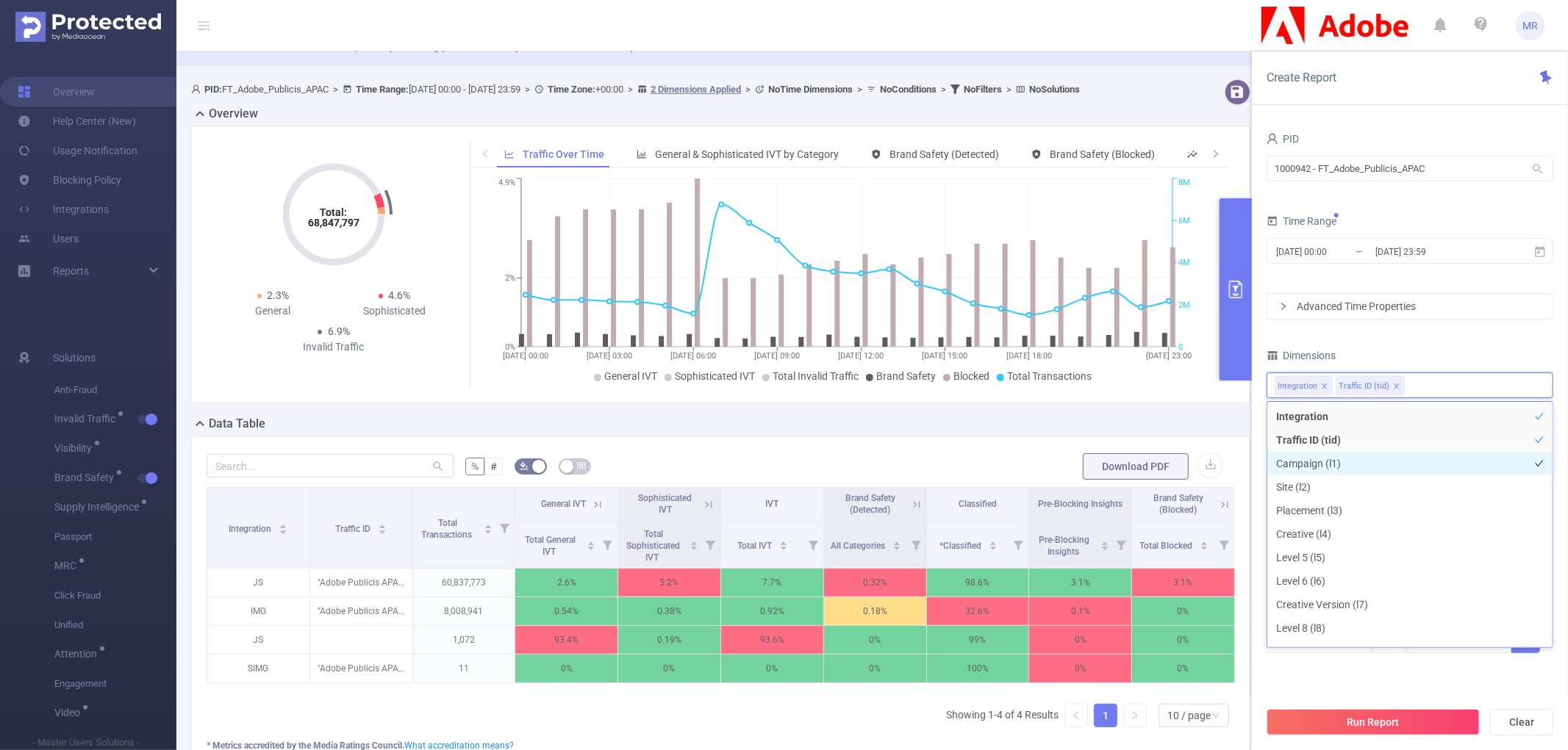
click at [1349, 458] on li "Campaign (l1)" at bounding box center [1409, 464] width 285 height 23
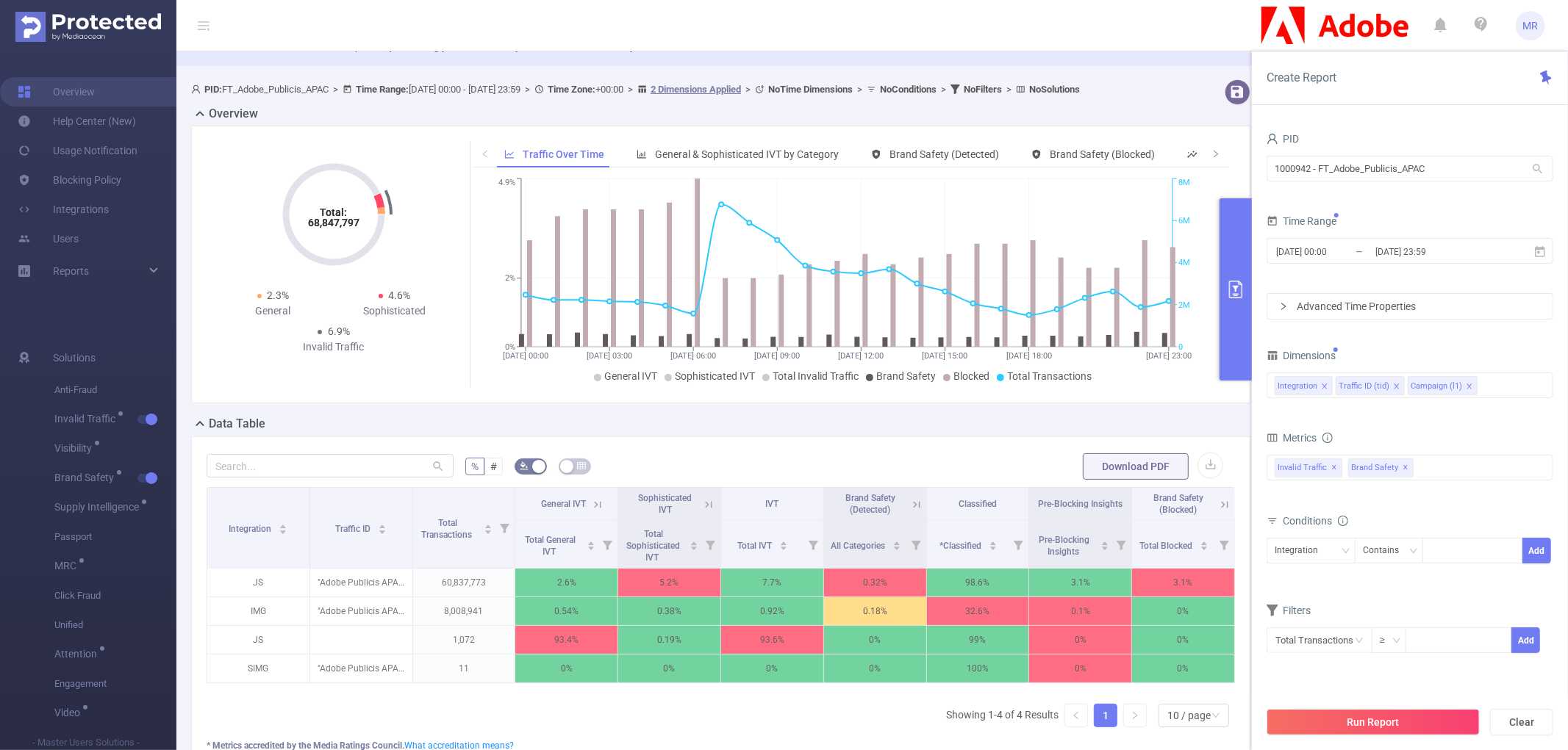
click at [1415, 348] on div "Dimensions" at bounding box center [1409, 357] width 287 height 24
click at [1341, 722] on button "Run Report" at bounding box center [1373, 722] width 214 height 26
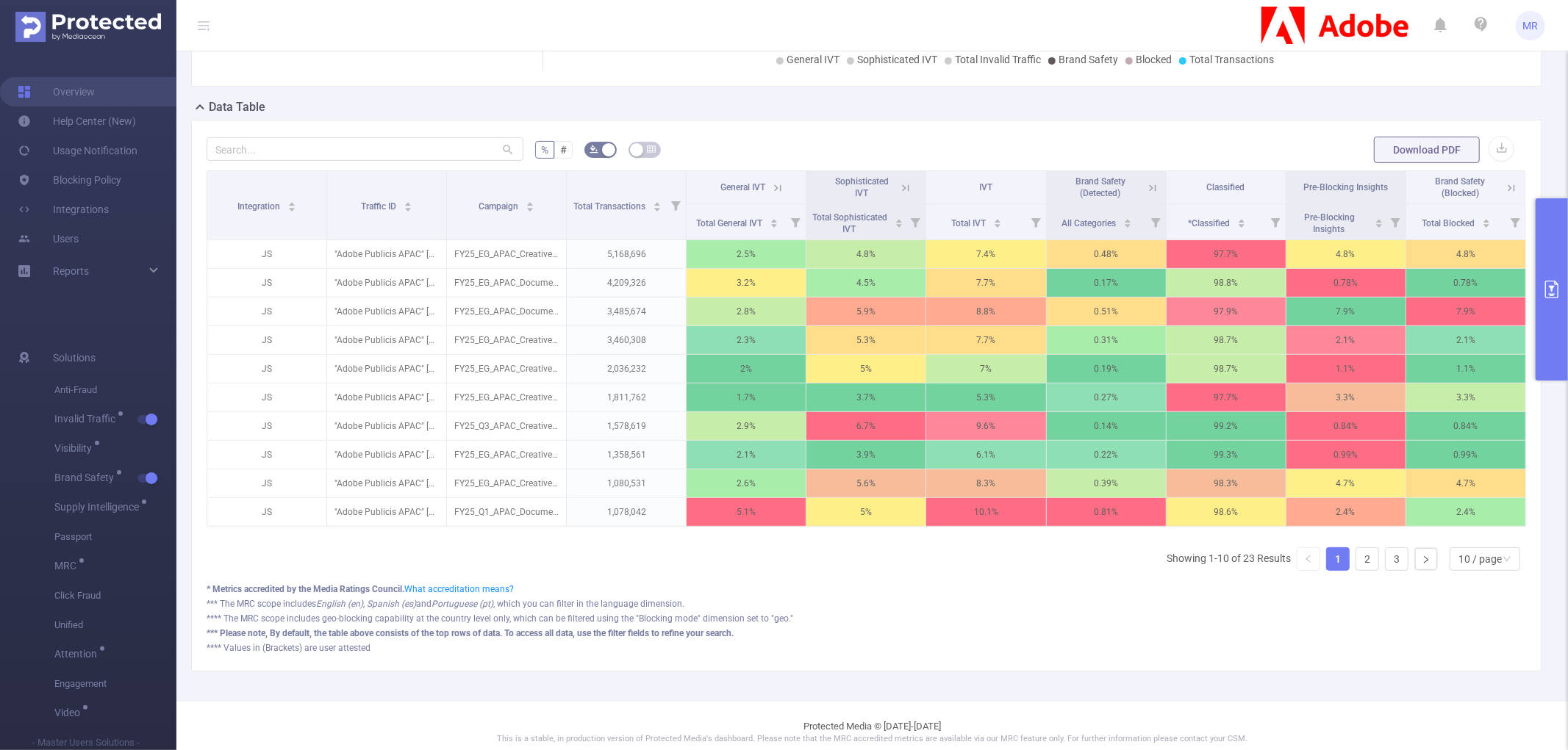
scroll to position [391, 0]
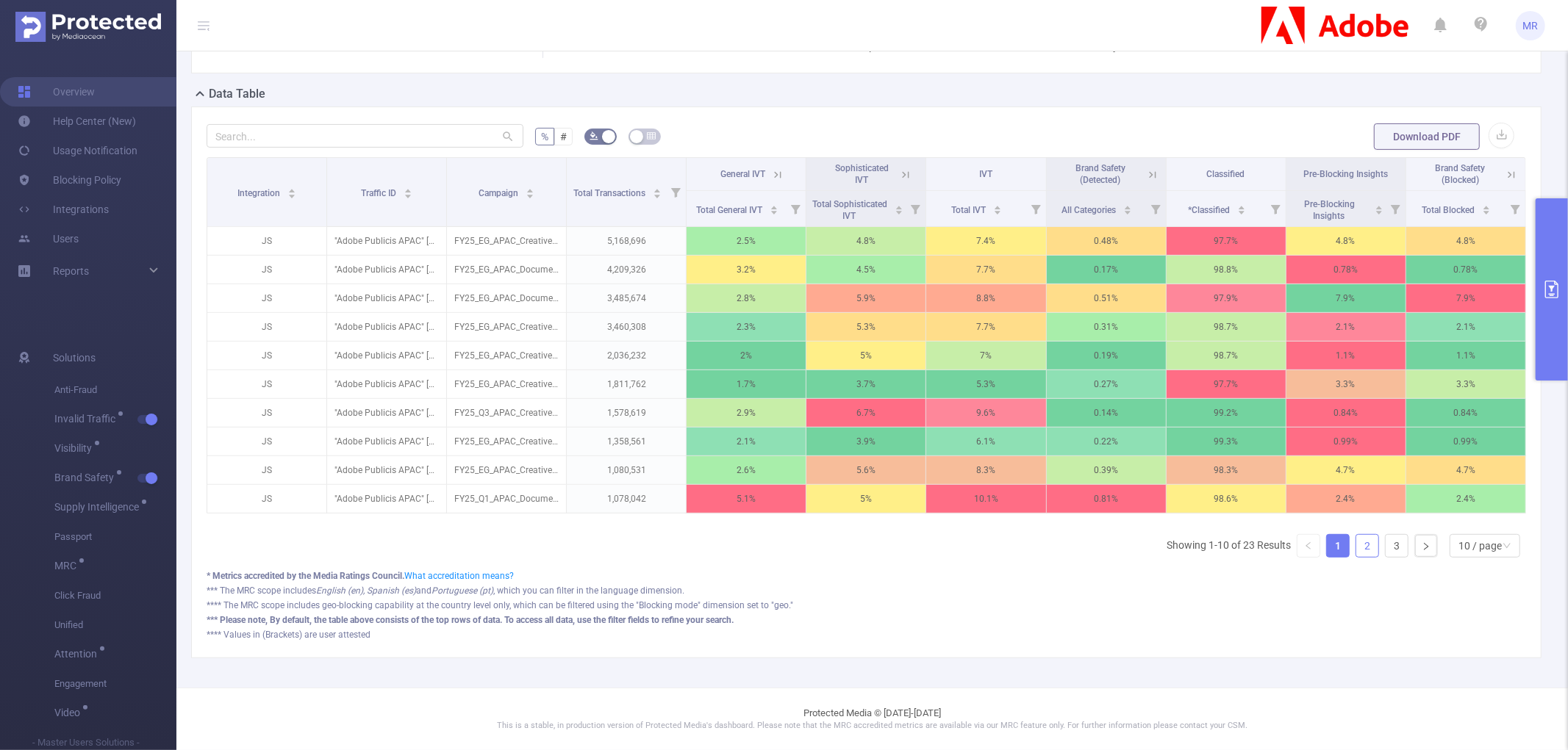
click at [1356, 552] on link "2" at bounding box center [1367, 545] width 23 height 23
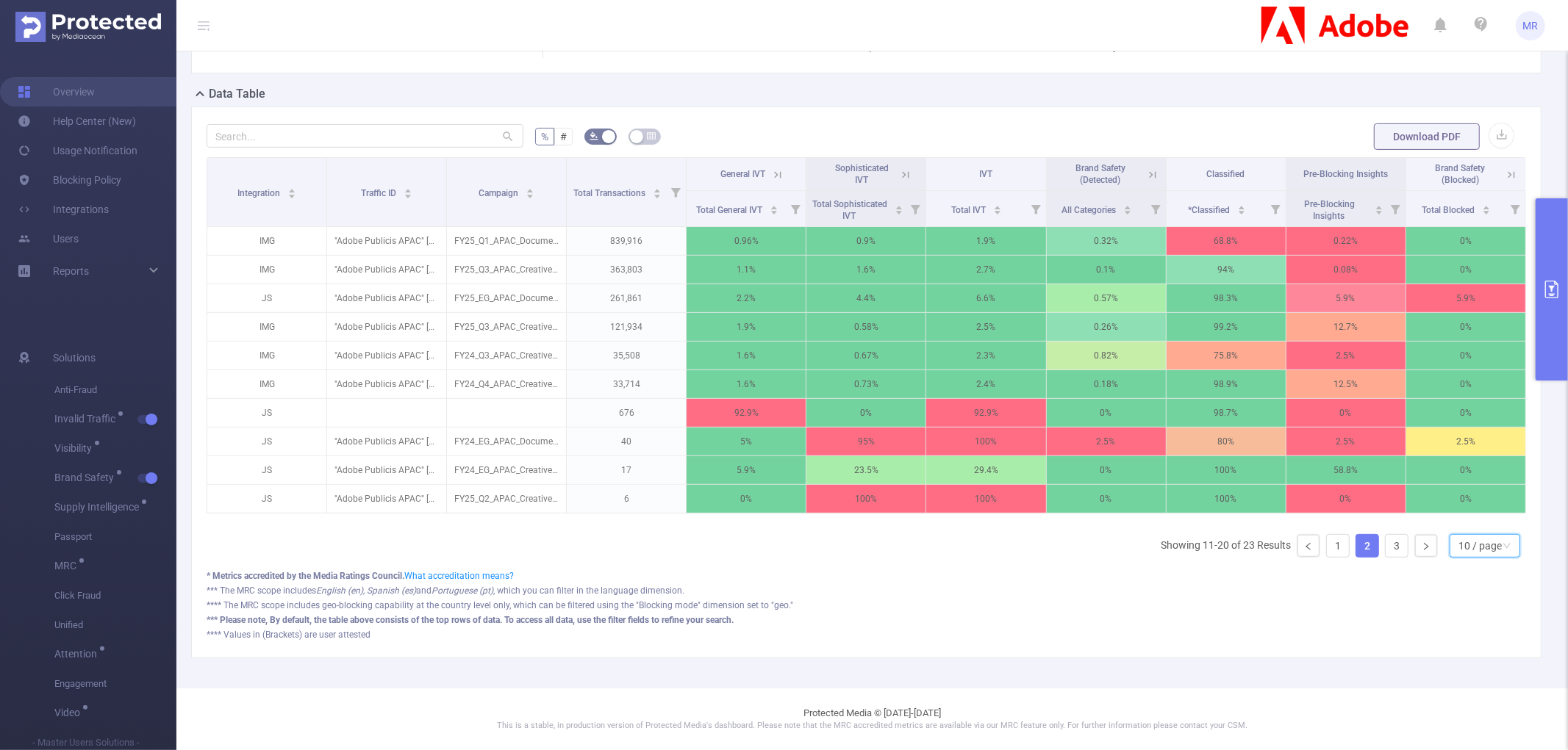
click at [1485, 539] on div "10 / page" at bounding box center [1480, 545] width 43 height 23
click at [1463, 451] on li "20 / page" at bounding box center [1472, 463] width 71 height 23
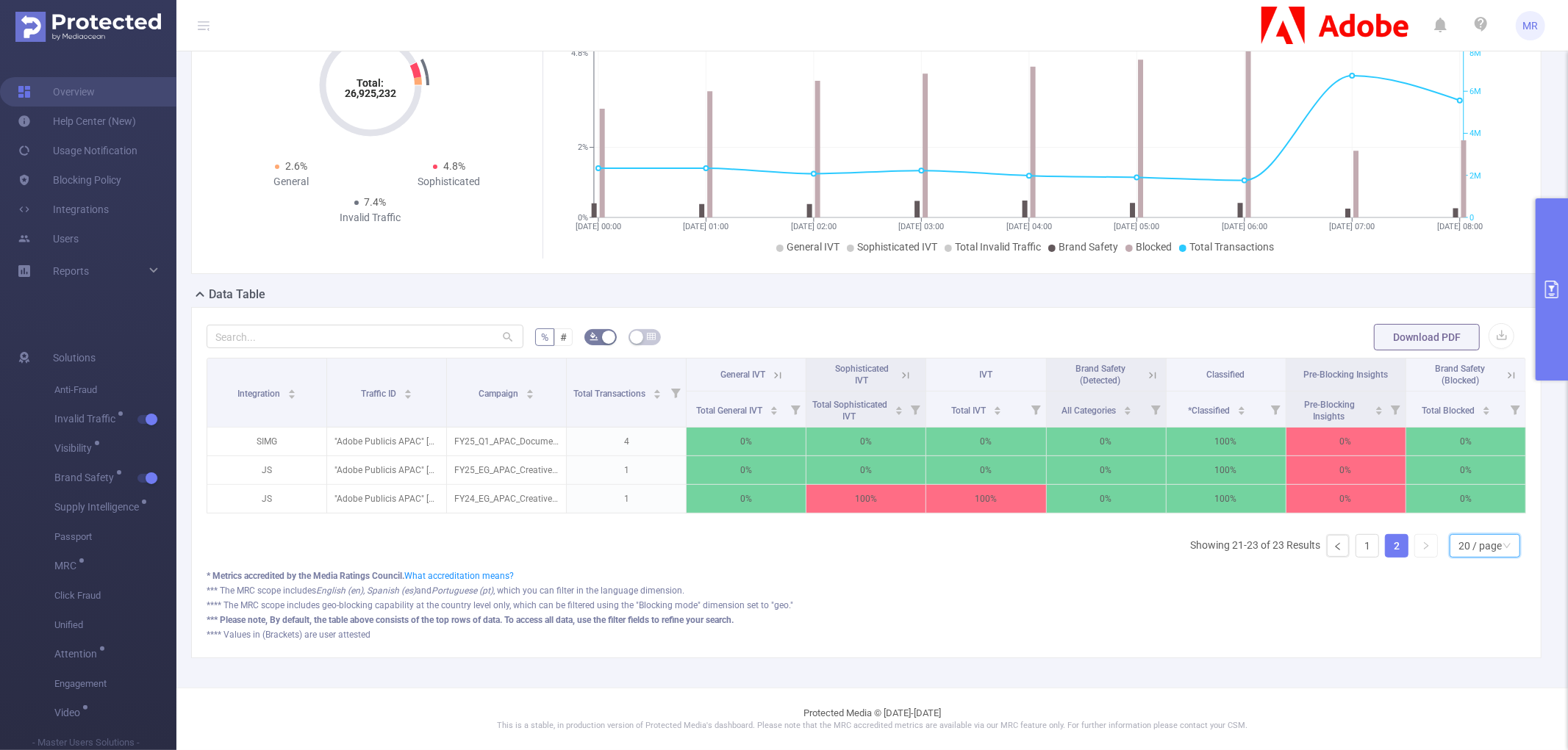
scroll to position [189, 0]
